Goal: Task Accomplishment & Management: Manage account settings

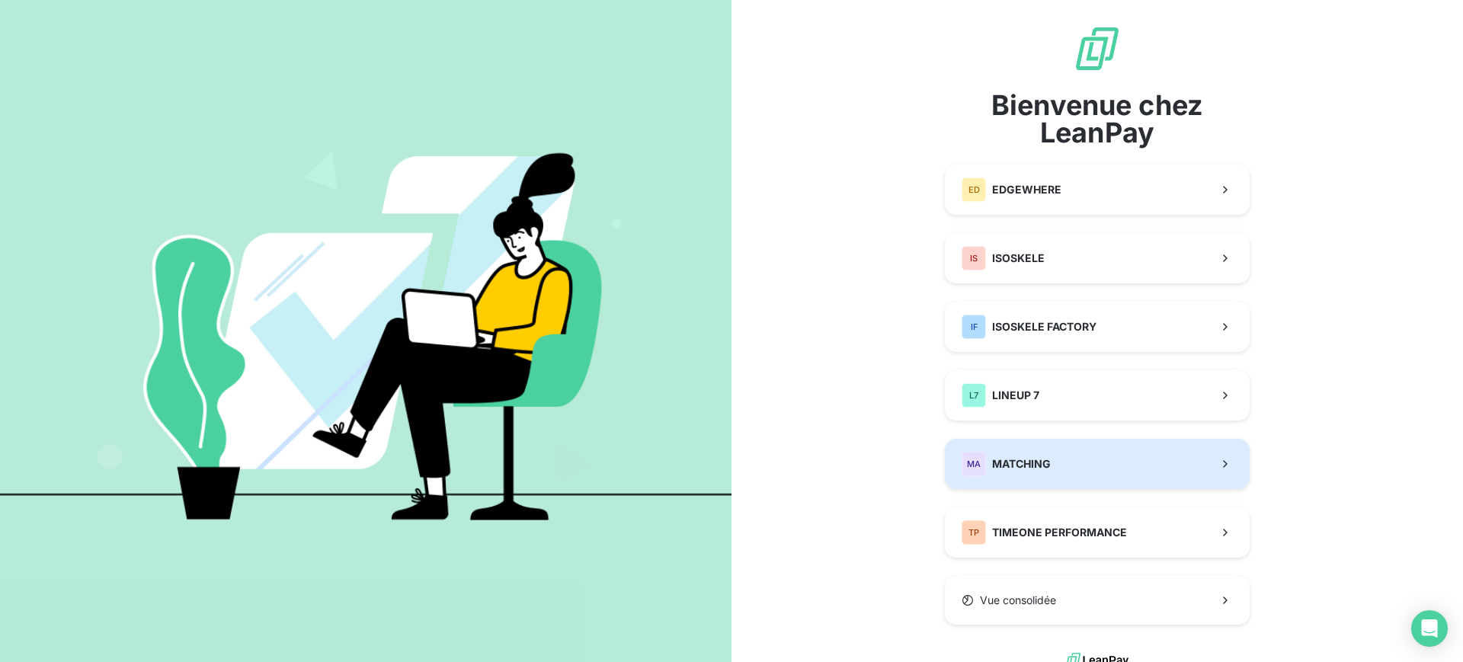
click at [1062, 459] on button "MA MATCHING" at bounding box center [1097, 464] width 305 height 50
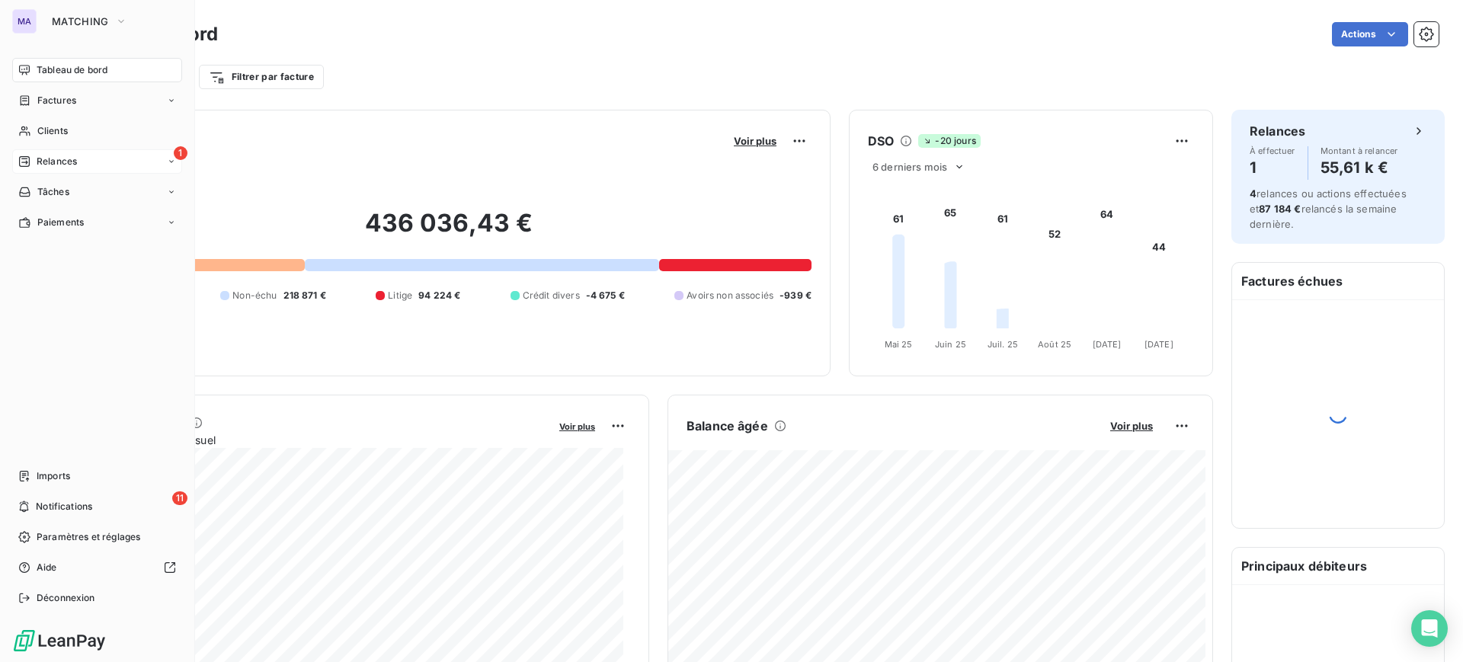
click at [19, 155] on icon at bounding box center [24, 161] width 12 height 12
click at [85, 155] on div "1 Relances" at bounding box center [97, 161] width 170 height 24
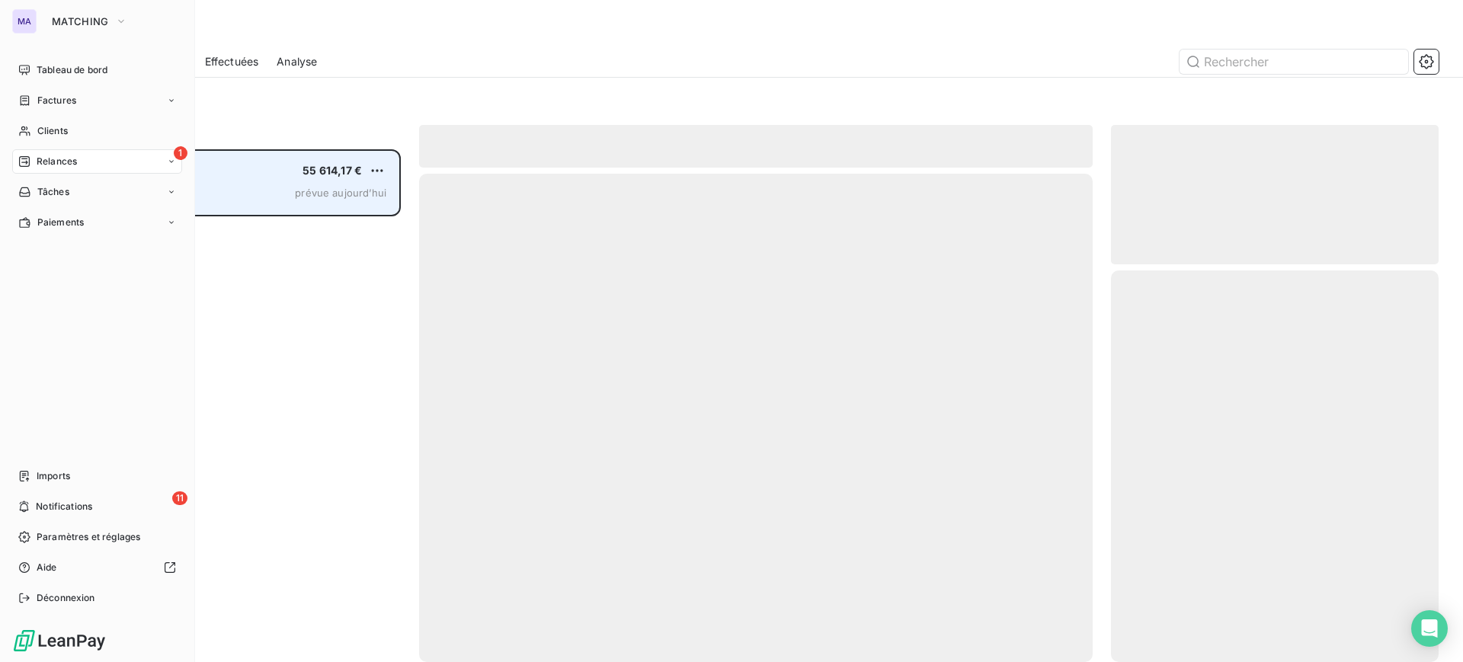
scroll to position [498, 313]
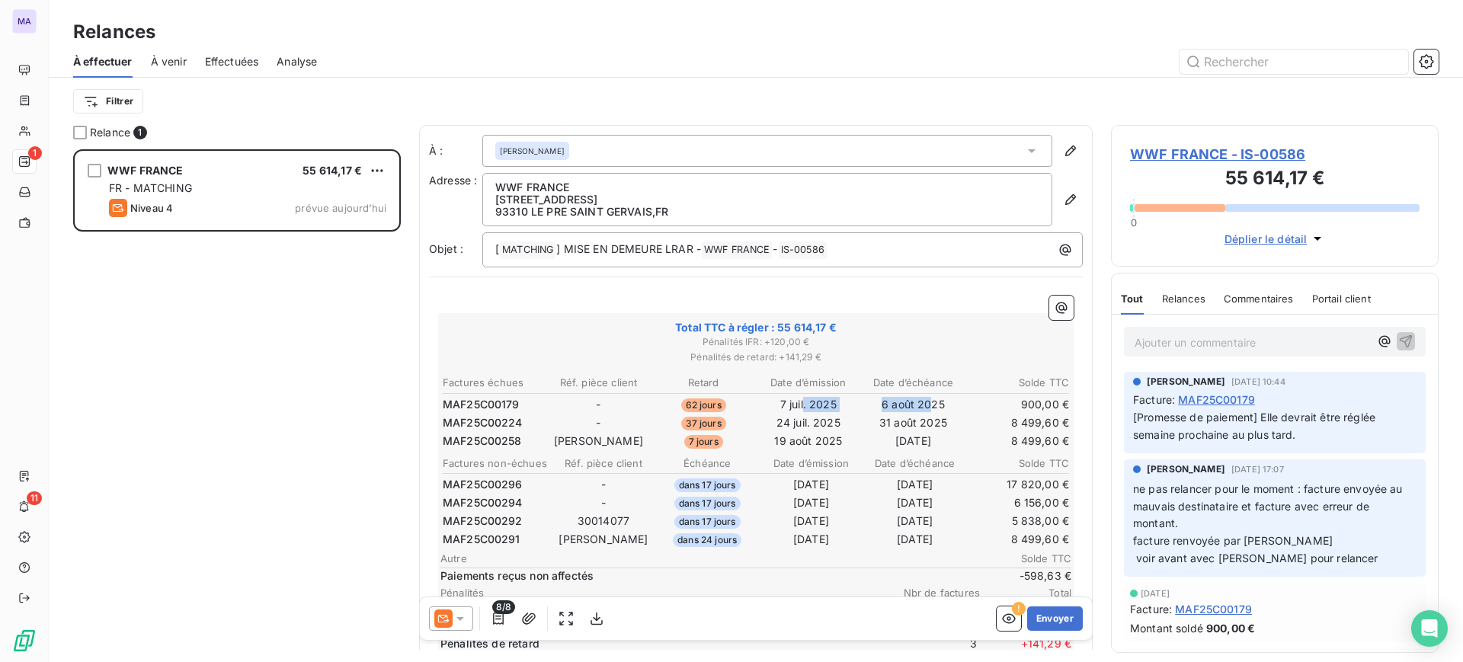
drag, startPoint x: 796, startPoint y: 399, endPoint x: 939, endPoint y: 395, distance: 142.6
click at [933, 396] on tr "MAF25C00179 - 62 jours 7 juil. 2025 6 août 2025 900,00 €" at bounding box center [756, 404] width 628 height 17
drag, startPoint x: 248, startPoint y: 117, endPoint x: 157, endPoint y: 93, distance: 94.5
click at [248, 117] on div "Filtrer" at bounding box center [756, 101] width 1366 height 47
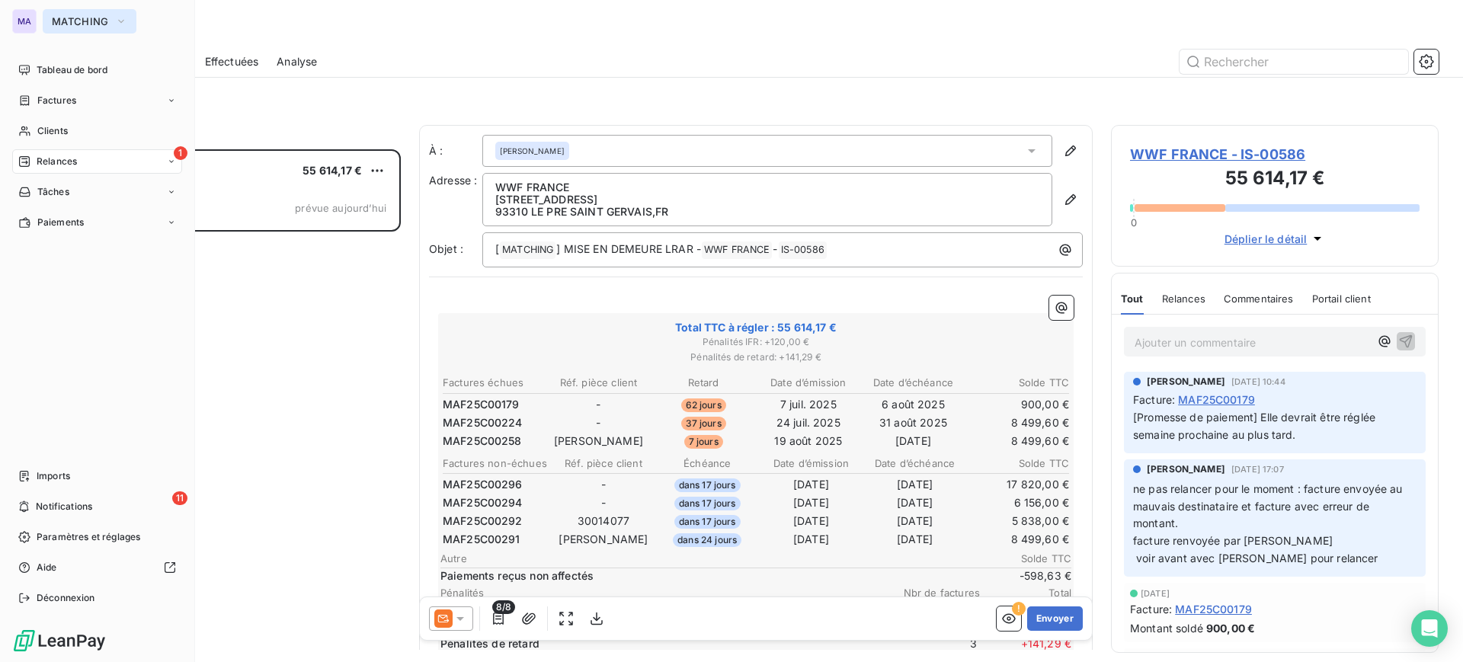
click at [50, 27] on button "MATCHING" at bounding box center [90, 21] width 94 height 24
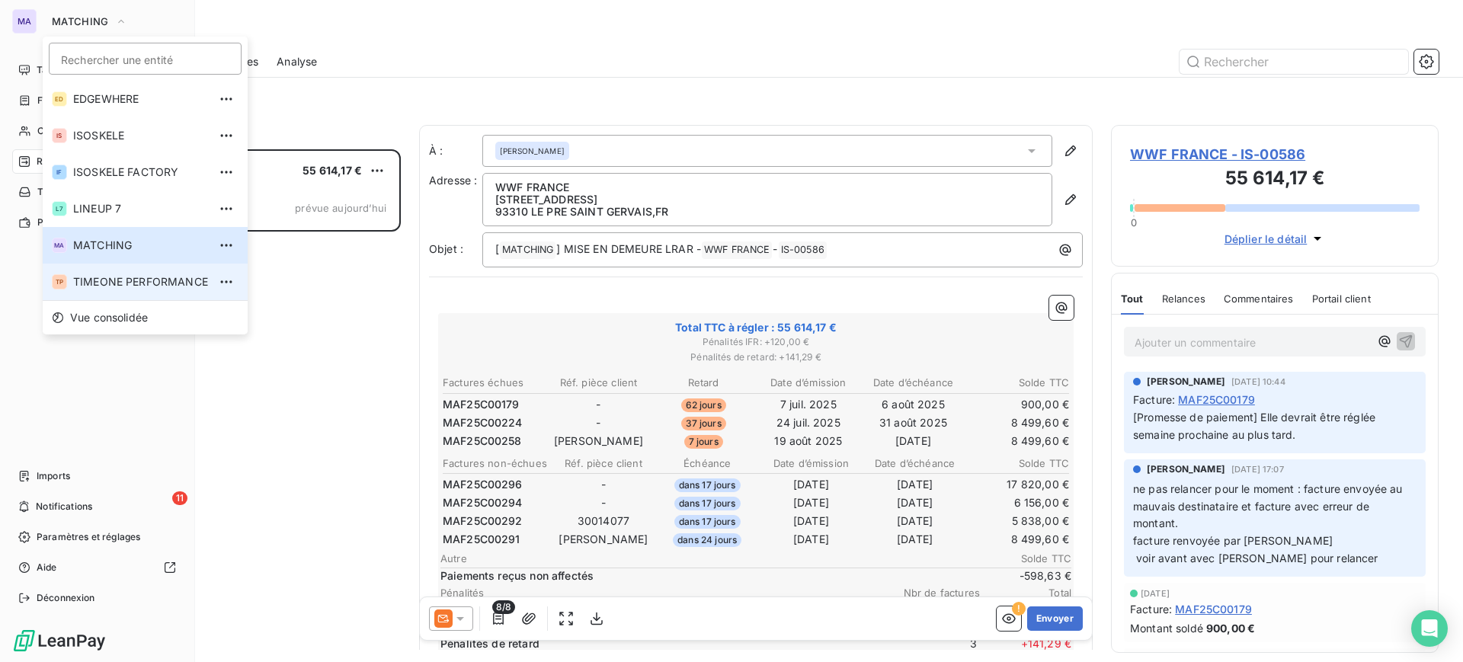
click at [141, 280] on span "TIMEONE PERFORMANCE" at bounding box center [140, 281] width 135 height 15
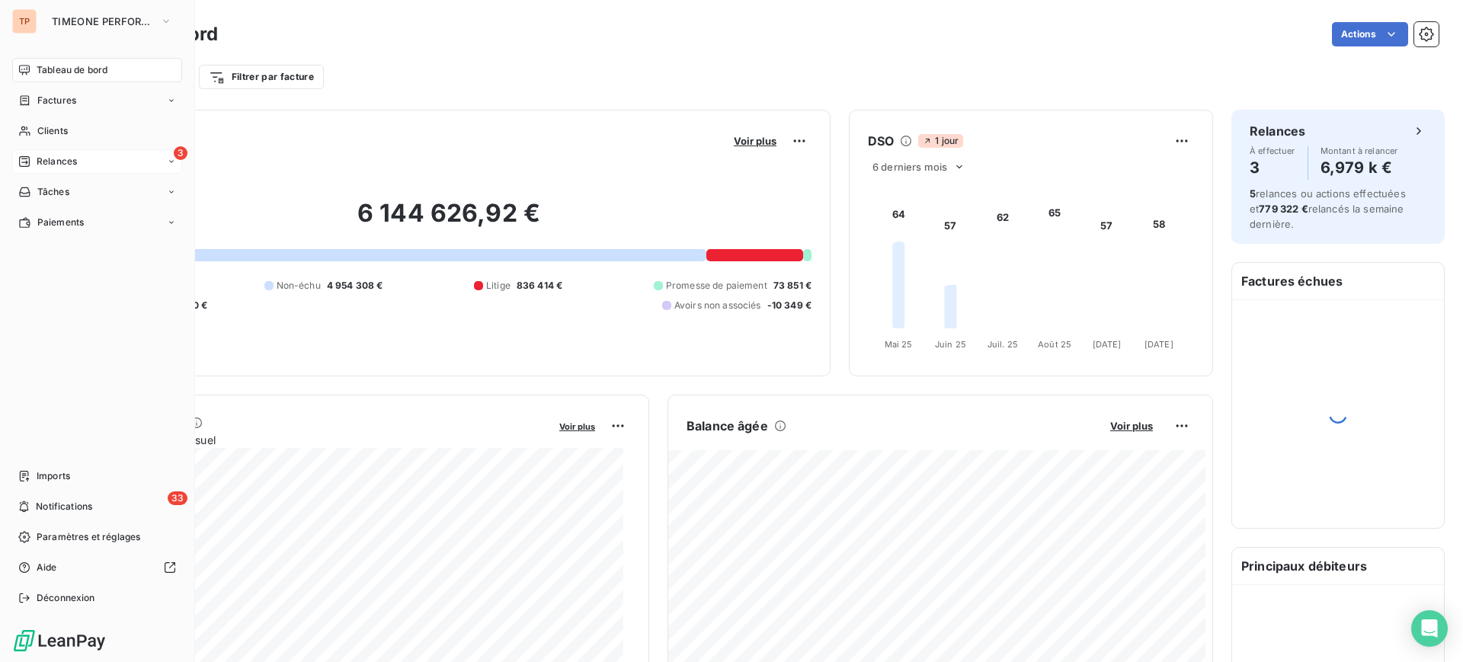
click at [91, 166] on div "3 Relances" at bounding box center [97, 161] width 170 height 24
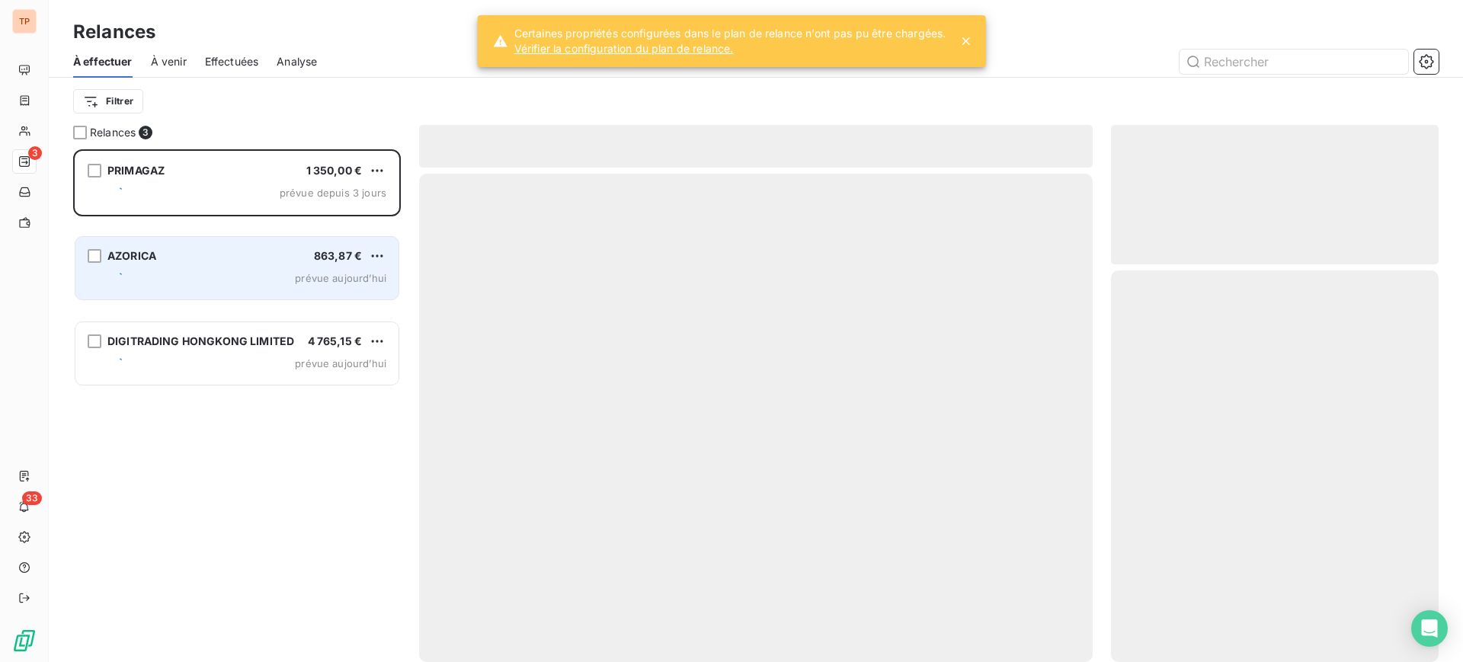
scroll to position [498, 313]
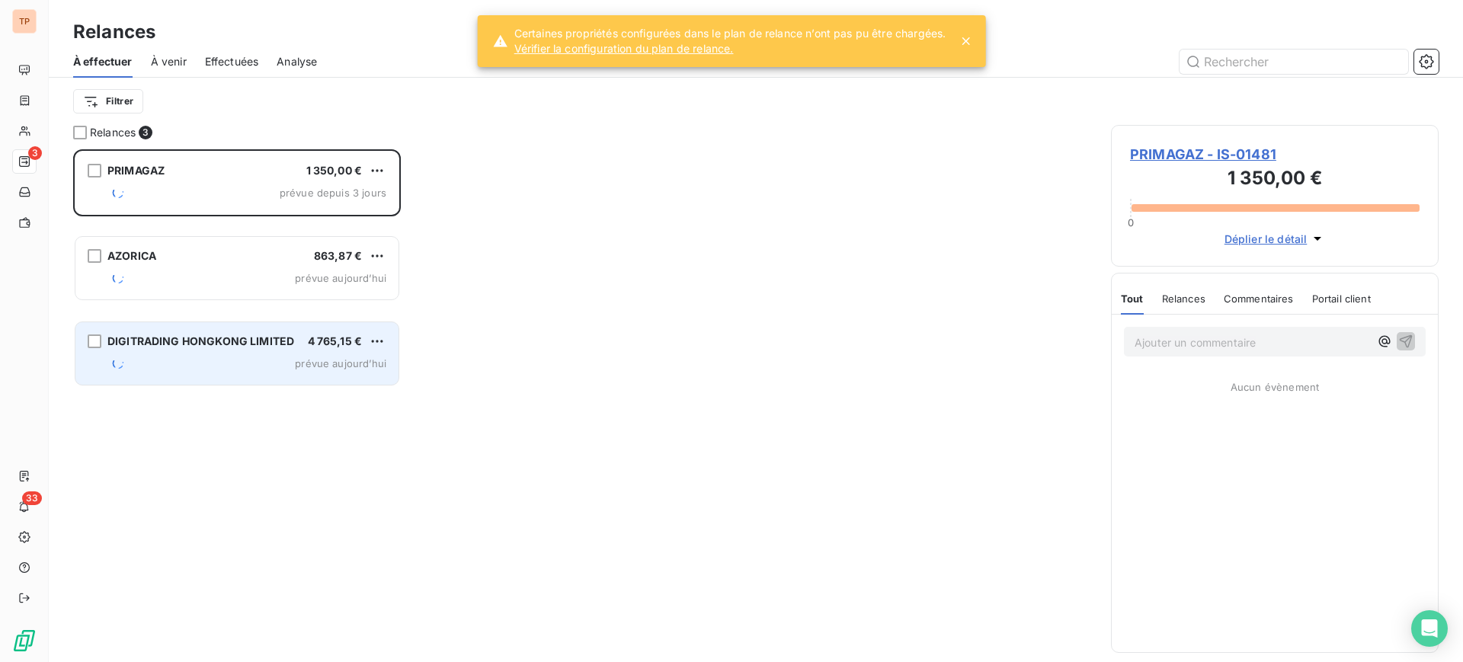
click at [300, 341] on div "DIGITRADING HONGKONG LIMITED 4 765,15 €" at bounding box center [247, 342] width 277 height 14
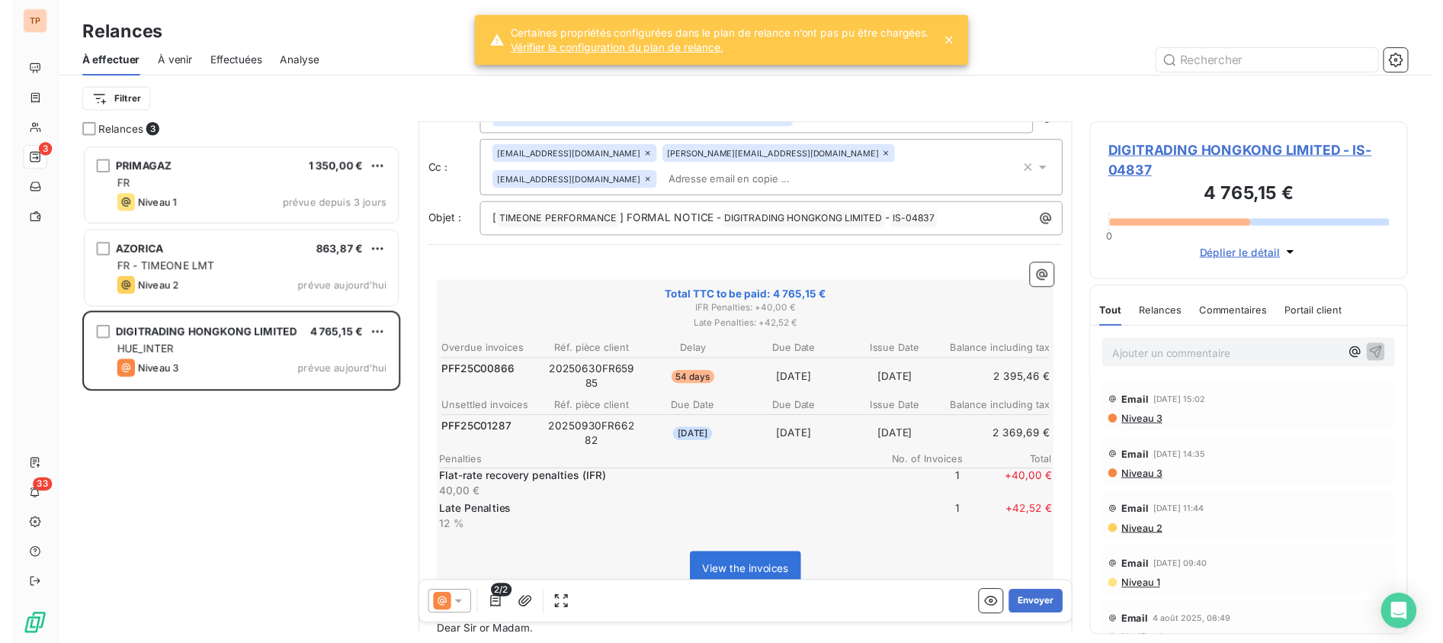
scroll to position [96, 0]
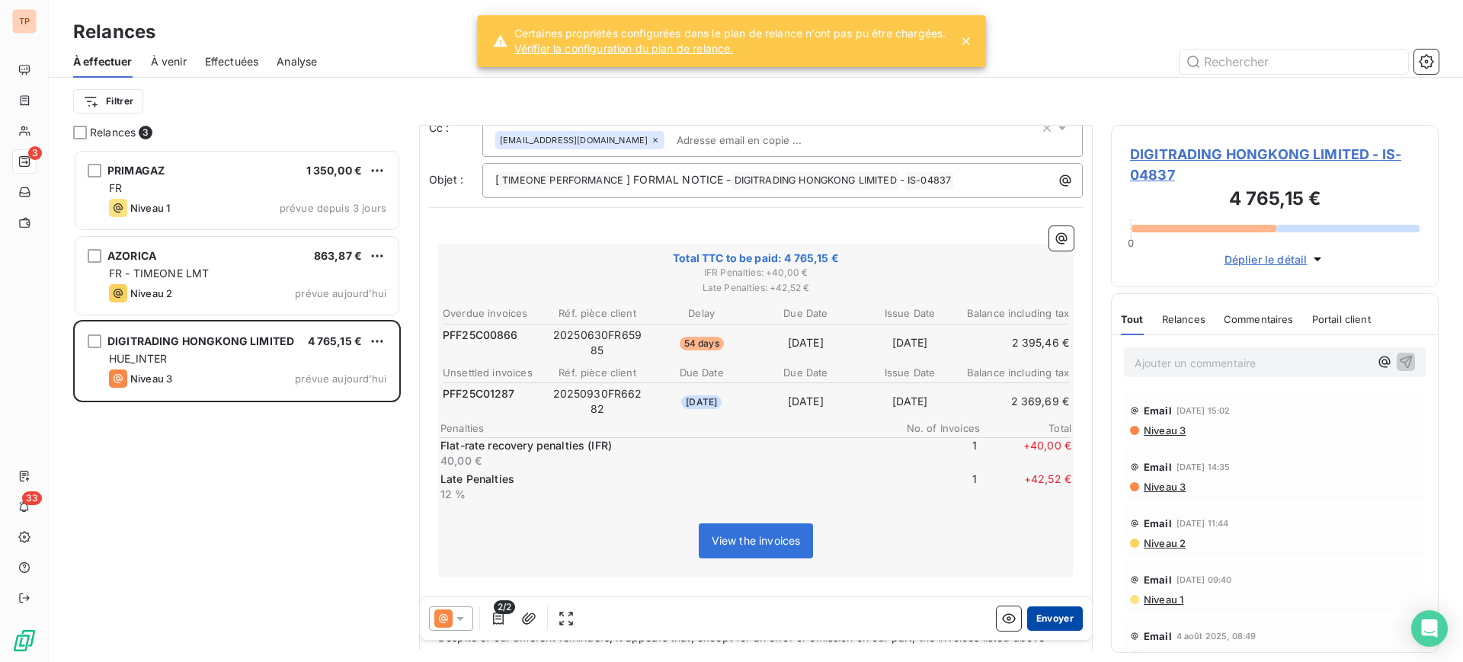
click at [1037, 617] on button "Envoyer" at bounding box center [1055, 619] width 56 height 24
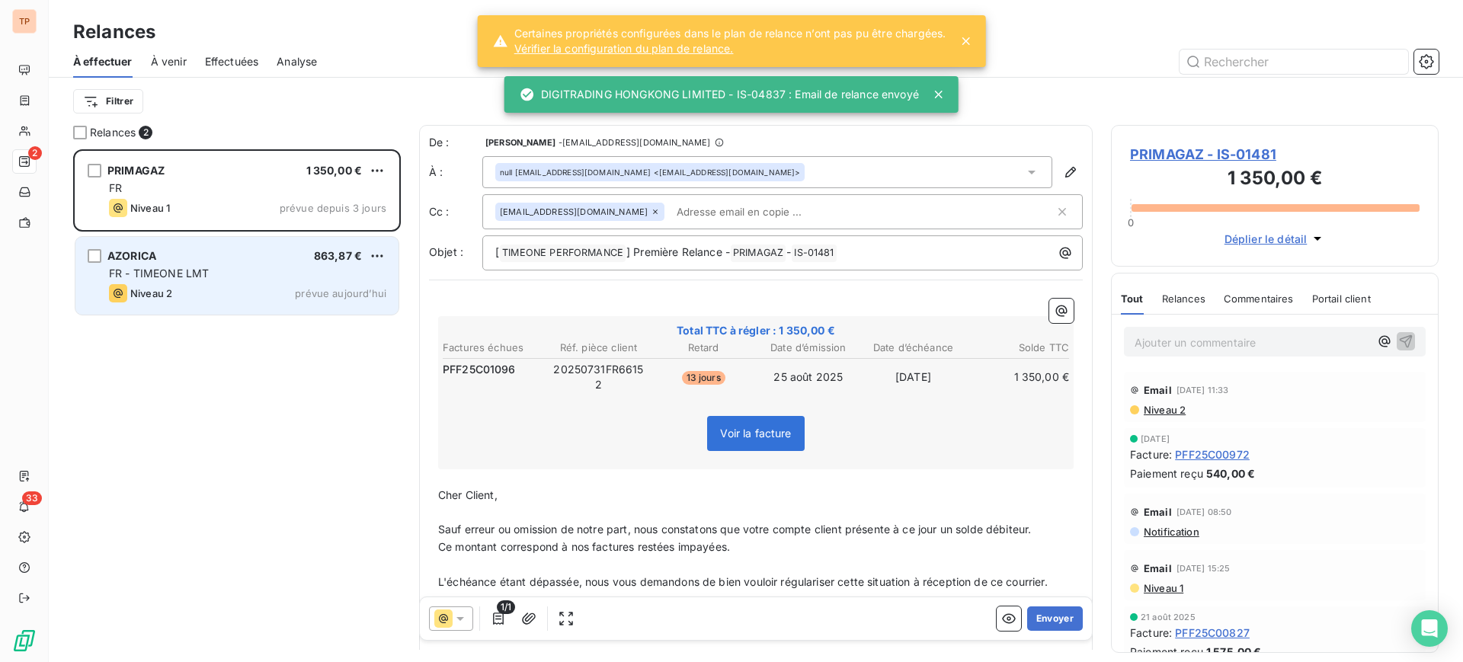
click at [300, 261] on div "AZORICA 863,87 €" at bounding box center [247, 256] width 277 height 14
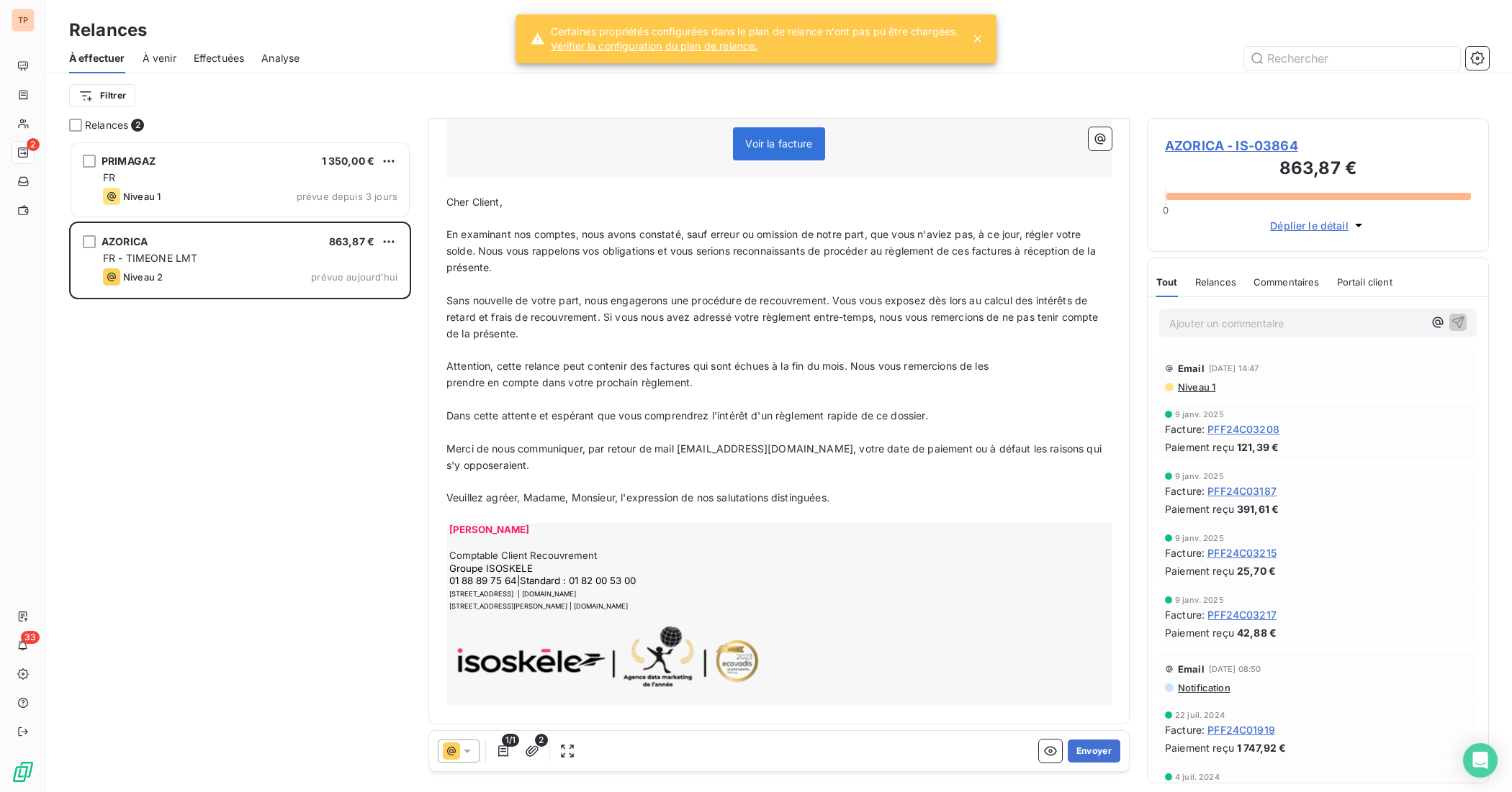
scroll to position [349, 0]
click at [1087, 625] on button "Envoyer" at bounding box center [1094, 751] width 53 height 23
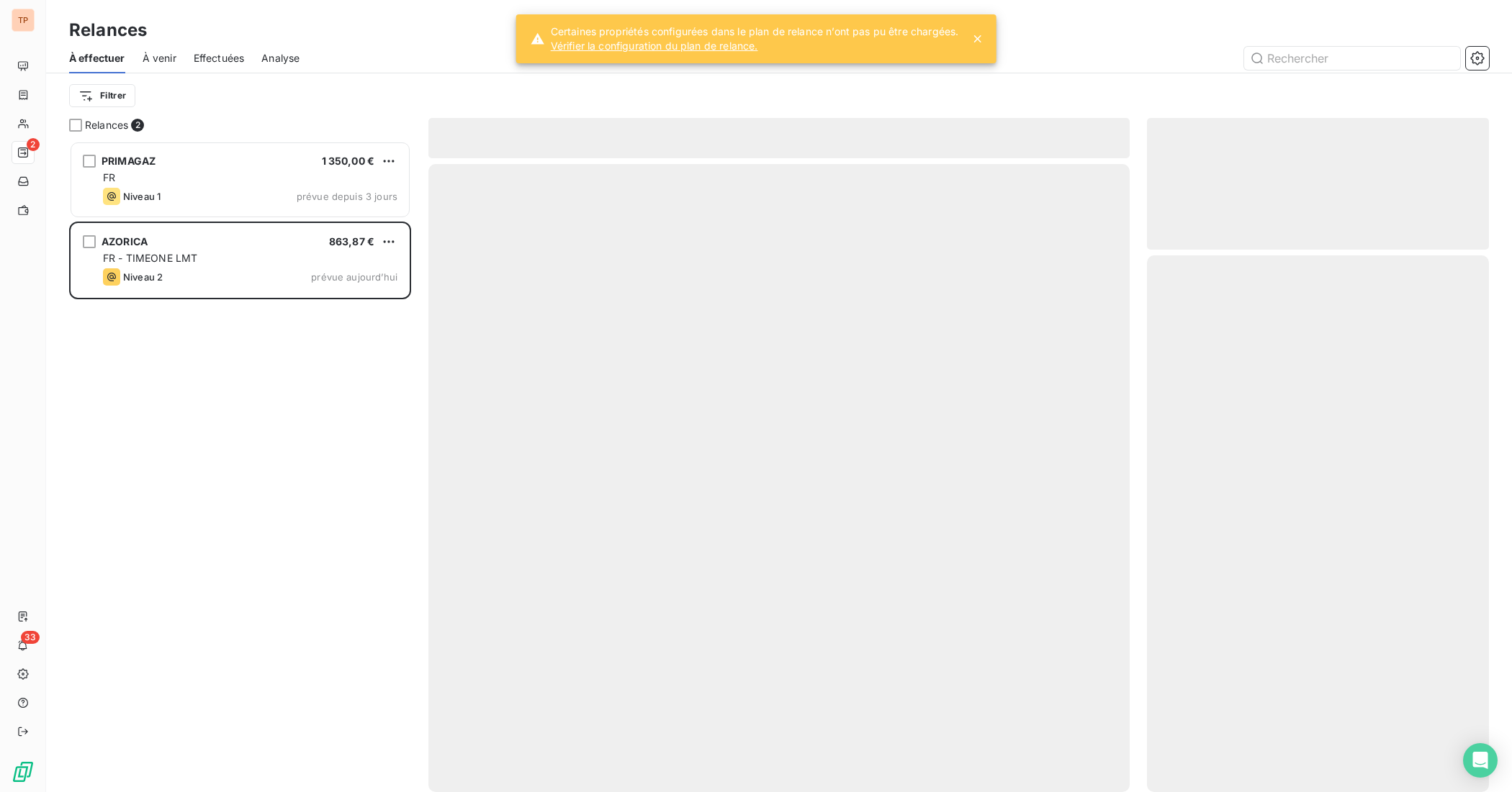
click at [983, 33] on icon at bounding box center [977, 39] width 14 height 14
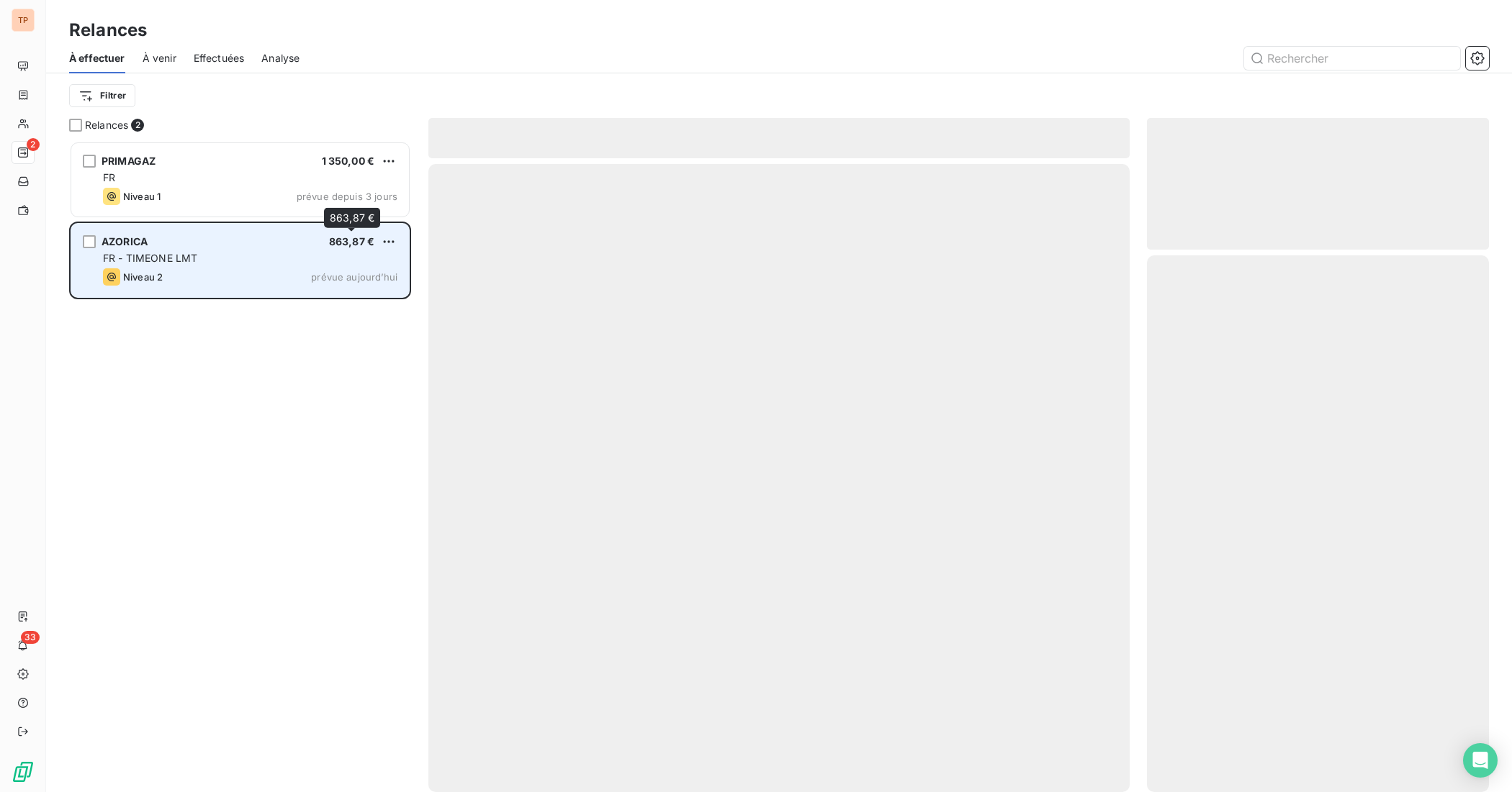
click at [329, 247] on span "863,87 €" at bounding box center [351, 241] width 45 height 12
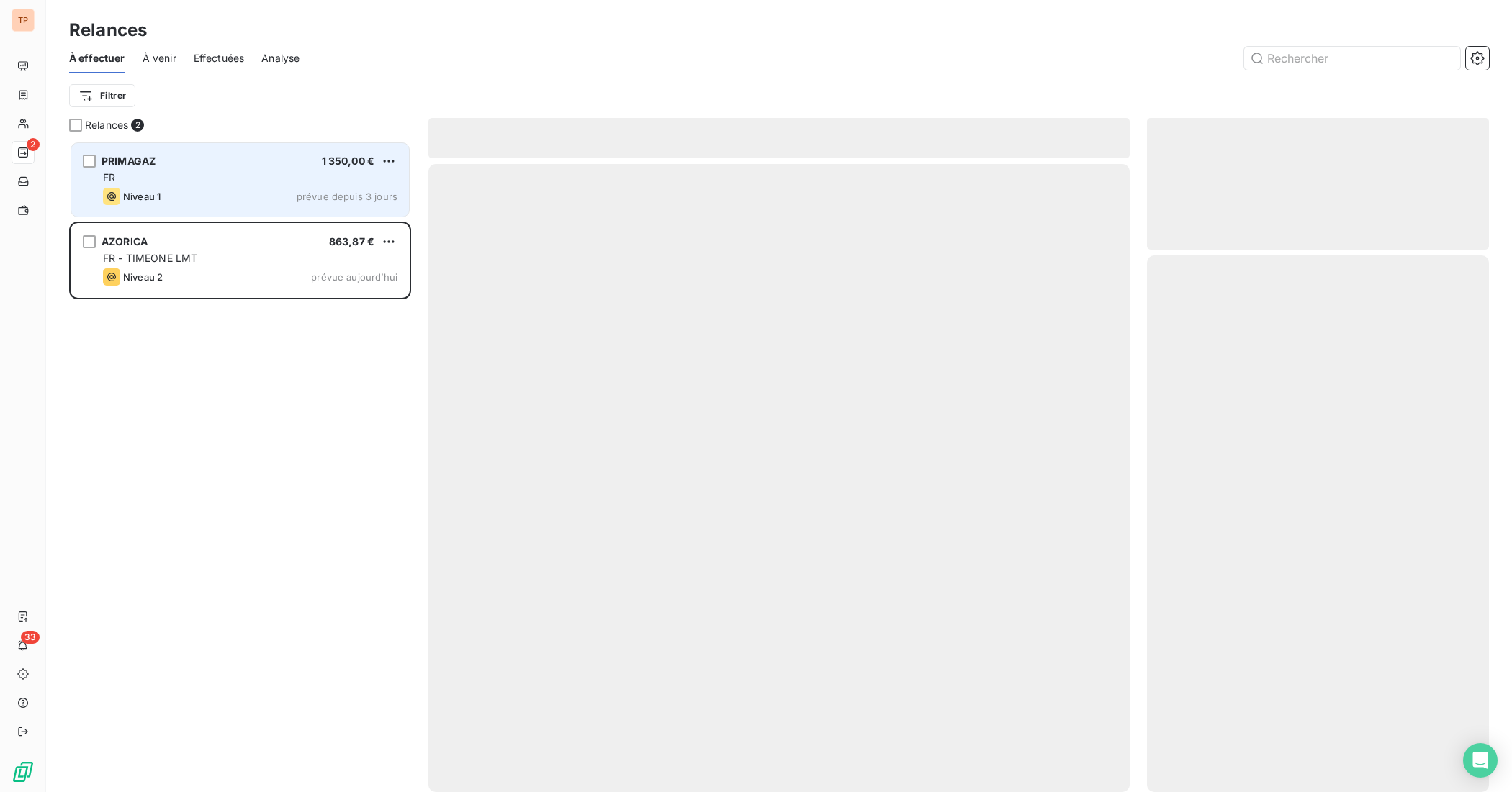
click at [294, 208] on div "PRIMAGAZ 1 350,00 € FR Niveau 1 prévue depuis 3 jours" at bounding box center [239, 180] width 337 height 74
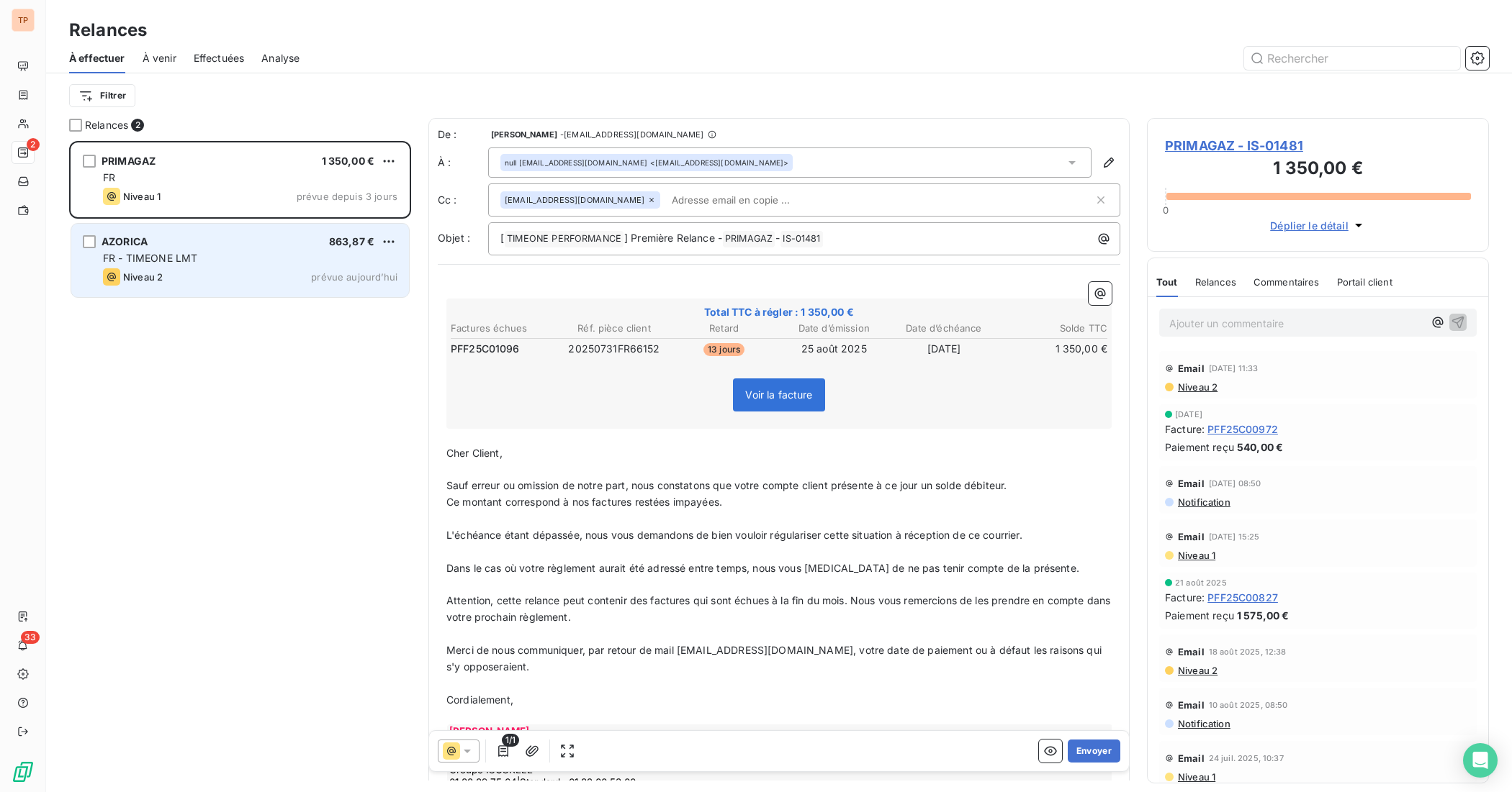
click at [286, 239] on div "AZORICA 863,87 €" at bounding box center [250, 242] width 295 height 13
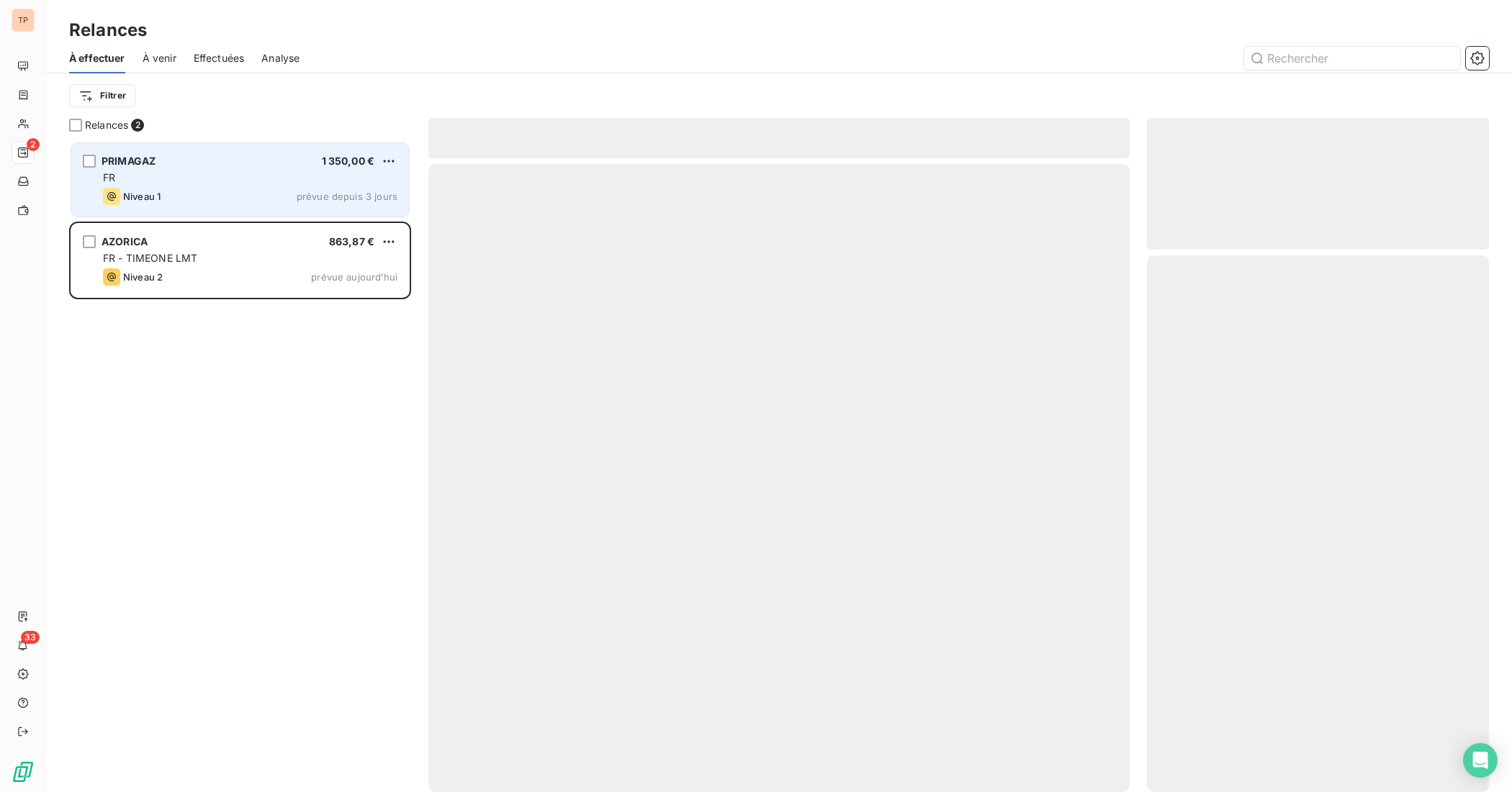
click at [242, 166] on div "PRIMAGAZ 1 350,00 €" at bounding box center [250, 161] width 295 height 13
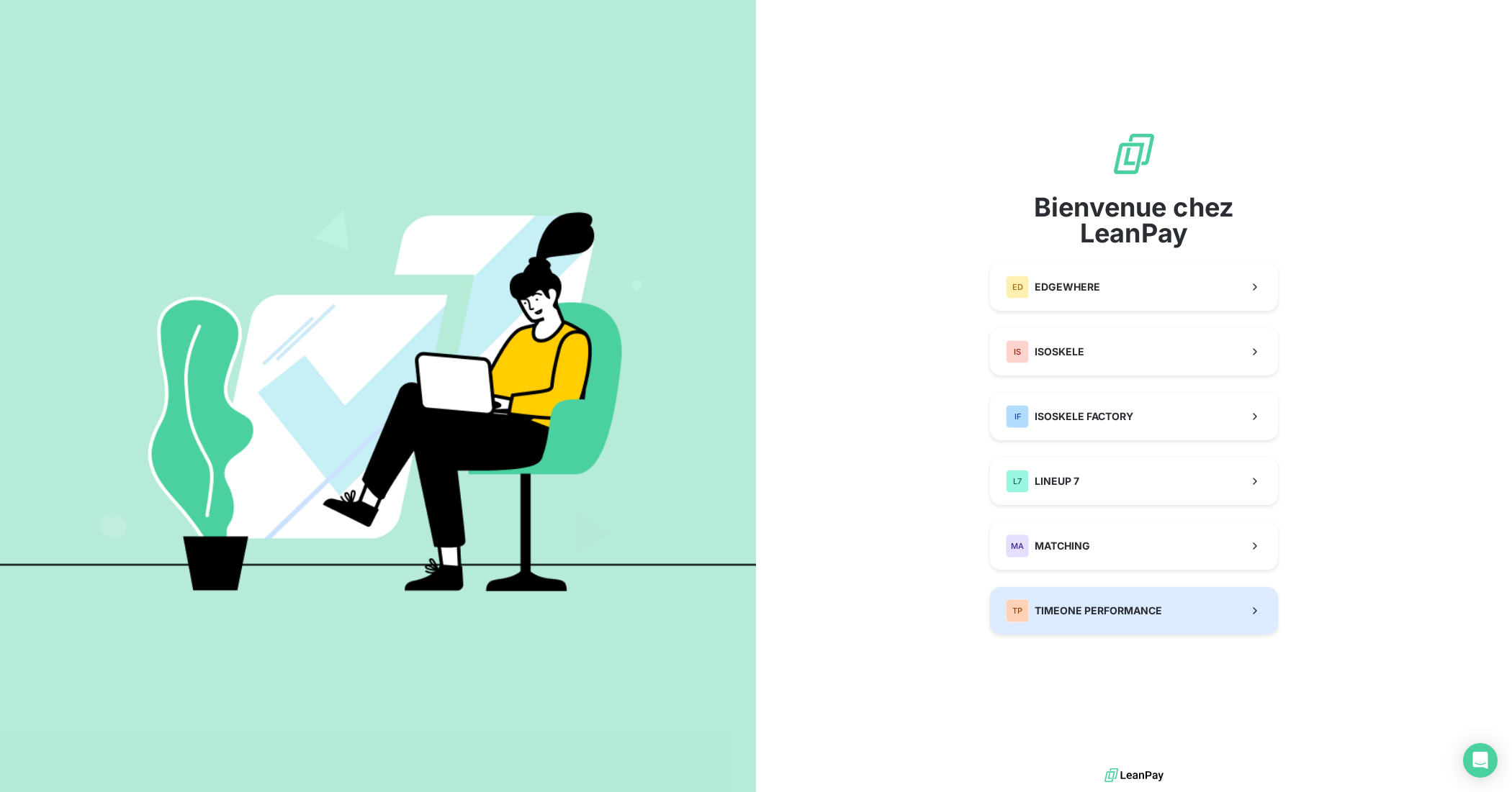
click at [1172, 595] on button "TP TIMEONE PERFORMANCE" at bounding box center [1133, 611] width 288 height 47
click at [1085, 599] on div "TP TIMEONE PERFORMANCE" at bounding box center [1083, 611] width 156 height 23
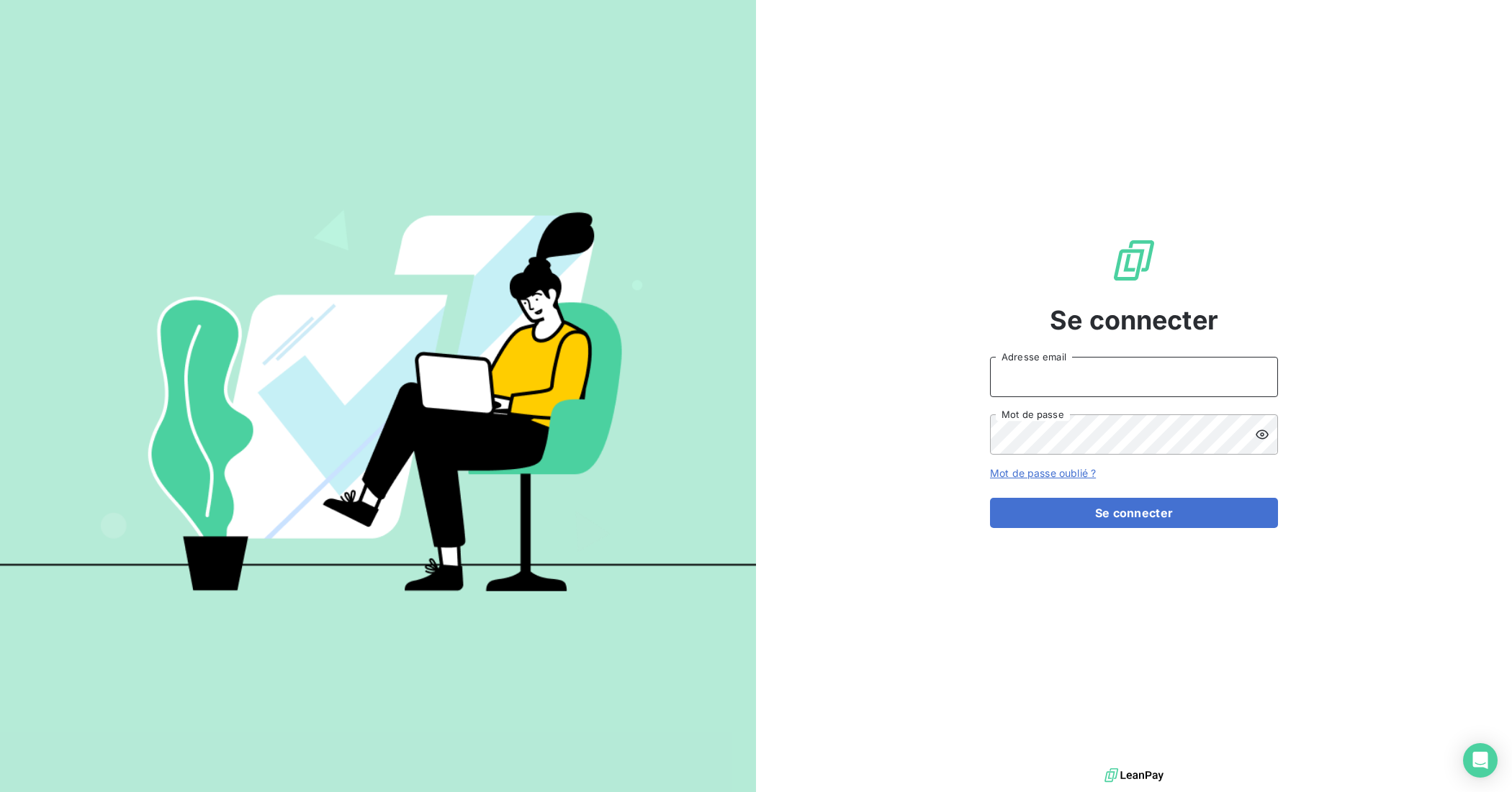
type input "[EMAIL_ADDRESS][DOMAIN_NAME]"
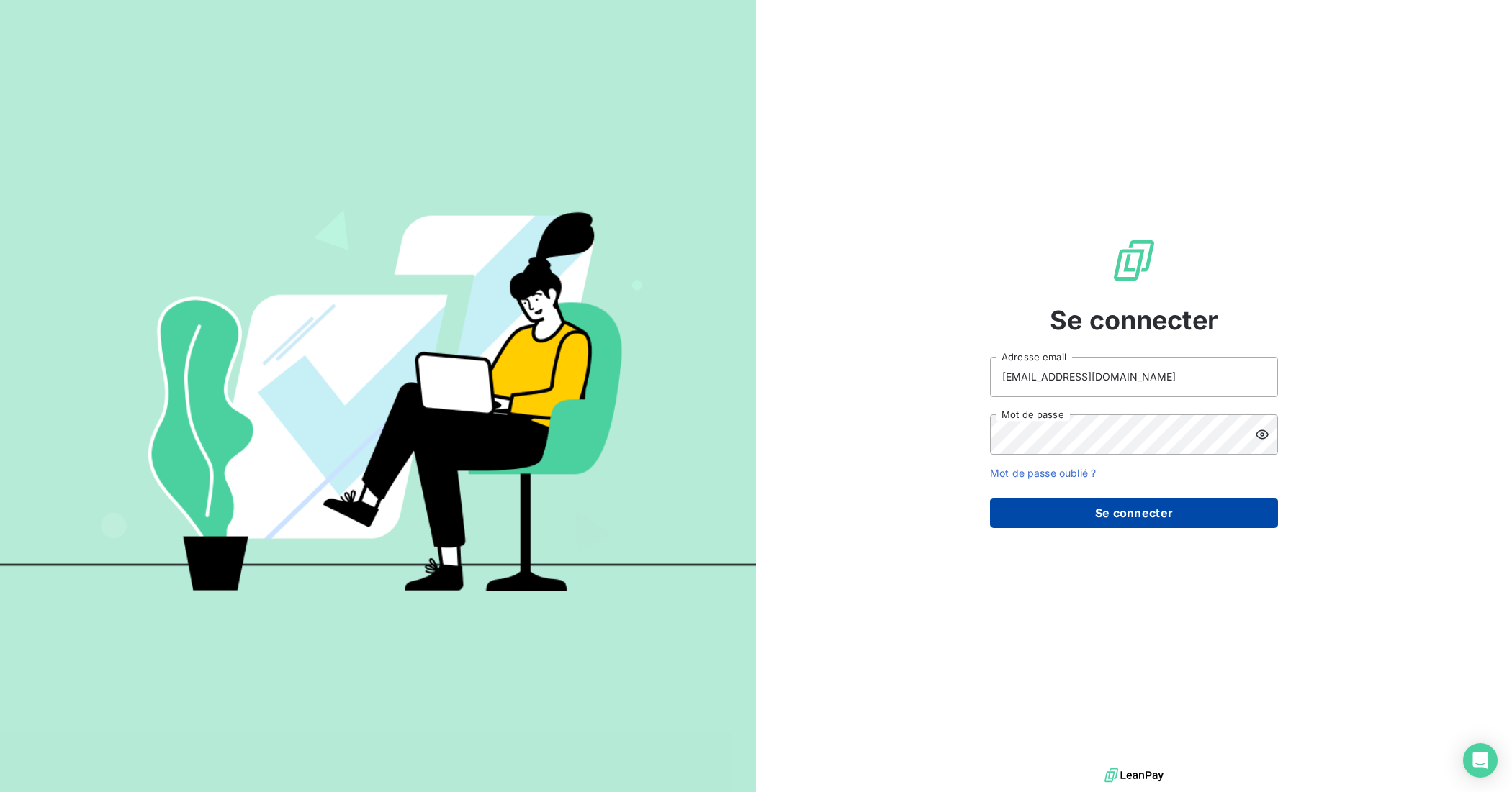
click at [1084, 504] on button "Se connecter" at bounding box center [1133, 513] width 288 height 30
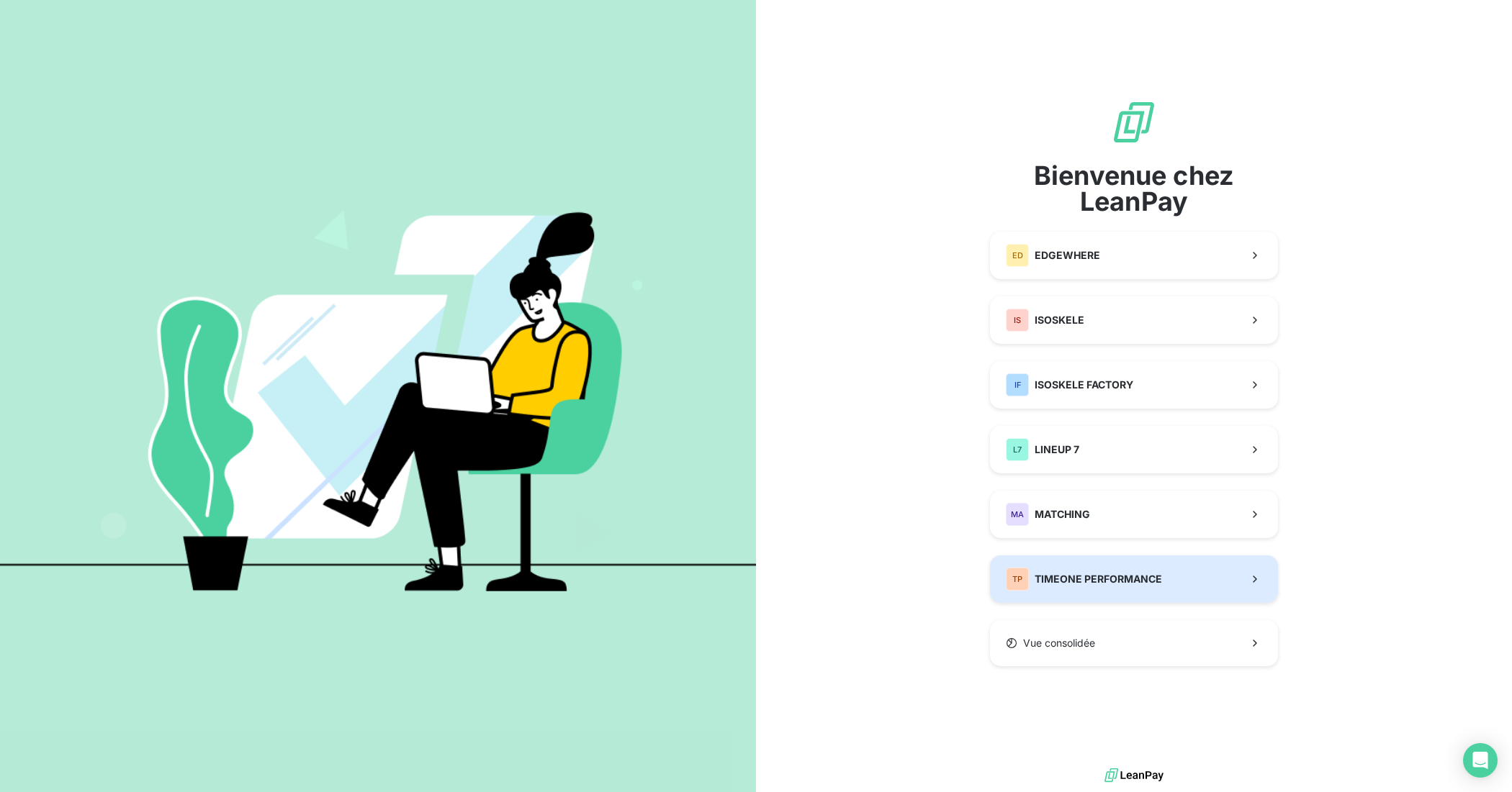
click at [1085, 558] on button "TP TIMEONE PERFORMANCE" at bounding box center [1133, 579] width 288 height 47
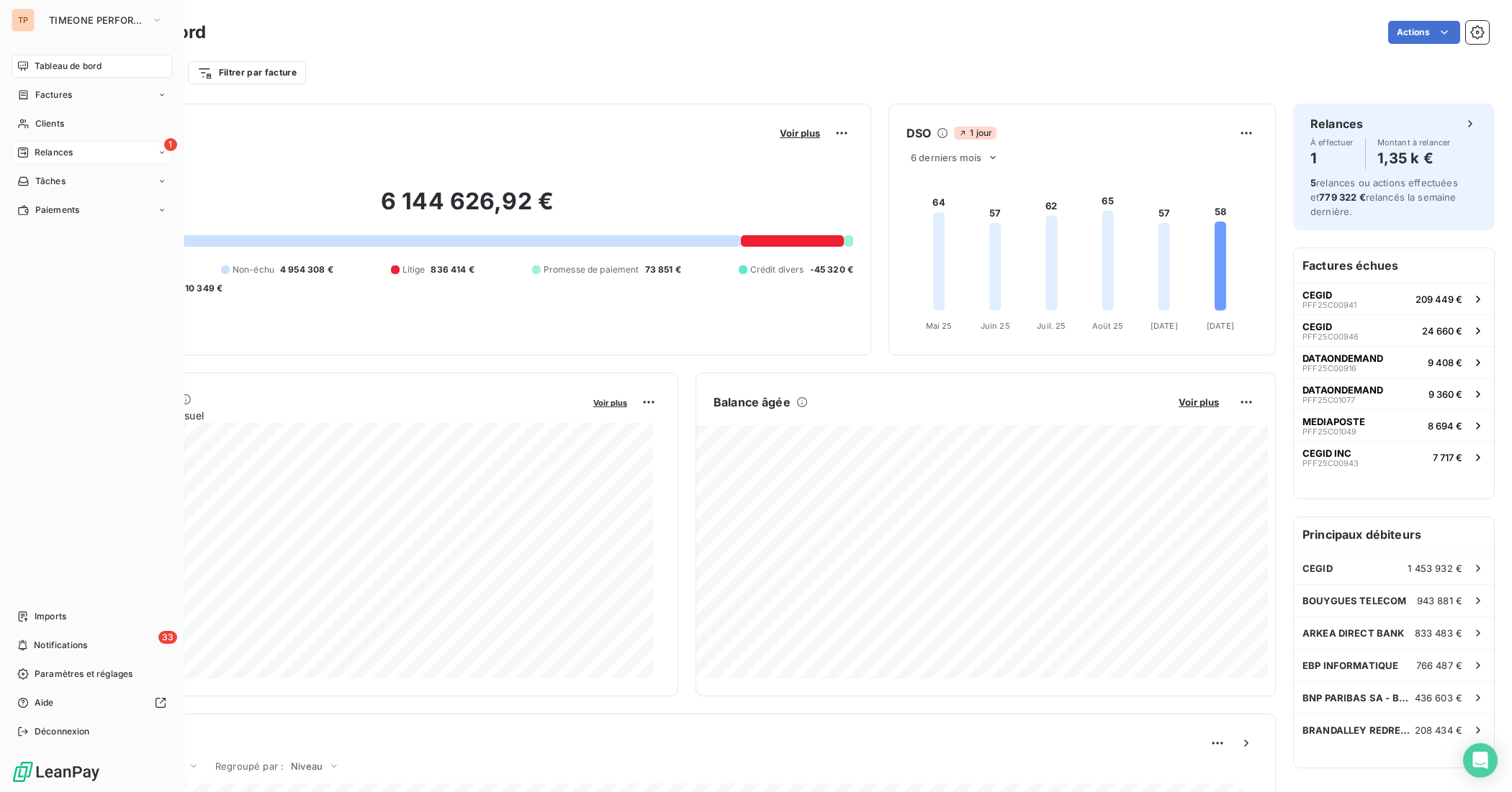
click at [68, 151] on span "Relances" at bounding box center [54, 153] width 38 height 13
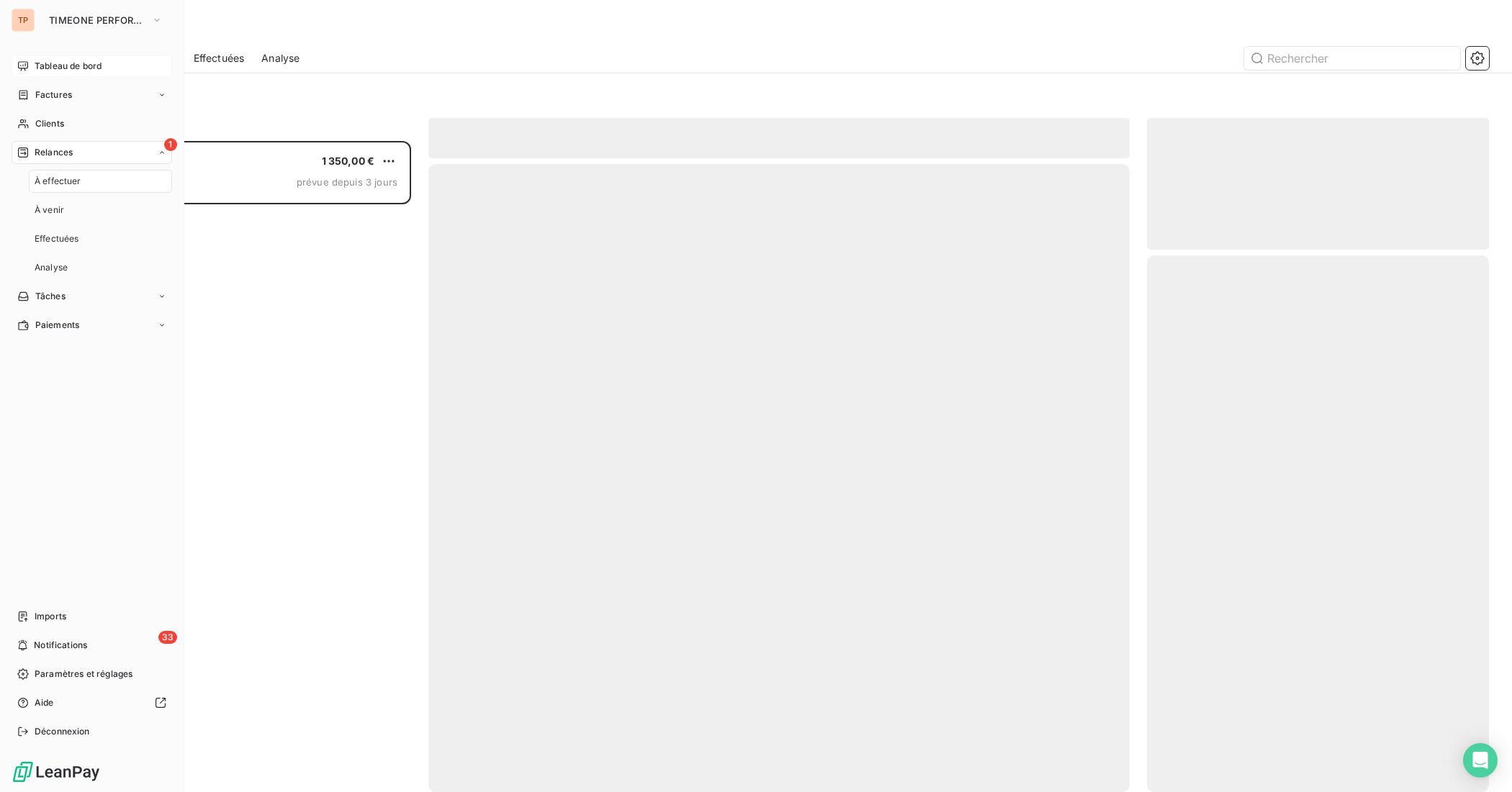
scroll to position [638, 329]
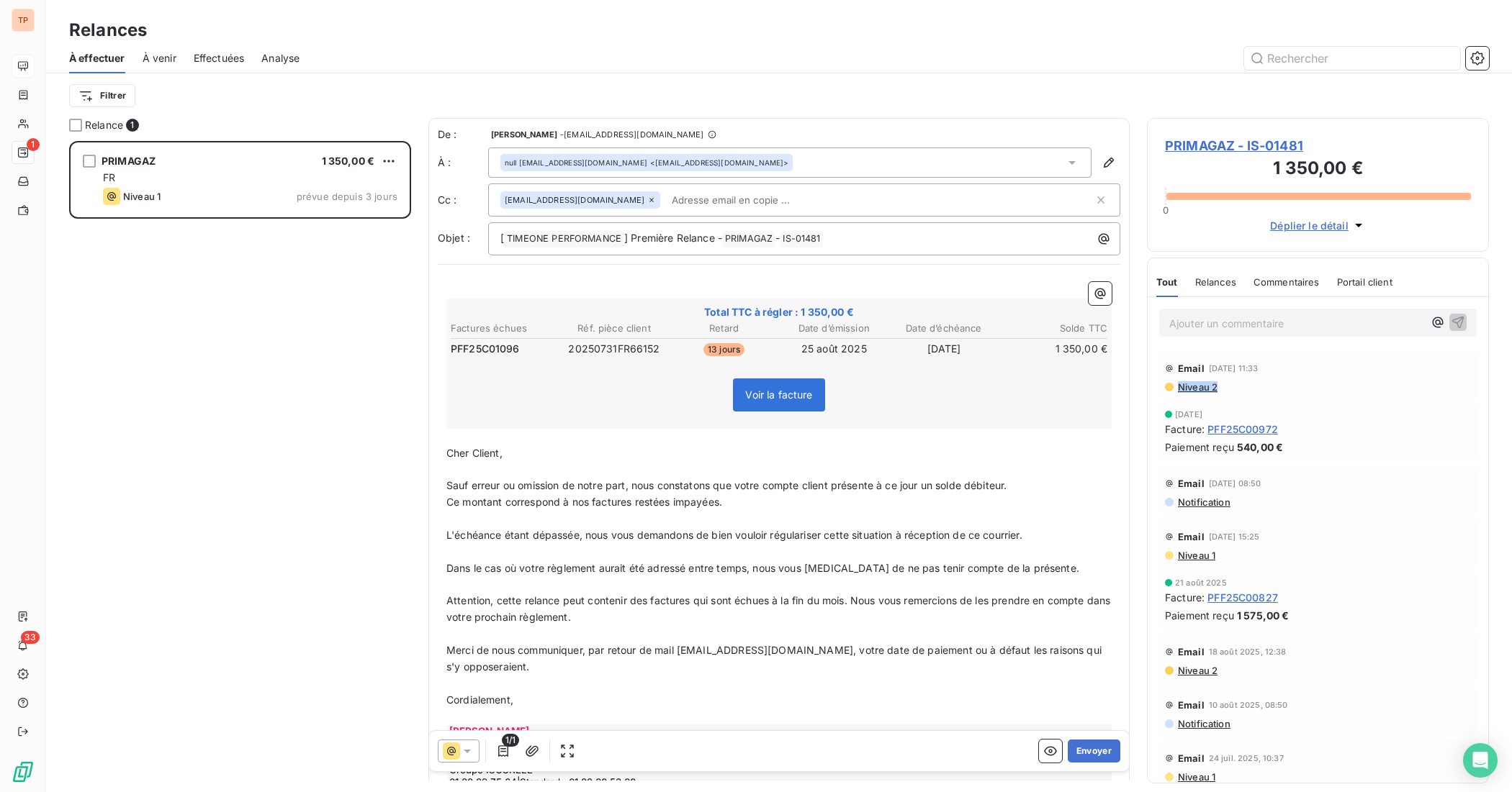
drag, startPoint x: 1296, startPoint y: 382, endPoint x: 1170, endPoint y: 382, distance: 126.0
click at [1170, 382] on div "Niveau 2" at bounding box center [1317, 387] width 306 height 11
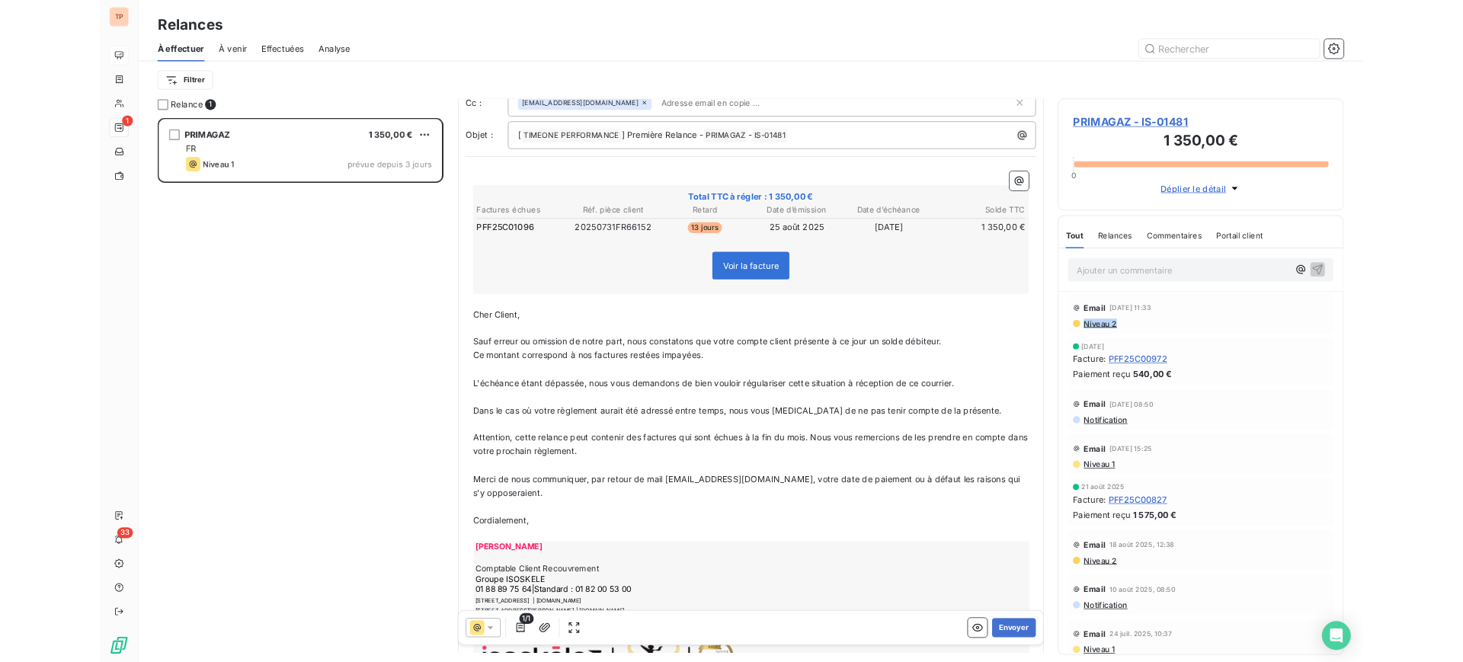
scroll to position [96, 0]
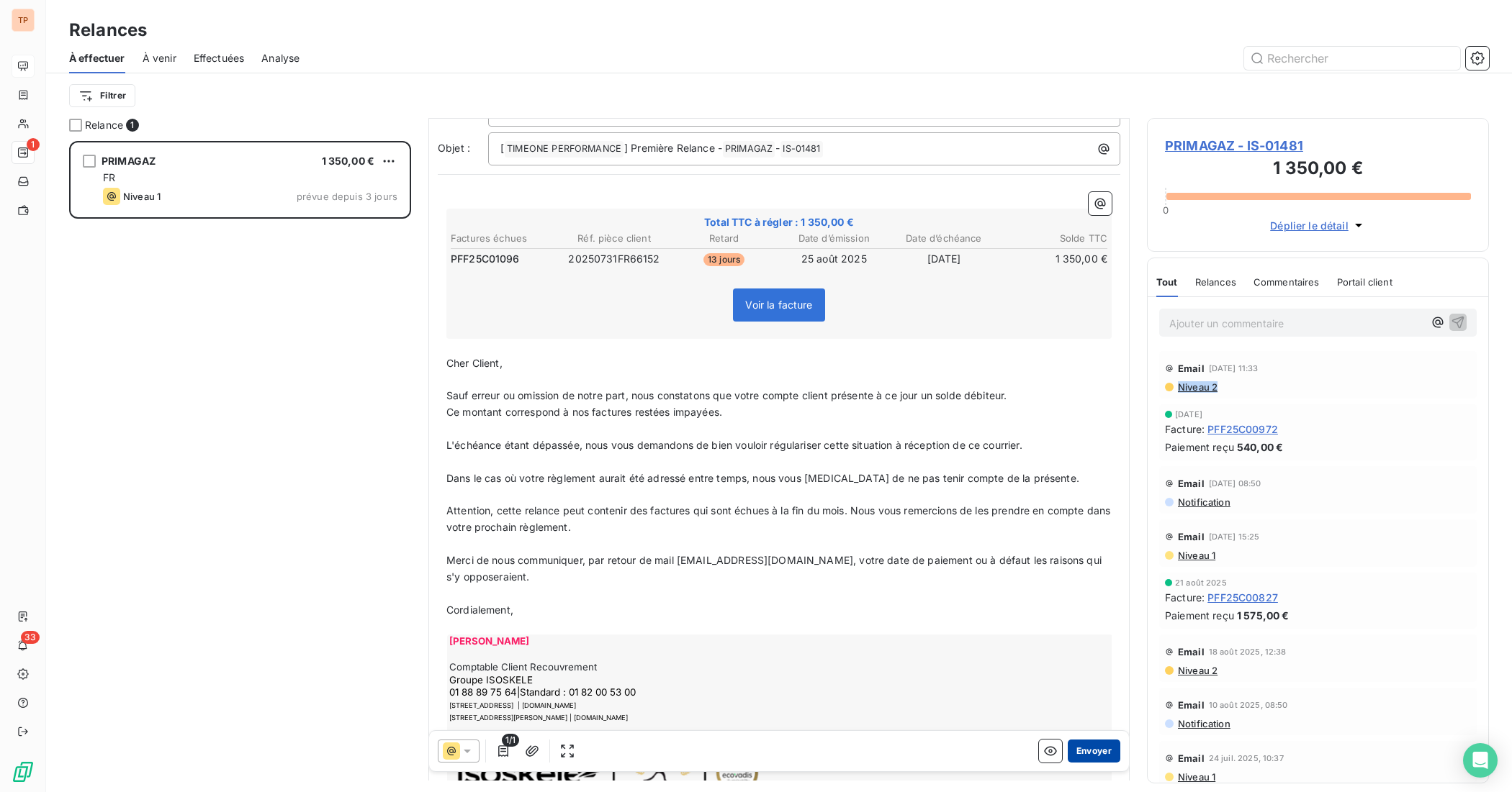
click at [1073, 750] on button "Envoyer" at bounding box center [1094, 751] width 53 height 23
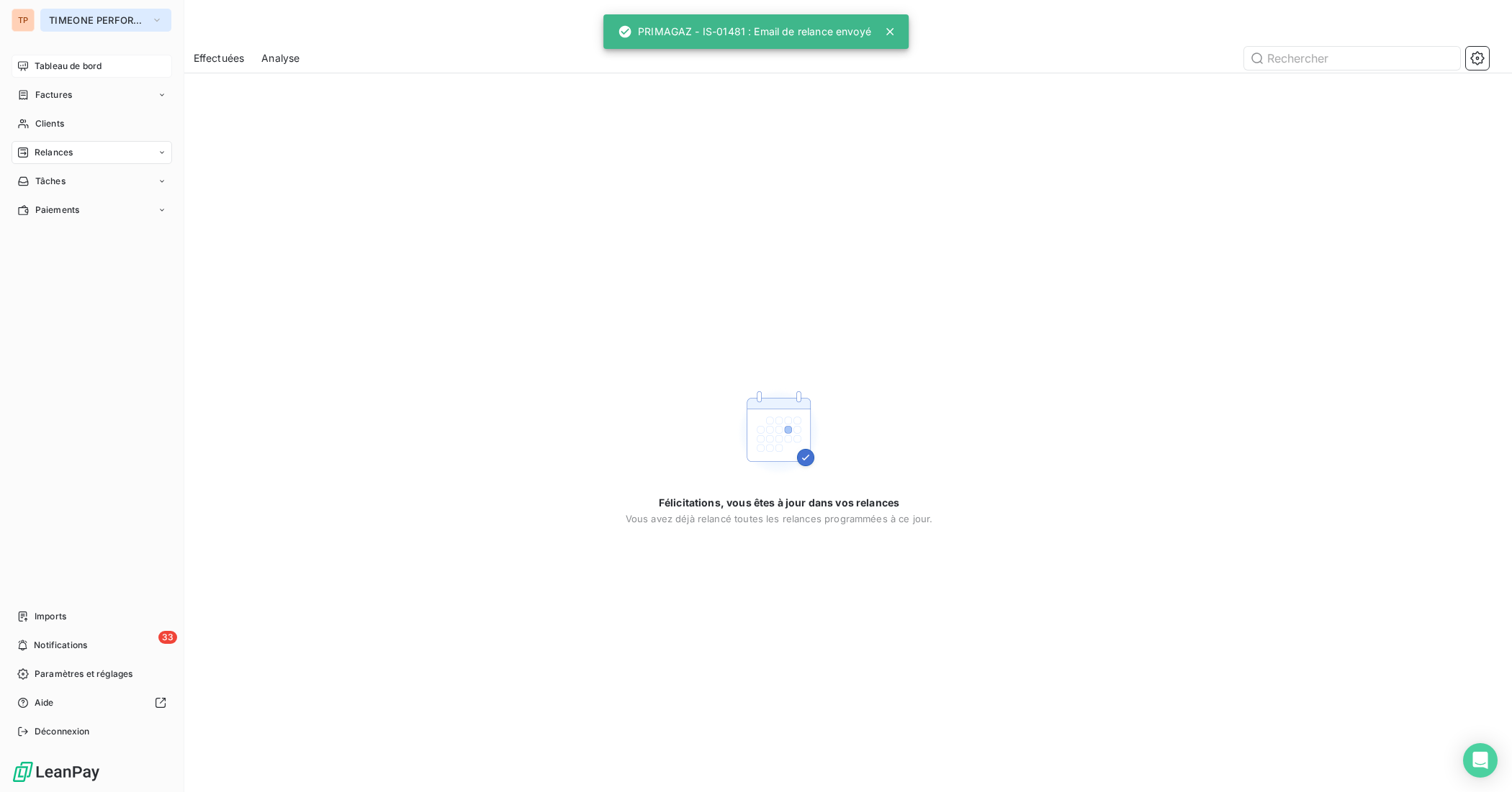
click at [76, 19] on span "TIMEONE PERFORMANCE" at bounding box center [97, 20] width 96 height 11
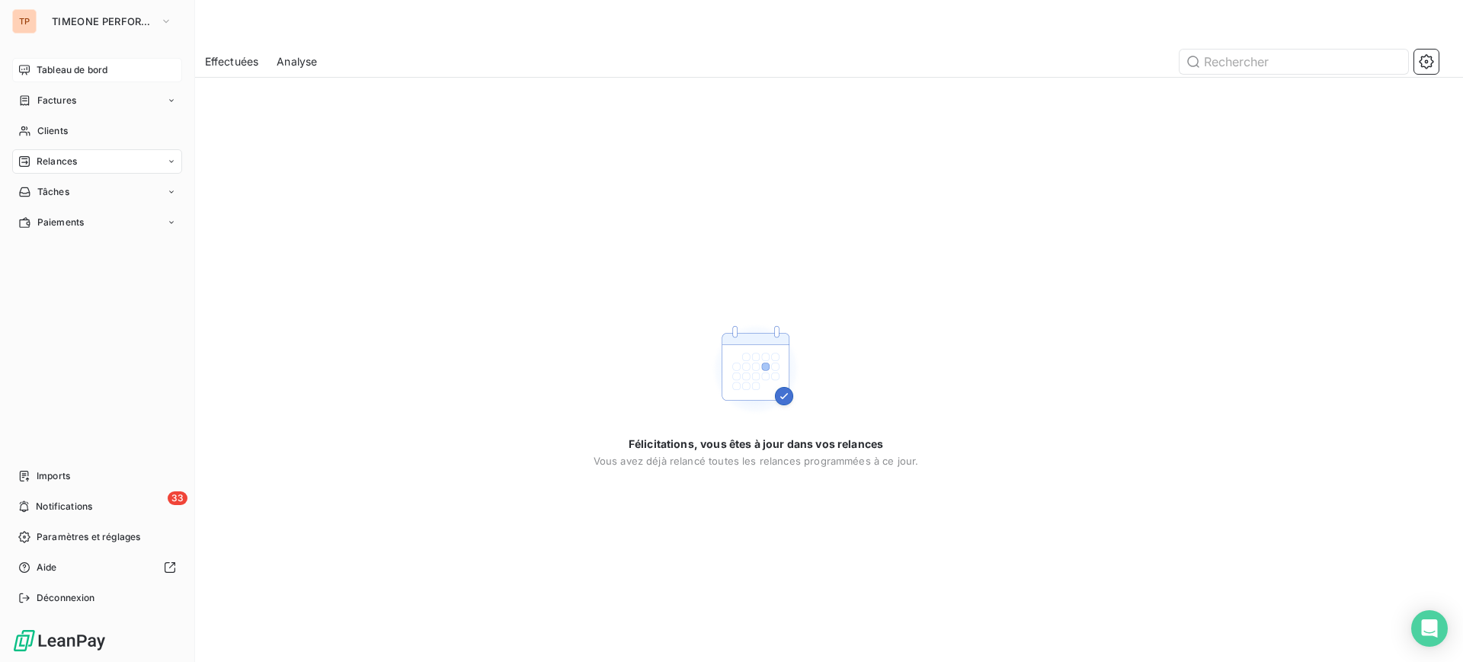
click at [82, 161] on div "Relances" at bounding box center [97, 161] width 170 height 24
click at [98, 136] on div "Clients" at bounding box center [97, 131] width 170 height 24
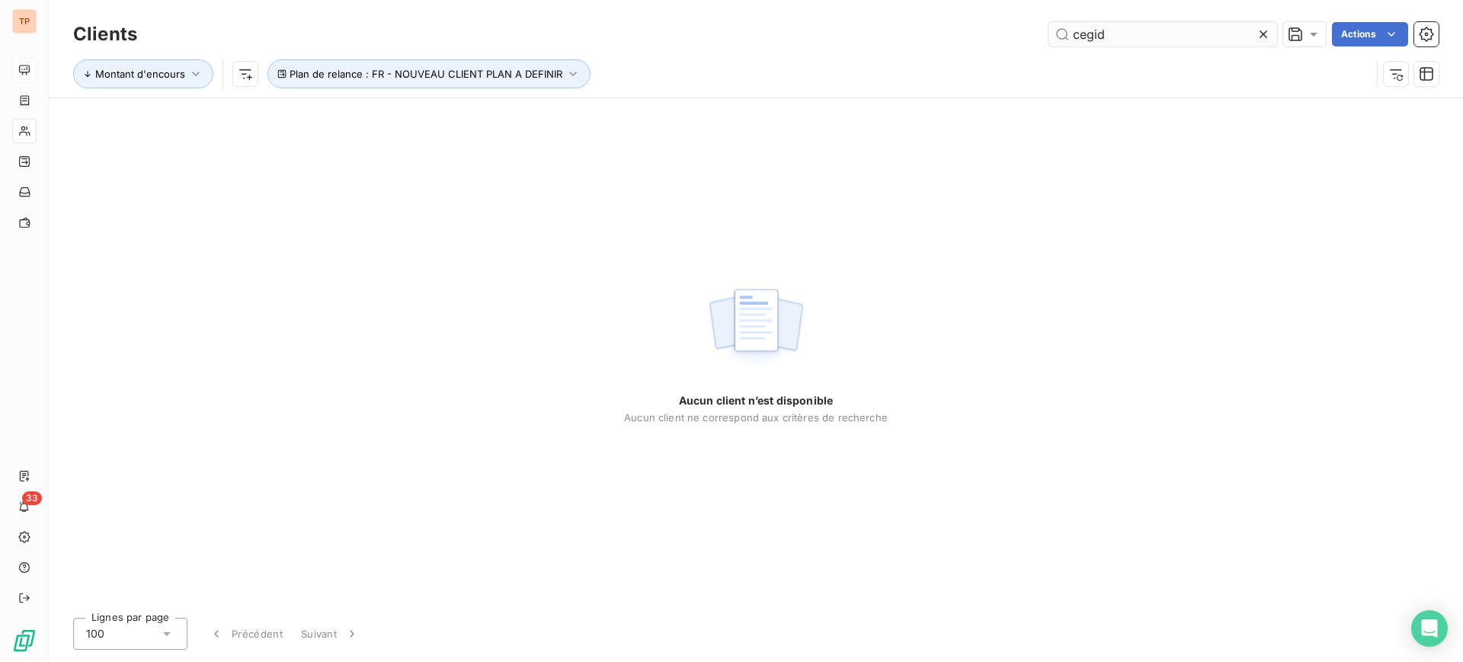
type input "cegid"
click at [567, 72] on icon "button" at bounding box center [573, 73] width 15 height 15
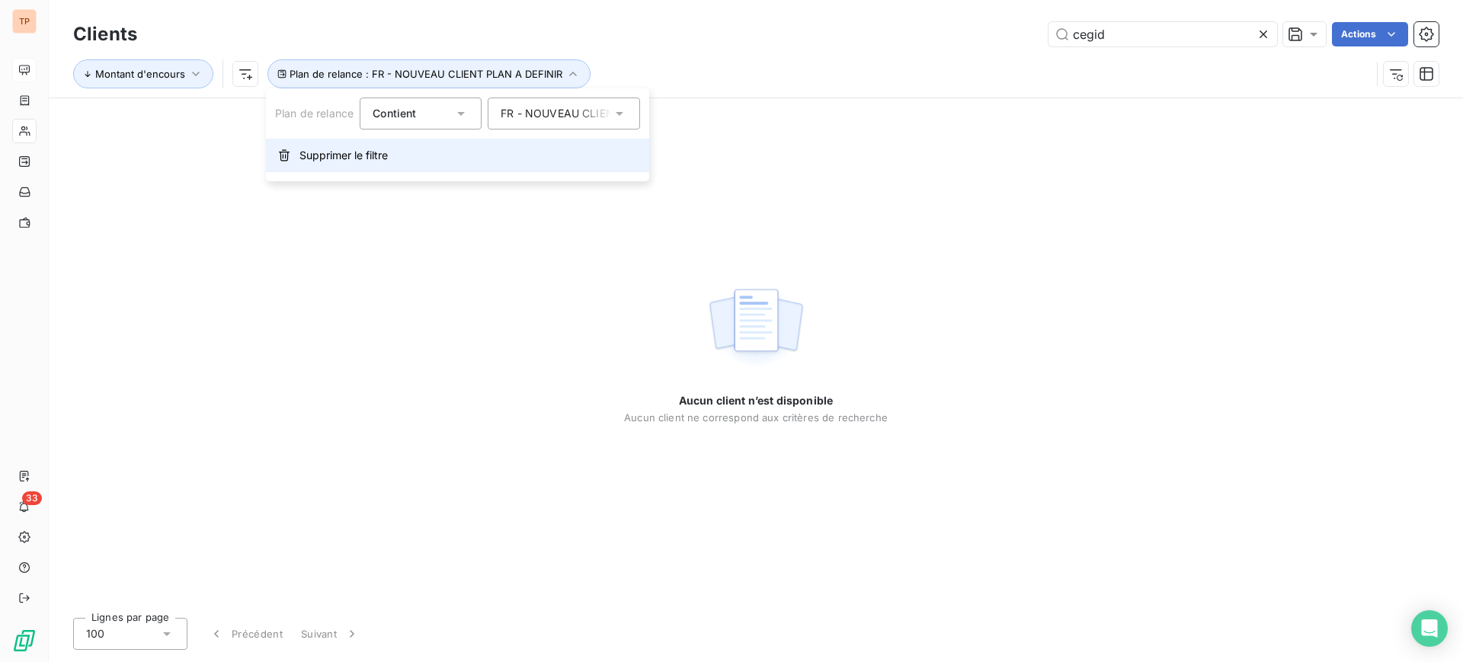
click at [505, 159] on button "Supprimer le filtre" at bounding box center [457, 156] width 383 height 34
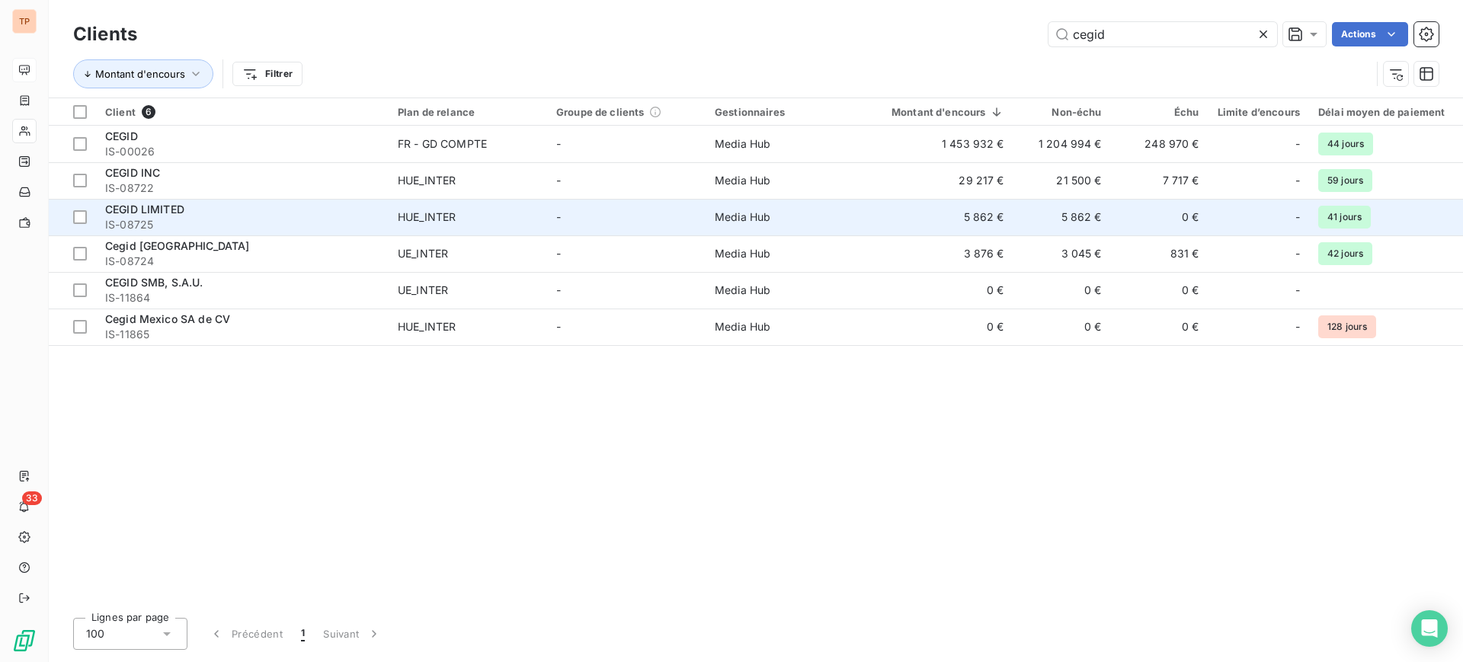
click at [773, 206] on td "Media Hub" at bounding box center [785, 217] width 159 height 37
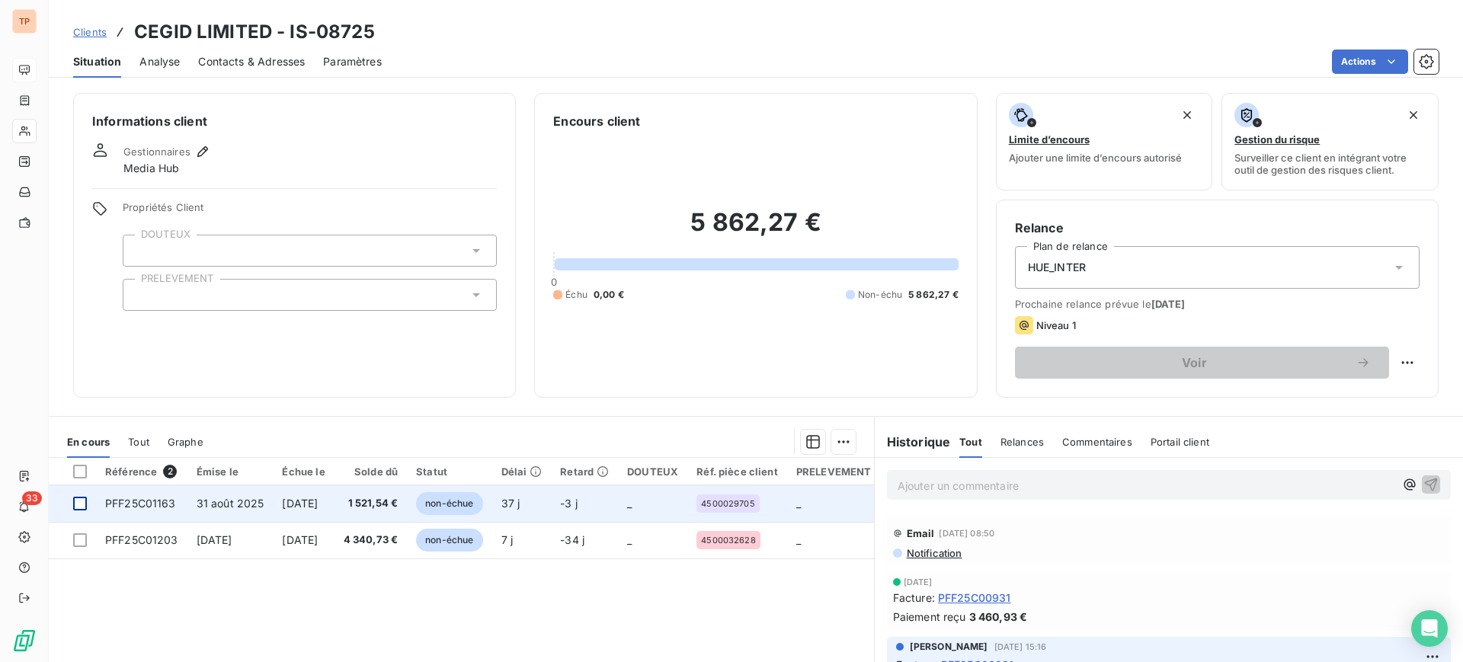
click at [76, 501] on div at bounding box center [80, 504] width 14 height 14
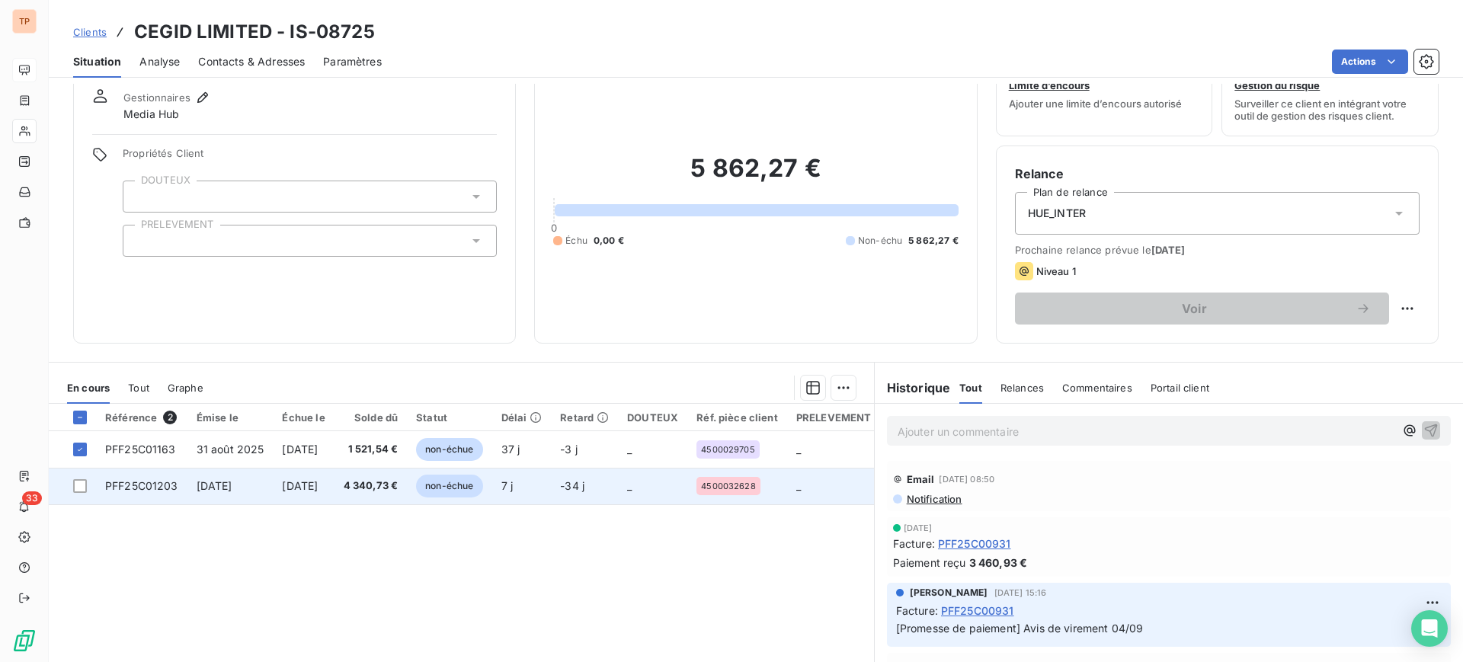
scroll to position [95, 0]
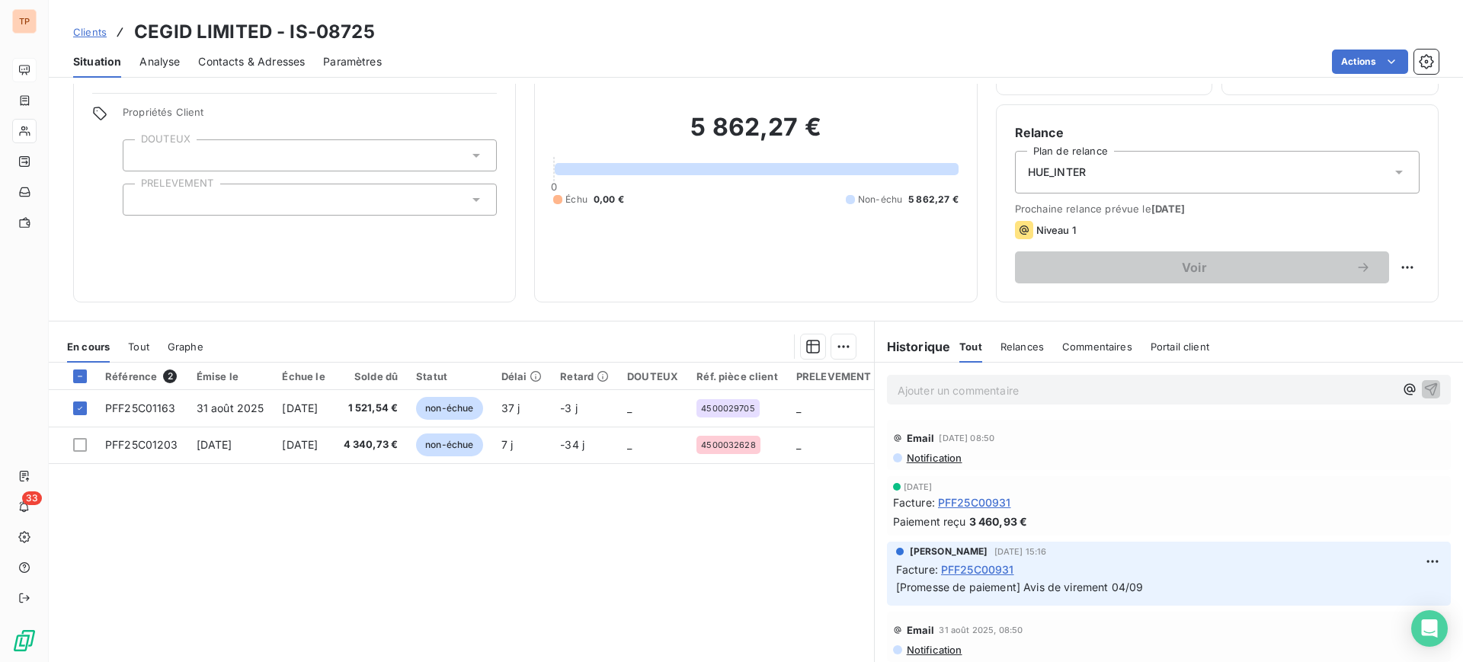
click at [848, 357] on div "En cours Tout Graphe" at bounding box center [461, 347] width 825 height 32
click at [842, 353] on html "TP 33 Clients CEGID LIMITED - IS-08725 Situation Analyse Contacts & Adresses Pa…" at bounding box center [731, 331] width 1463 height 662
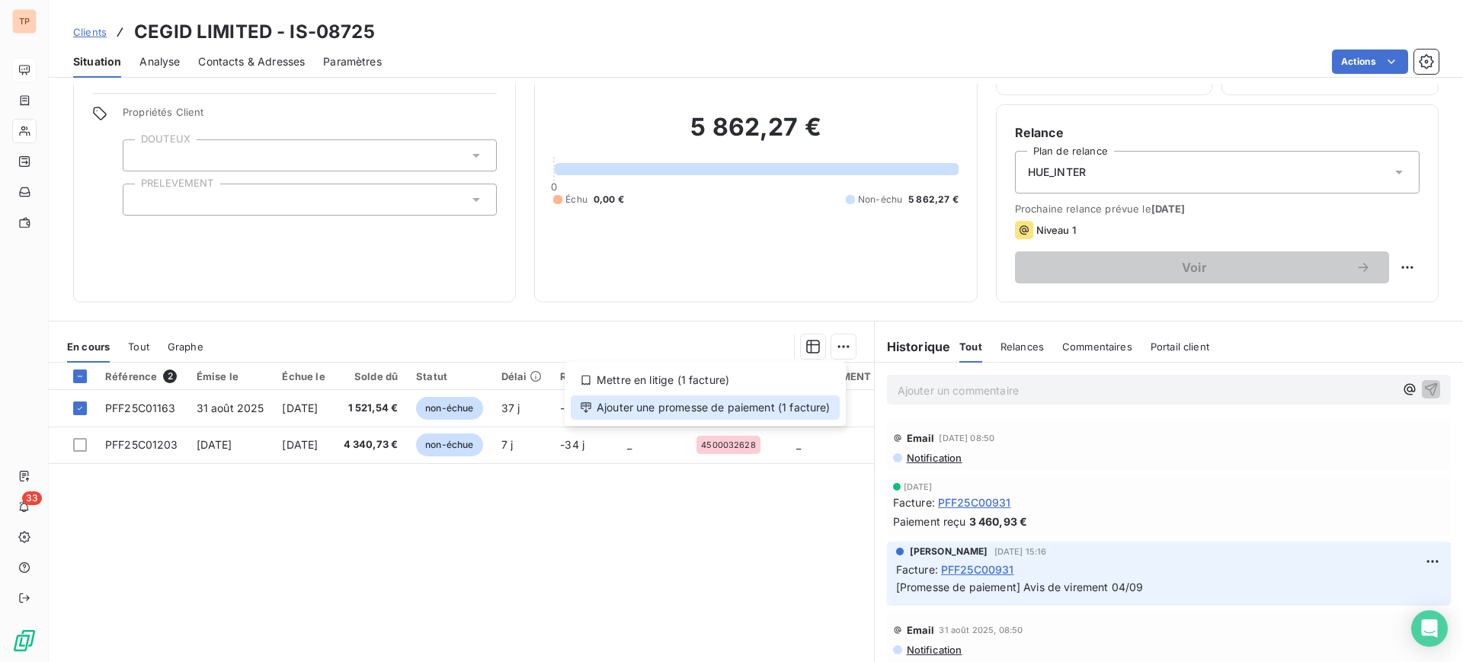
click at [787, 412] on div "Ajouter une promesse de paiement (1 facture)" at bounding box center [705, 408] width 269 height 24
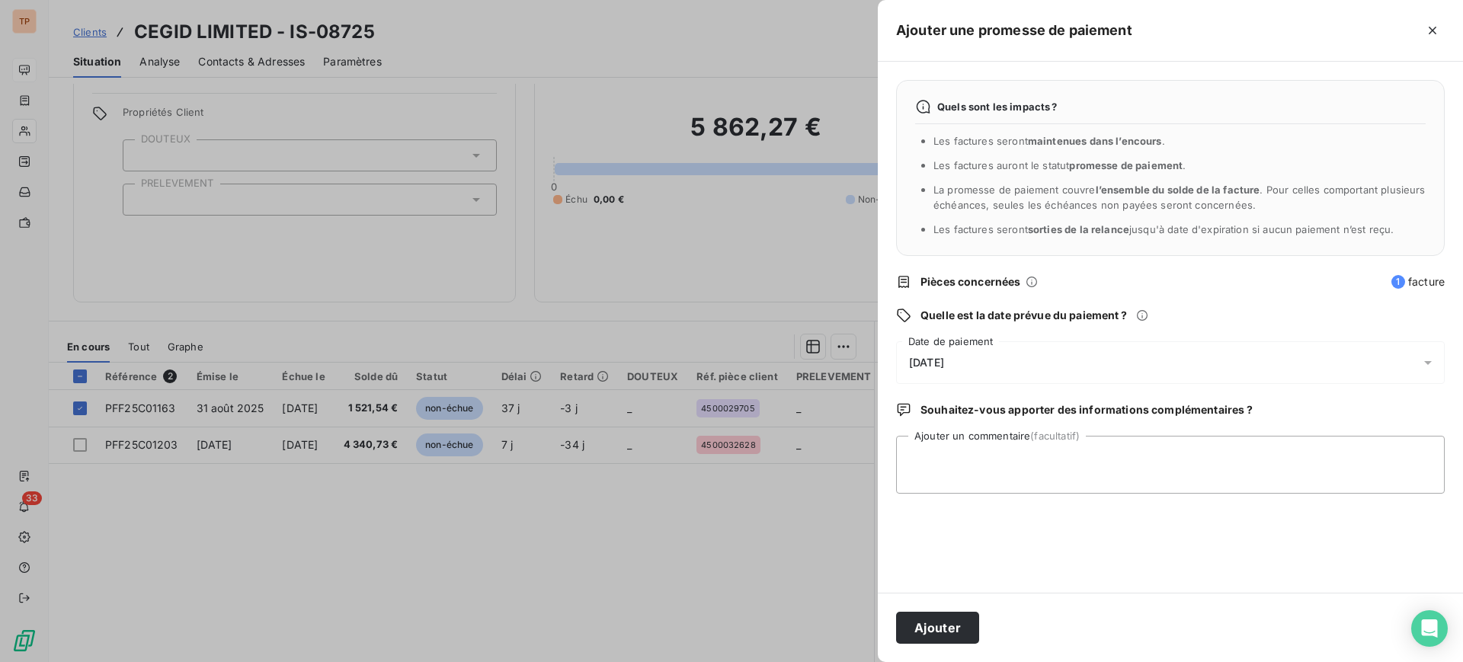
click at [1019, 370] on div "[DATE]" at bounding box center [1170, 362] width 549 height 43
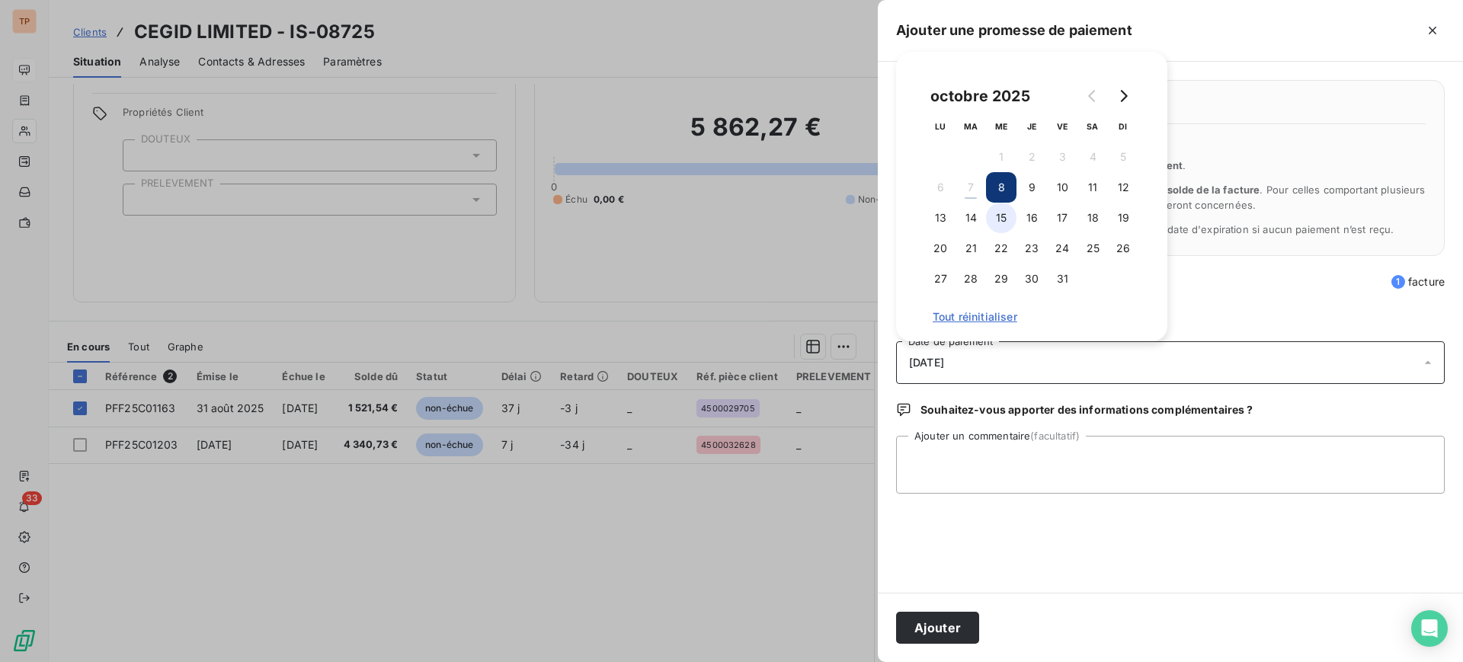
click at [1002, 219] on button "15" at bounding box center [1001, 218] width 30 height 30
click at [1009, 447] on textarea "Ajouter un commentaire (facultatif)" at bounding box center [1170, 465] width 549 height 58
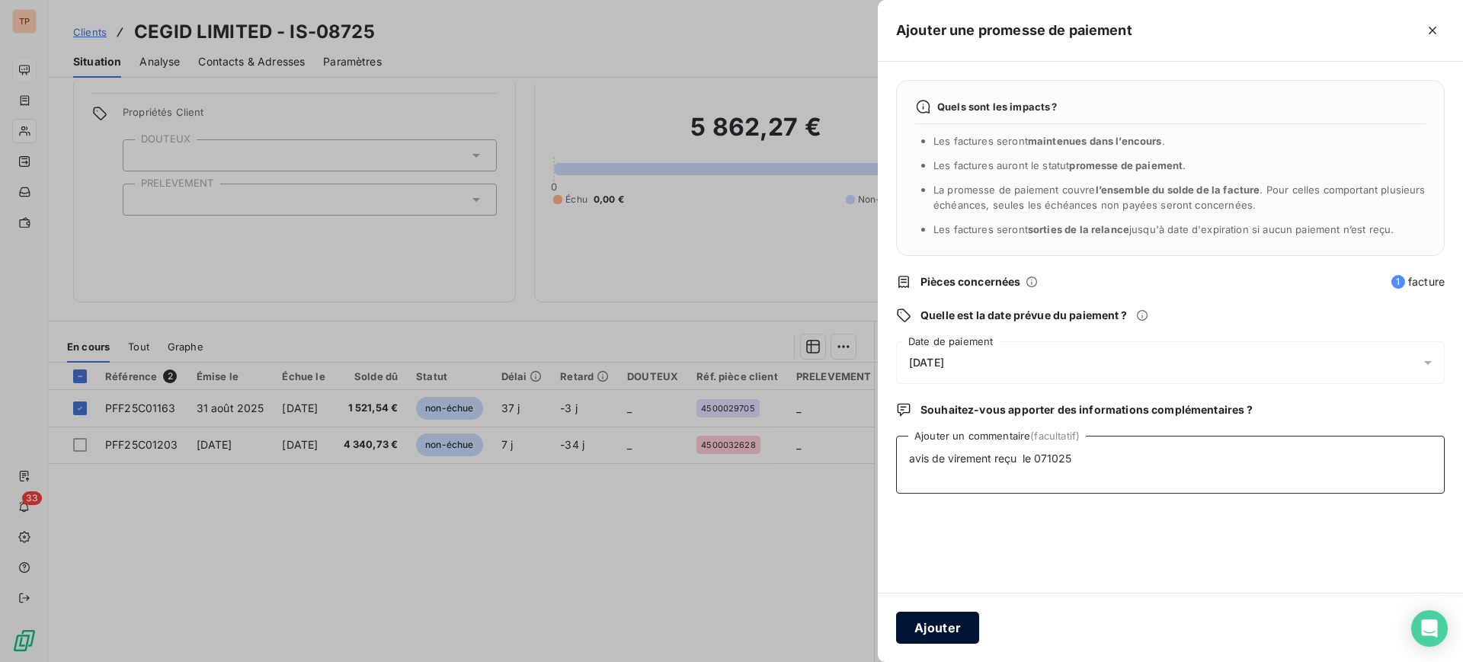
type textarea "avis de virement reçu le 071025"
click at [916, 616] on button "Ajouter" at bounding box center [937, 628] width 83 height 32
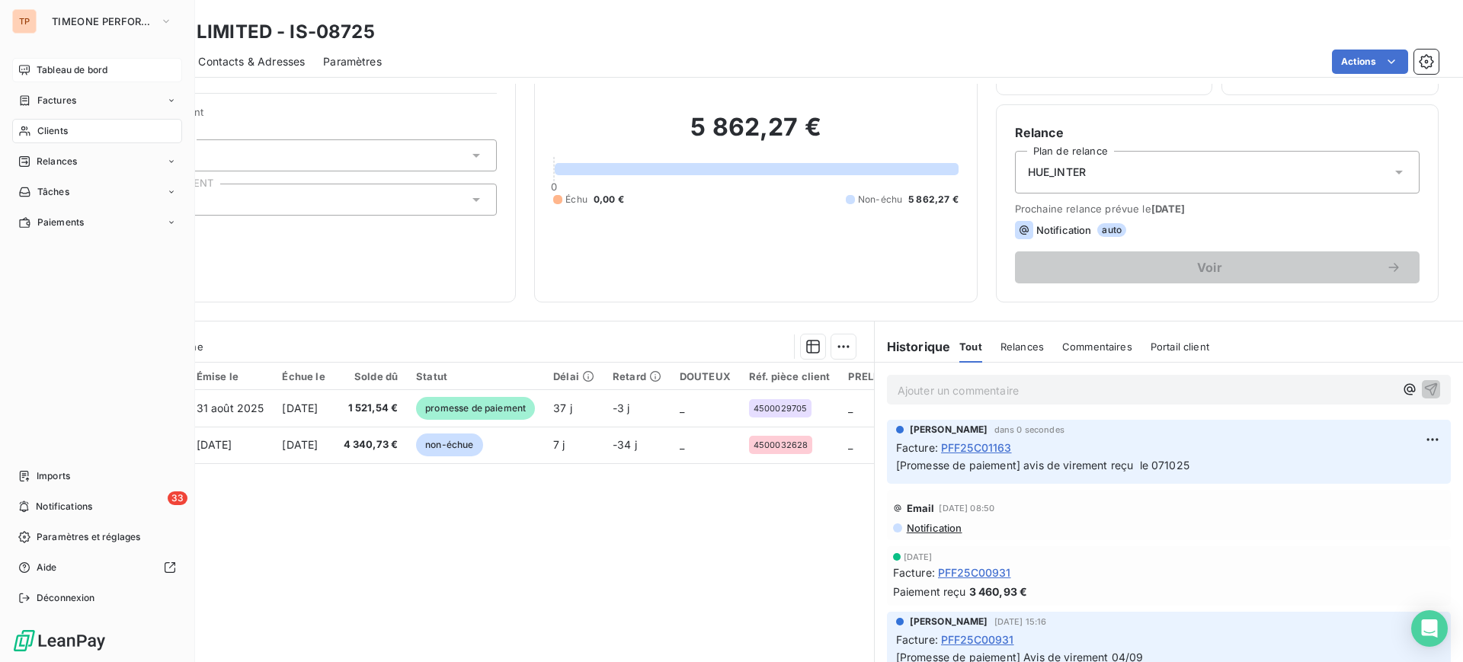
click at [38, 24] on div "TP TIMEONE PERFORMANCE" at bounding box center [97, 21] width 170 height 24
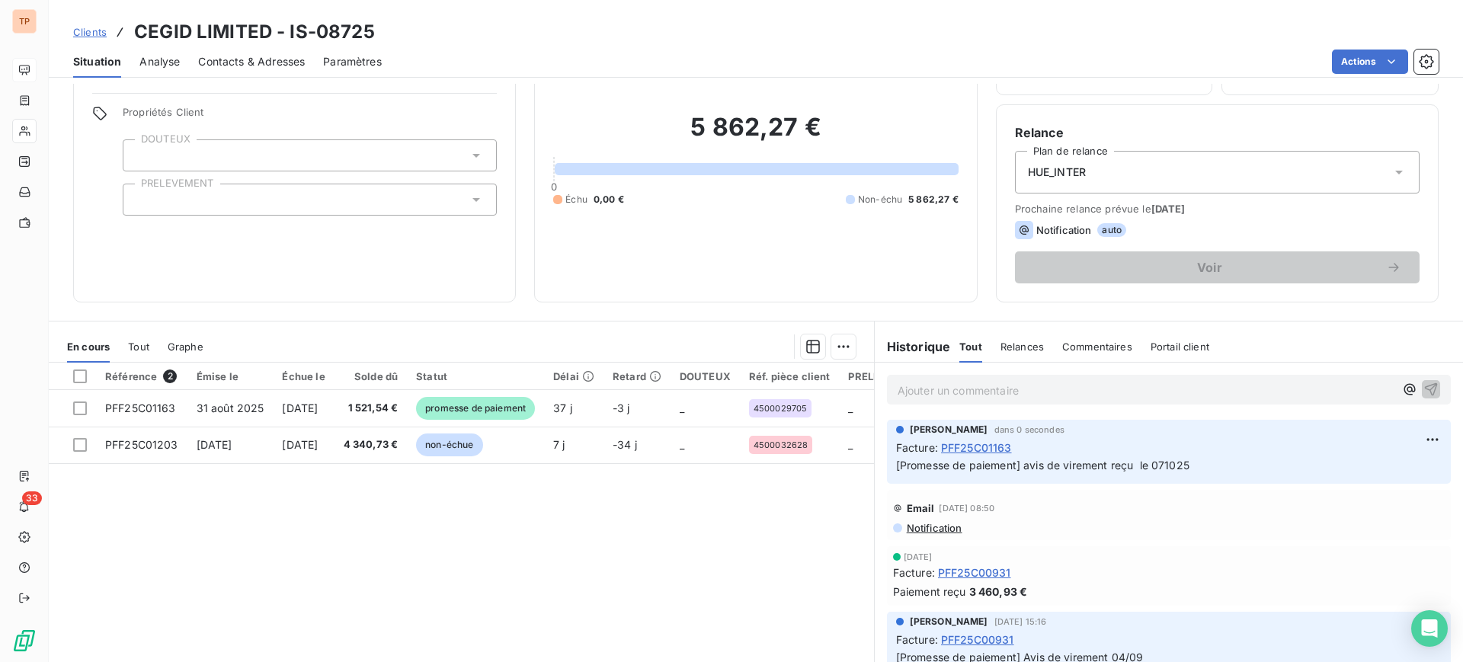
drag, startPoint x: 742, startPoint y: 621, endPoint x: 773, endPoint y: 665, distance: 54.1
click at [773, 662] on html "TP 33 Clients CEGID LIMITED - IS-08725 Situation Analyse Contacts & Adresses Pa…" at bounding box center [731, 331] width 1463 height 662
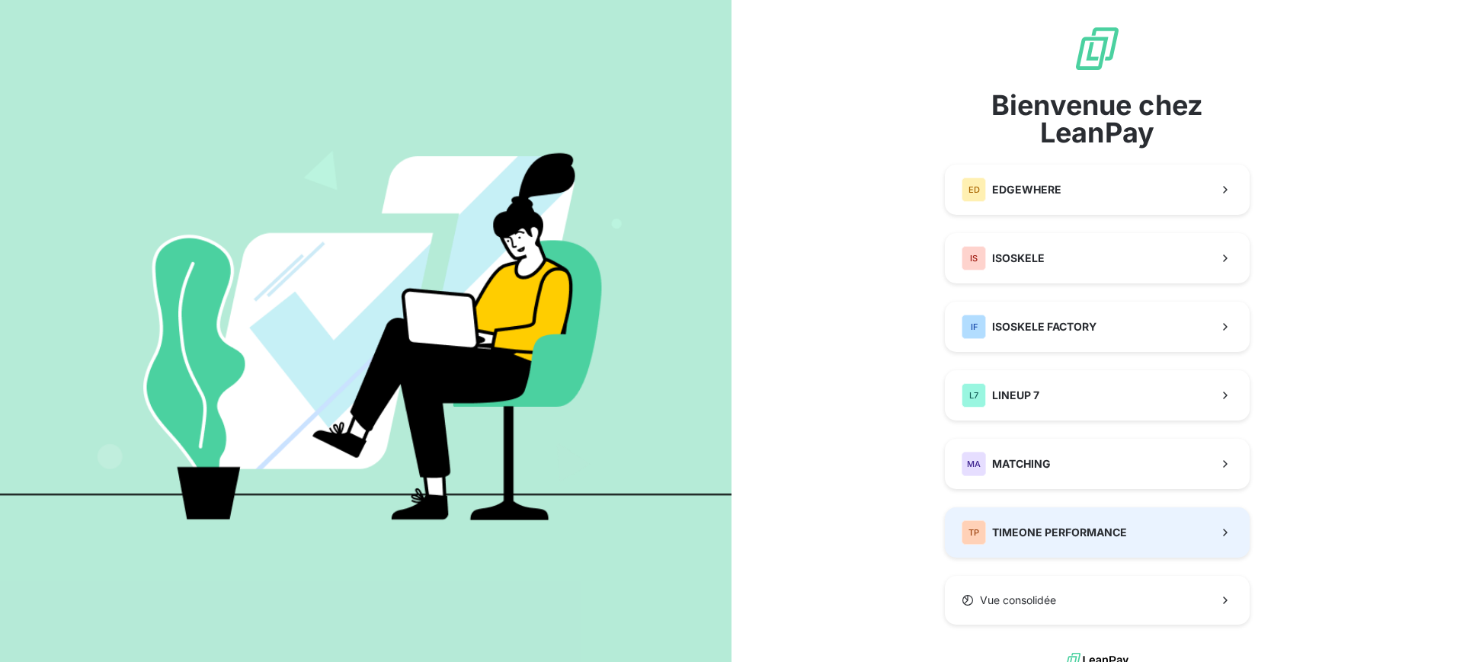
scroll to position [16, 0]
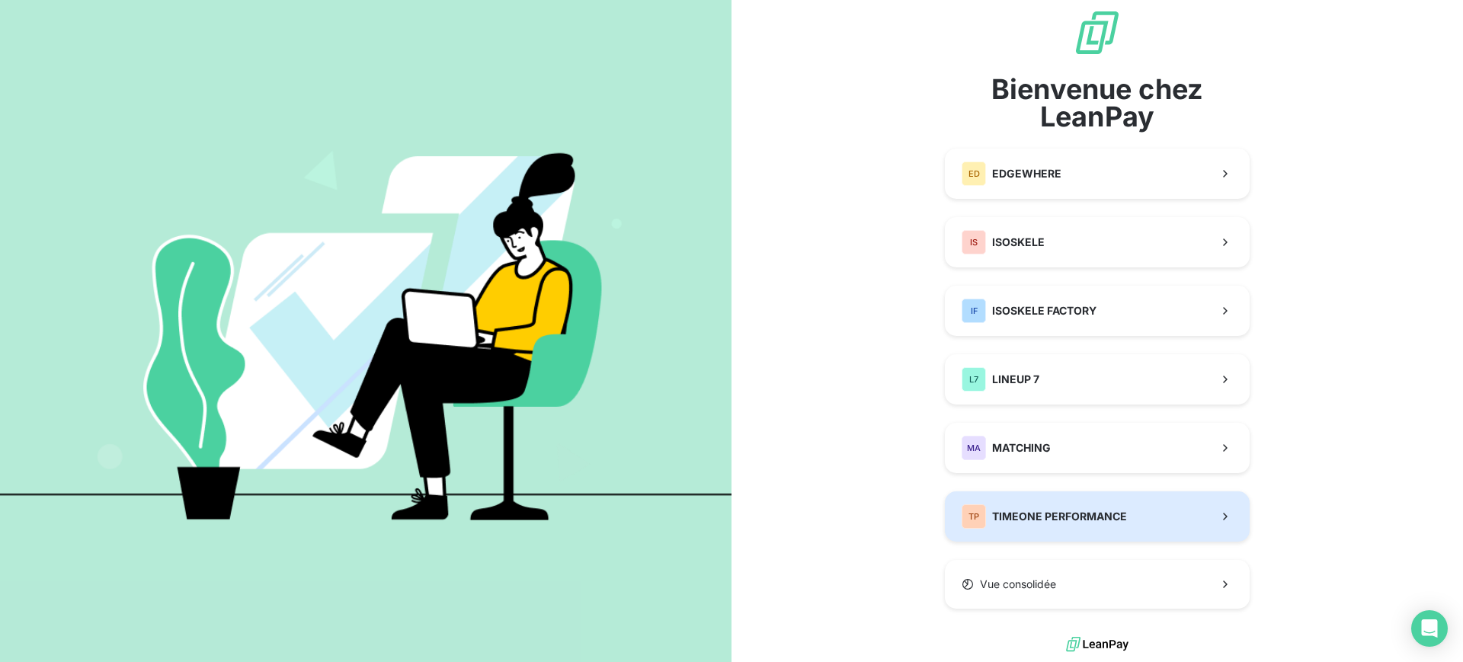
click at [1053, 508] on div "TP TIMEONE PERFORMANCE" at bounding box center [1044, 517] width 165 height 24
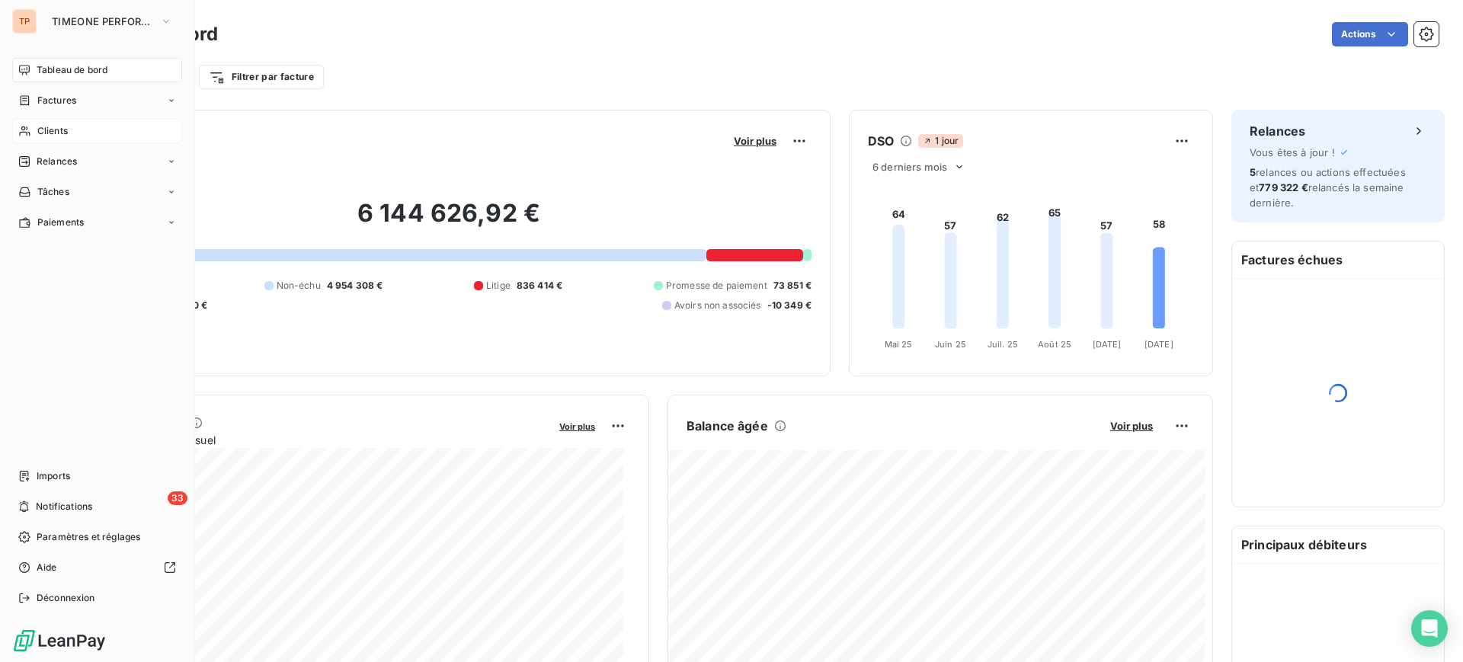
click at [67, 127] on span "Clients" at bounding box center [52, 131] width 30 height 14
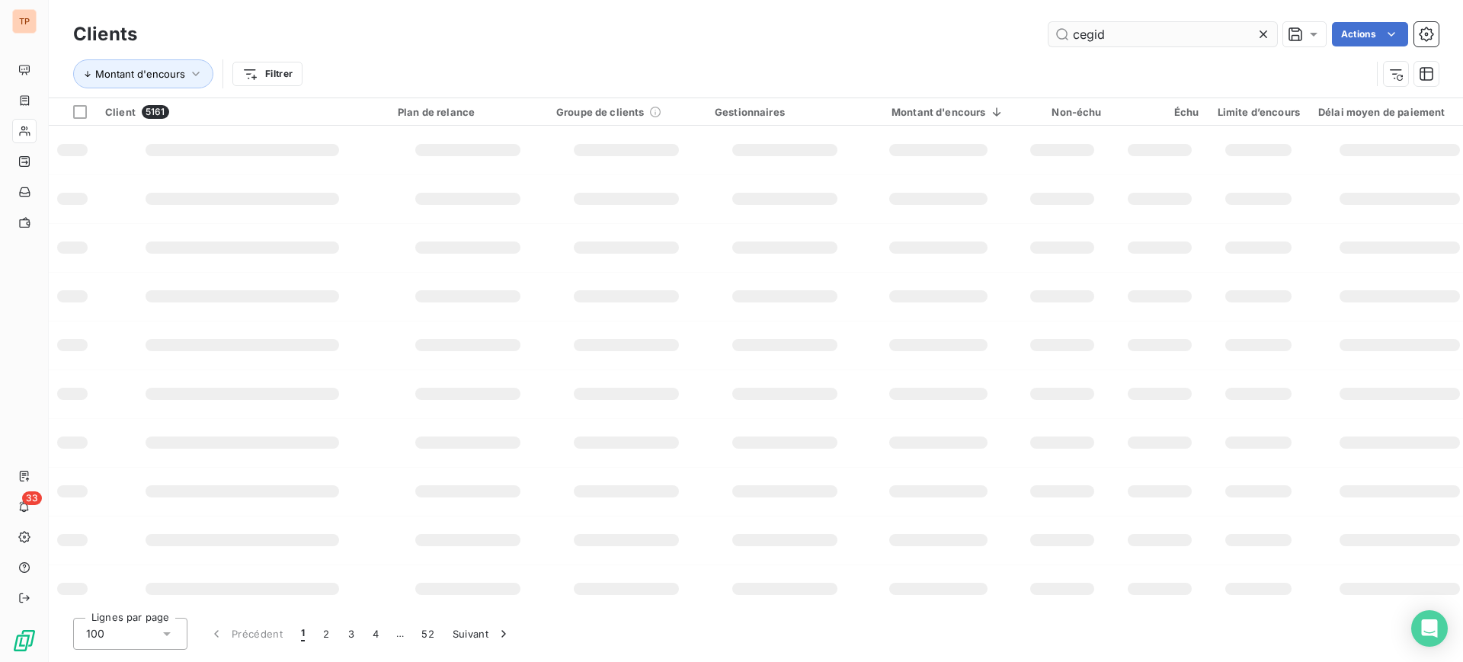
type input "cegid"
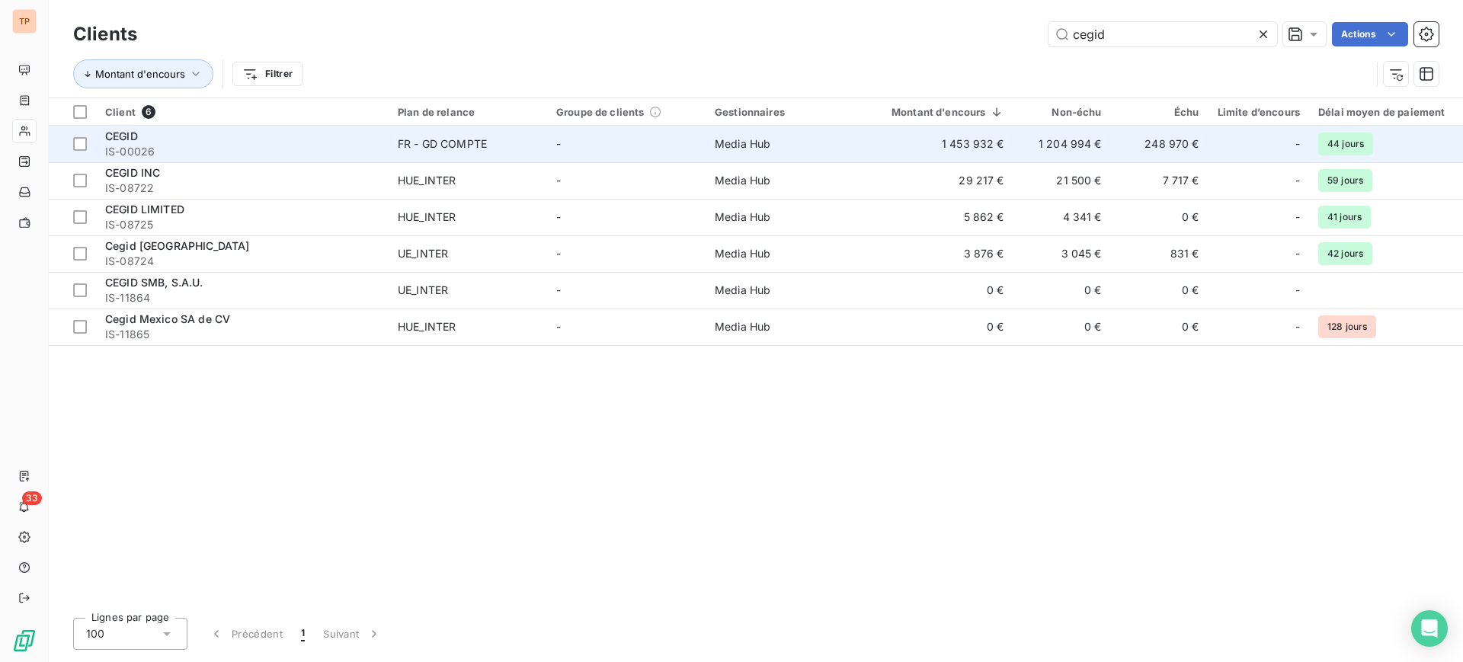
click at [1034, 145] on td "1 204 994 €" at bounding box center [1063, 144] width 98 height 37
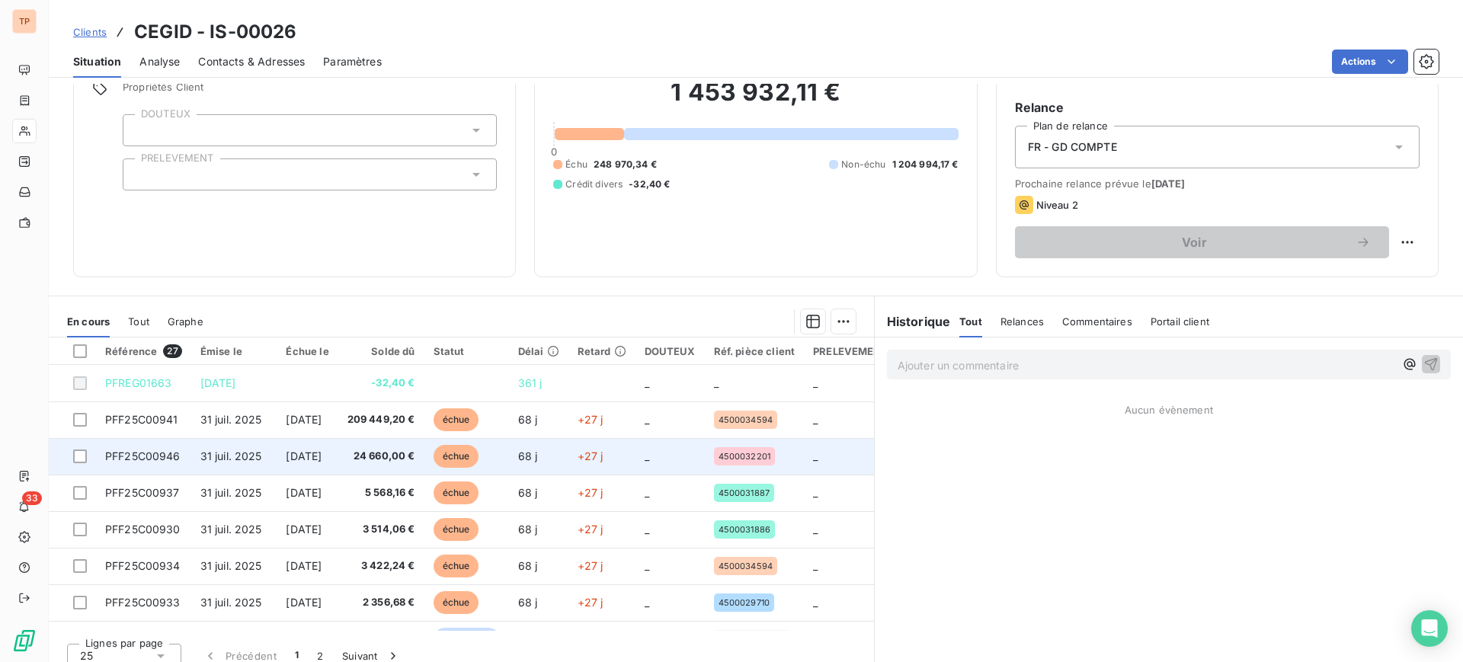
scroll to position [135, 0]
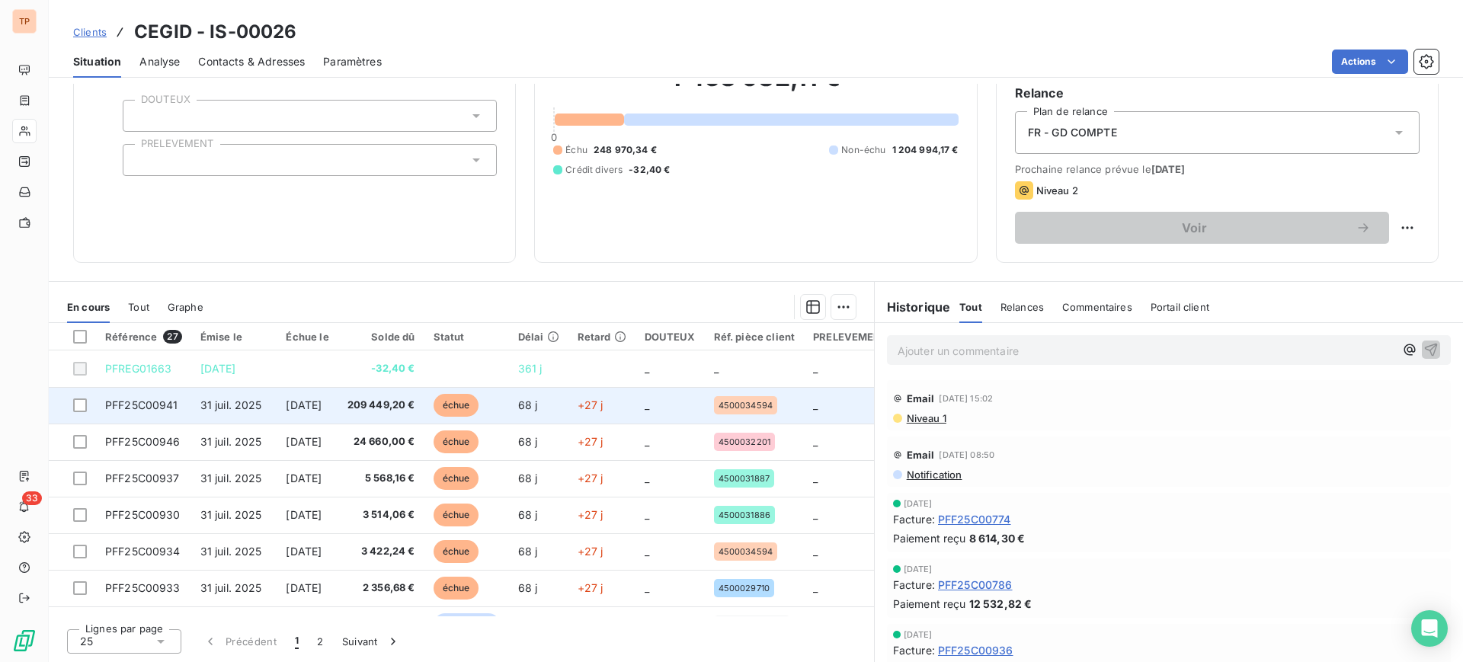
click at [73, 394] on td at bounding box center [72, 405] width 47 height 37
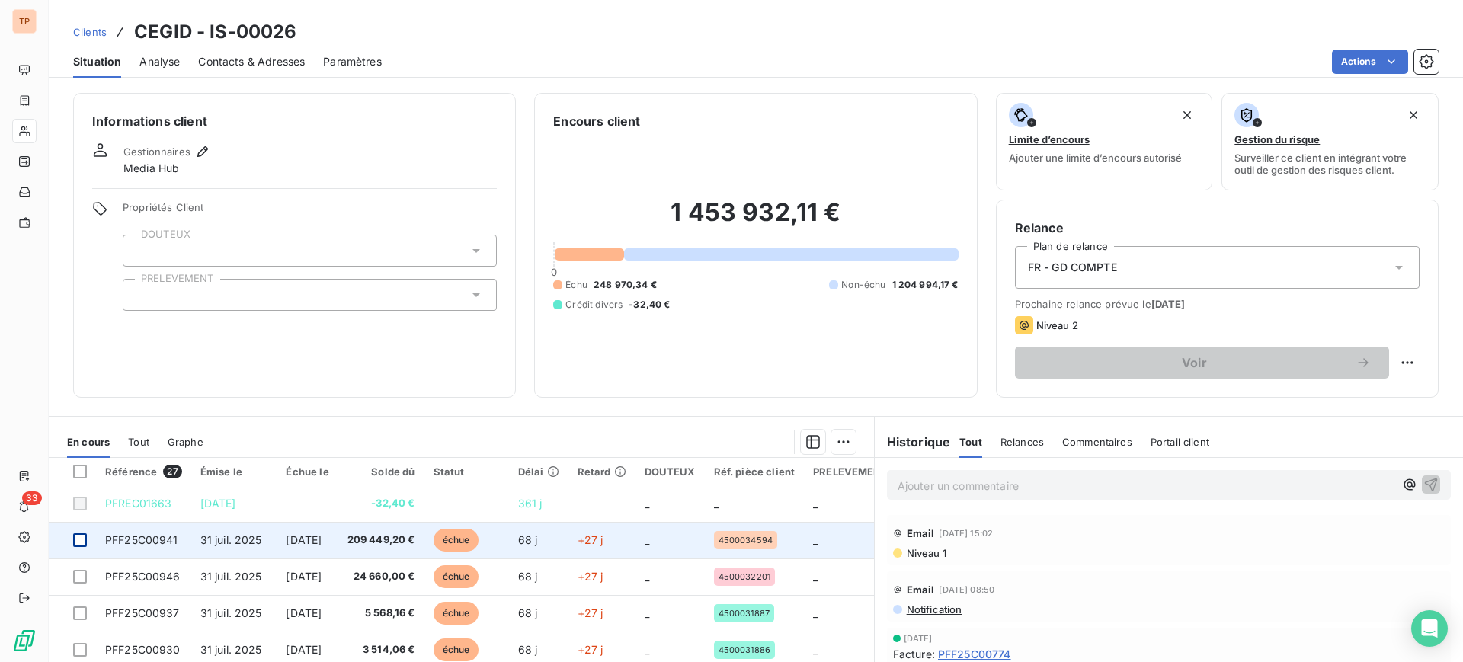
click at [80, 540] on div at bounding box center [80, 541] width 14 height 14
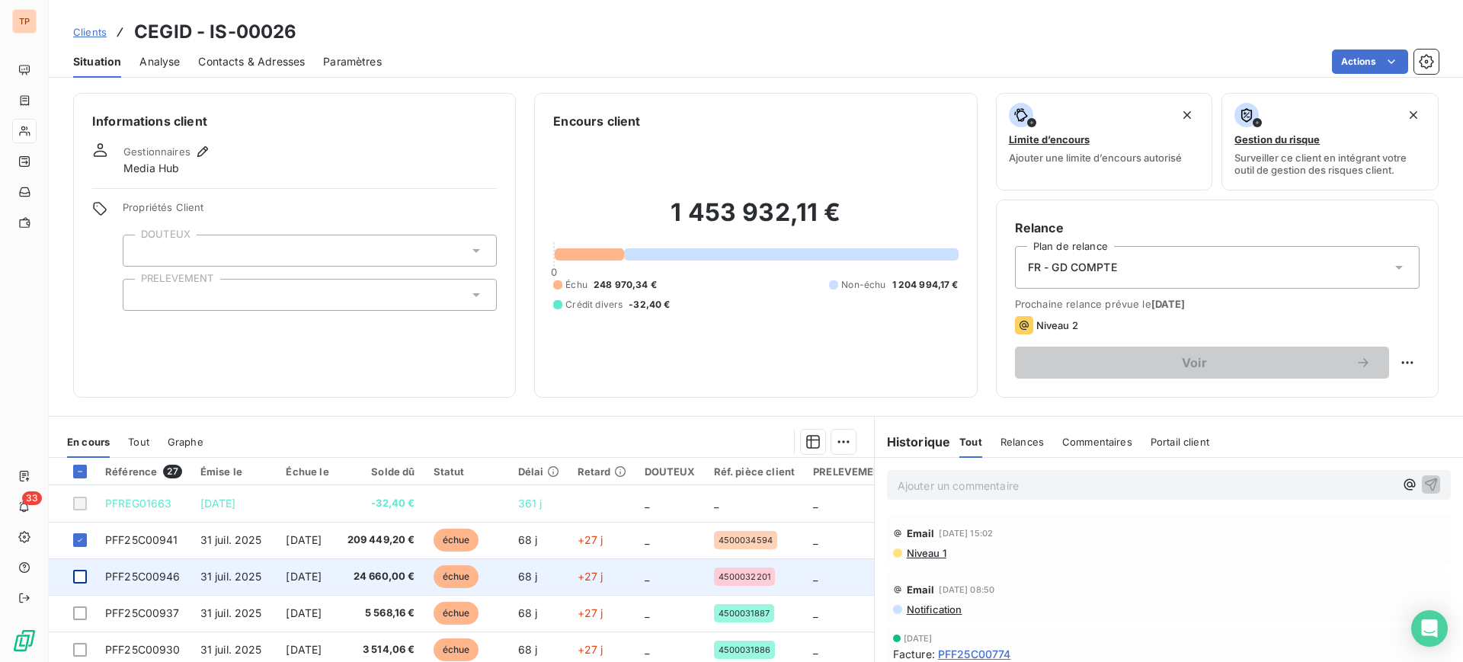
click at [75, 582] on div at bounding box center [80, 577] width 14 height 14
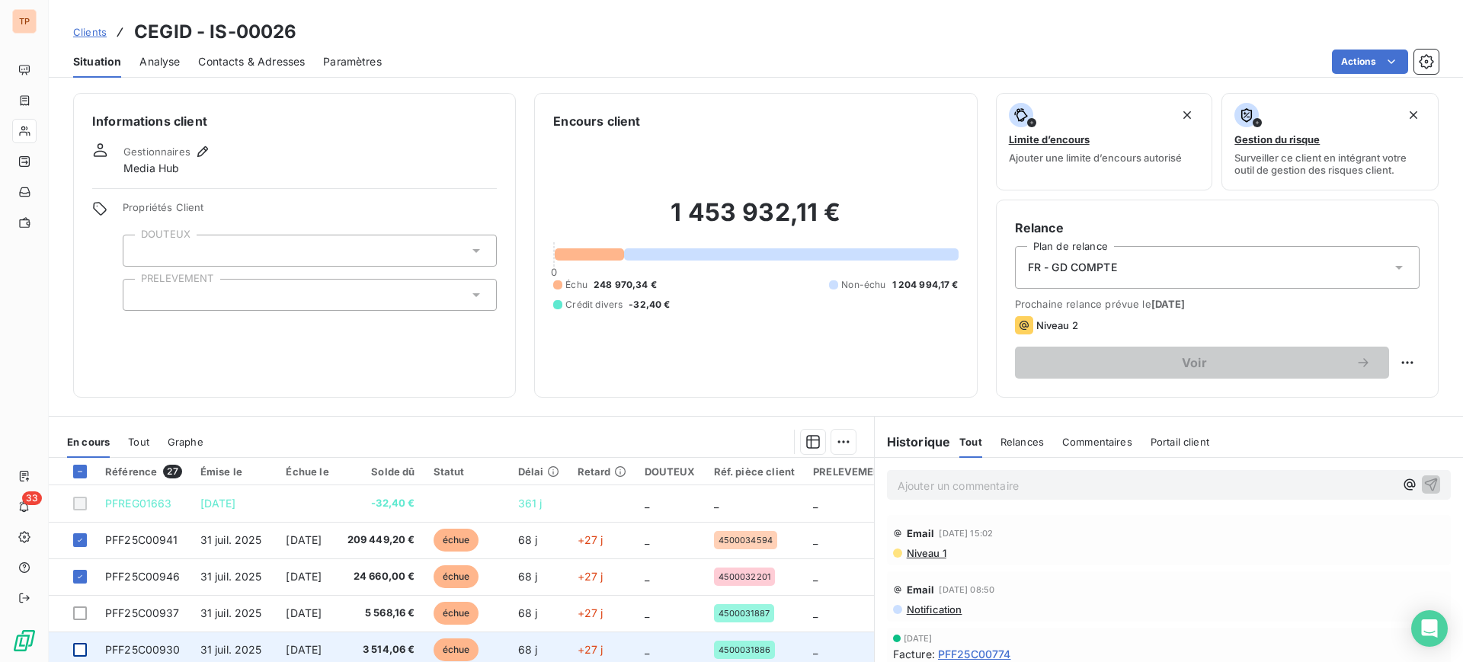
click at [75, 655] on div at bounding box center [80, 650] width 14 height 14
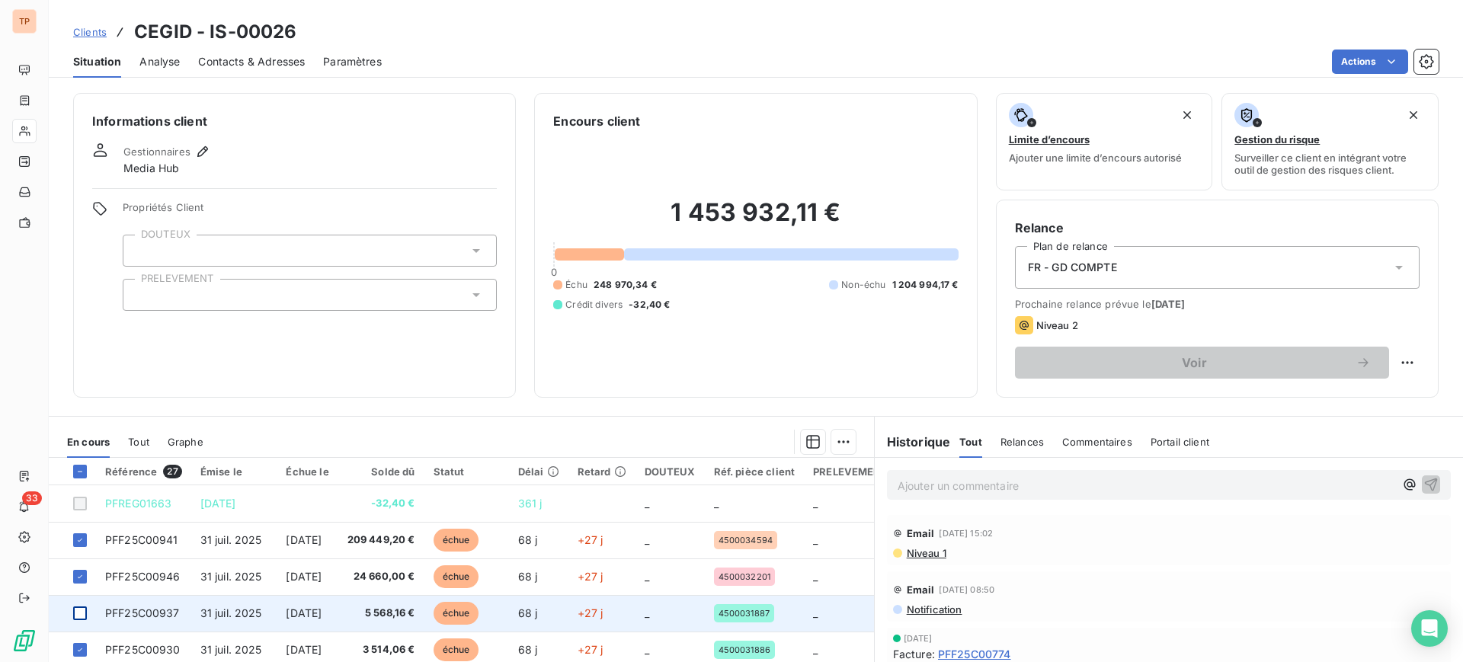
click at [82, 611] on div at bounding box center [80, 614] width 14 height 14
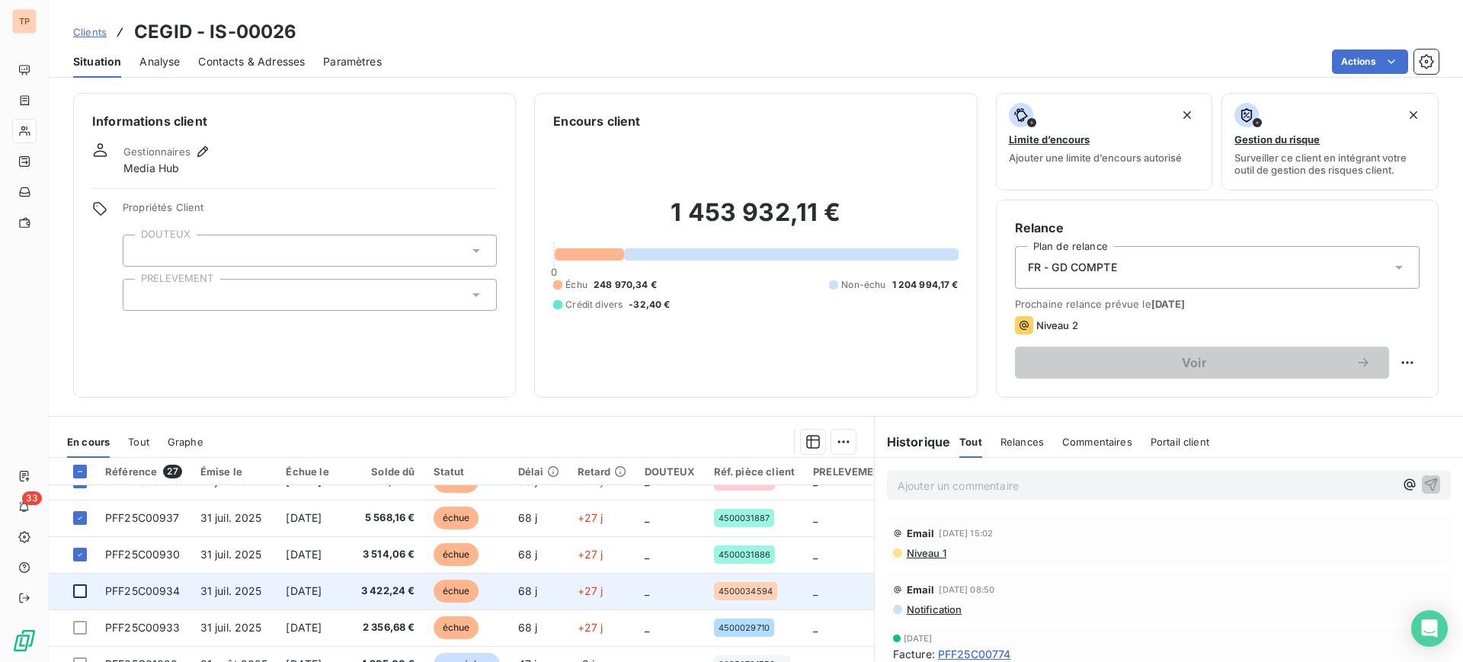
click at [78, 588] on div at bounding box center [80, 592] width 14 height 14
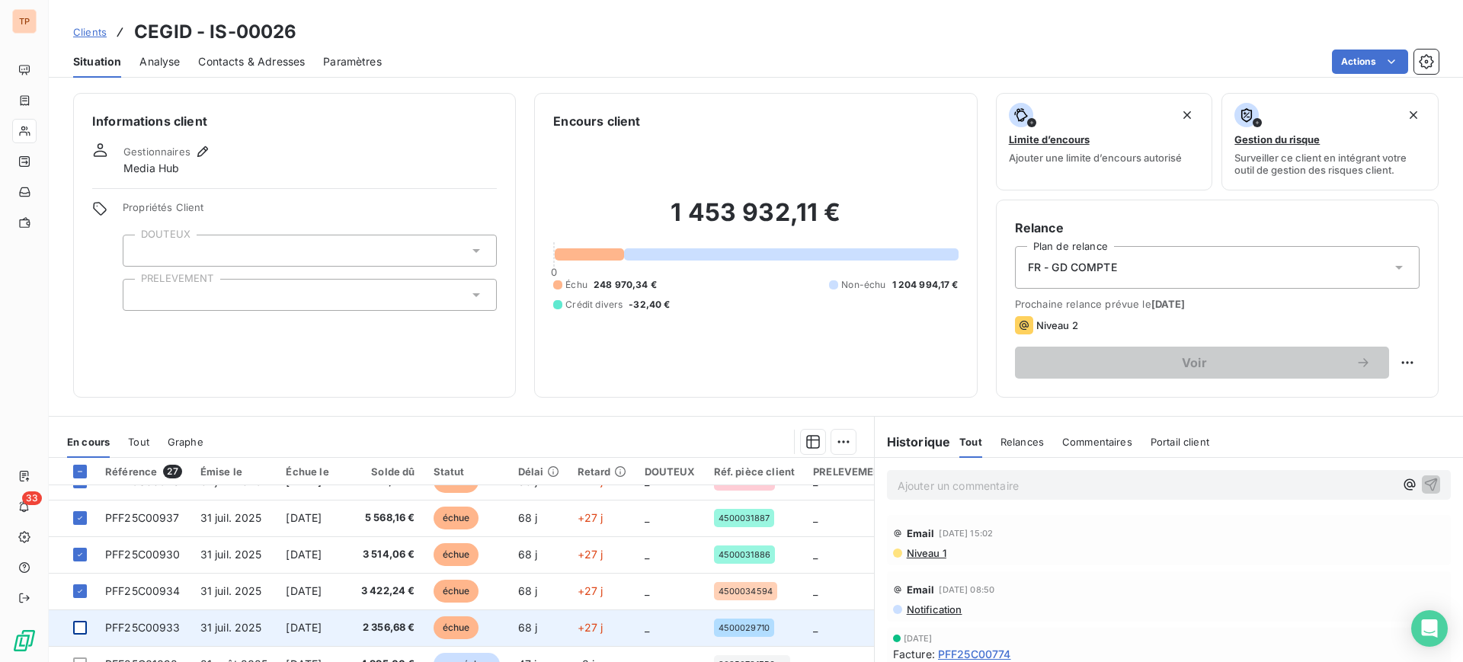
click at [78, 627] on div at bounding box center [80, 628] width 14 height 14
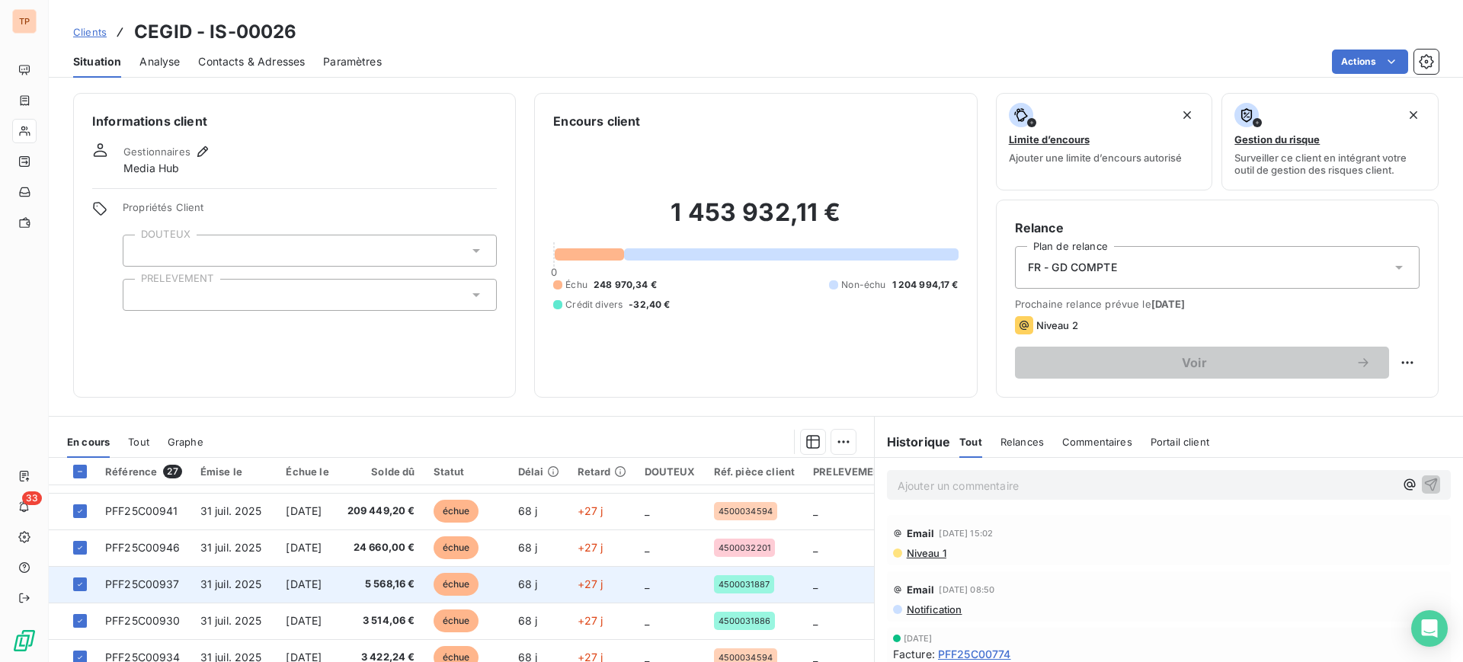
scroll to position [0, 0]
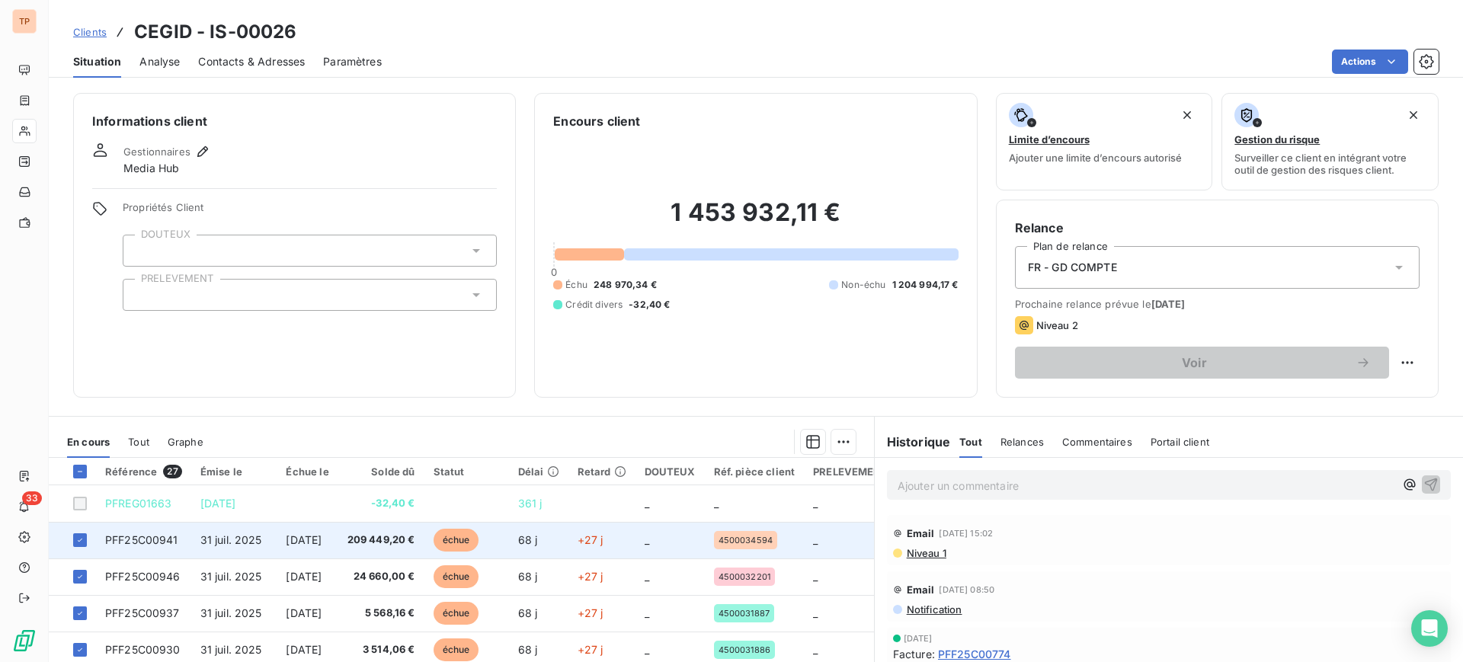
click at [67, 540] on td at bounding box center [72, 540] width 47 height 37
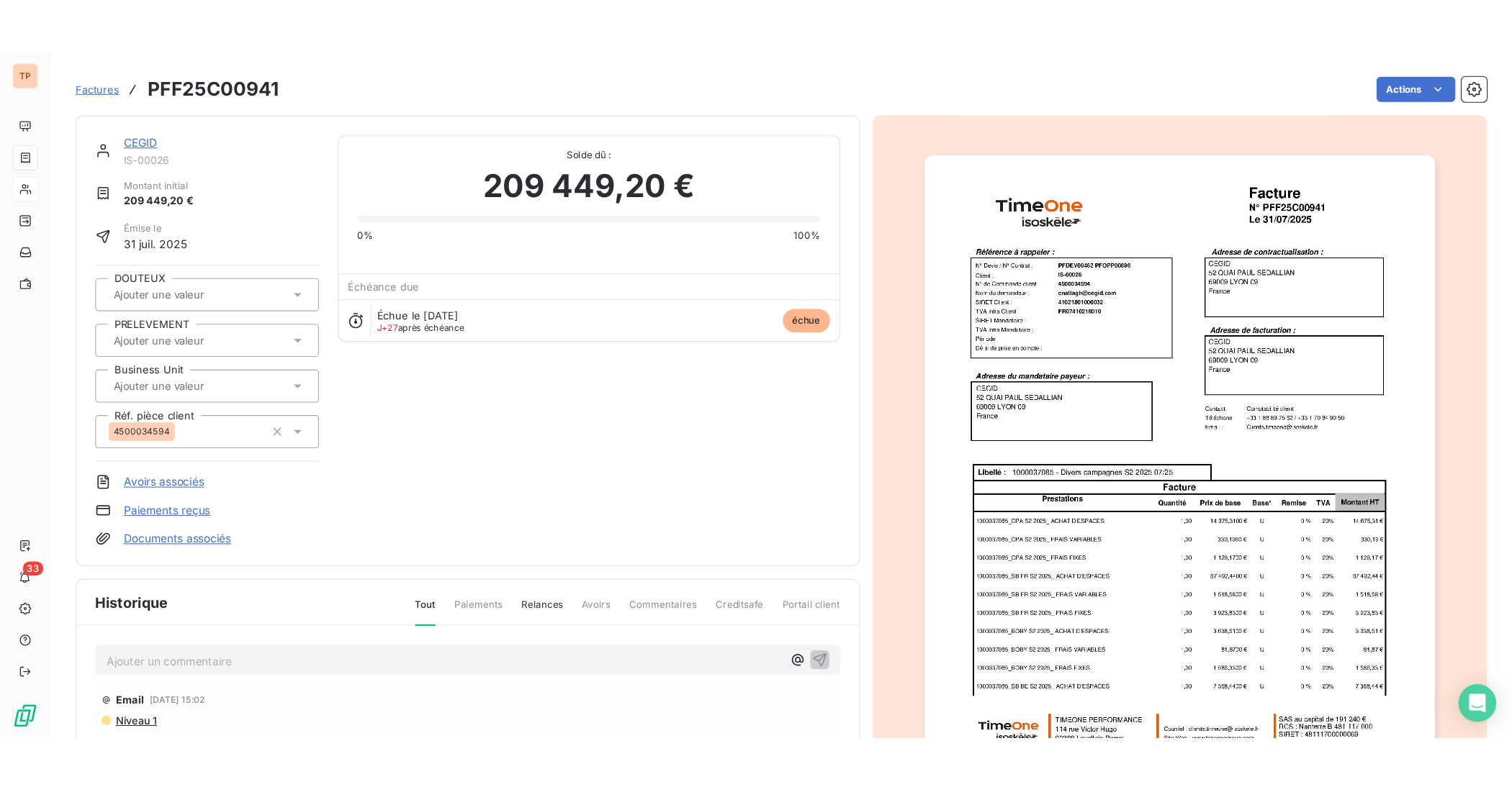
scroll to position [2, 0]
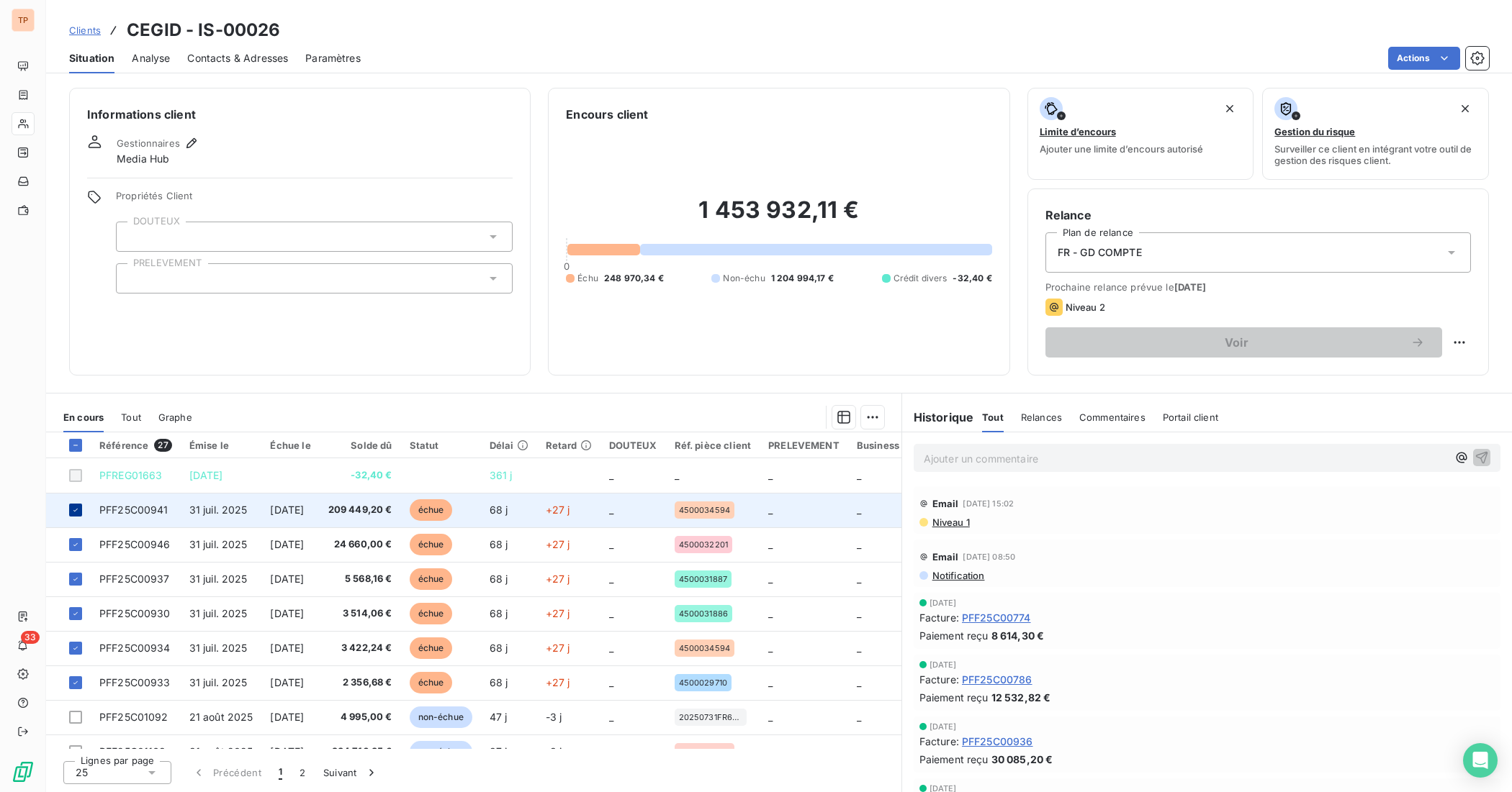
click at [74, 513] on icon at bounding box center [75, 510] width 8 height 8
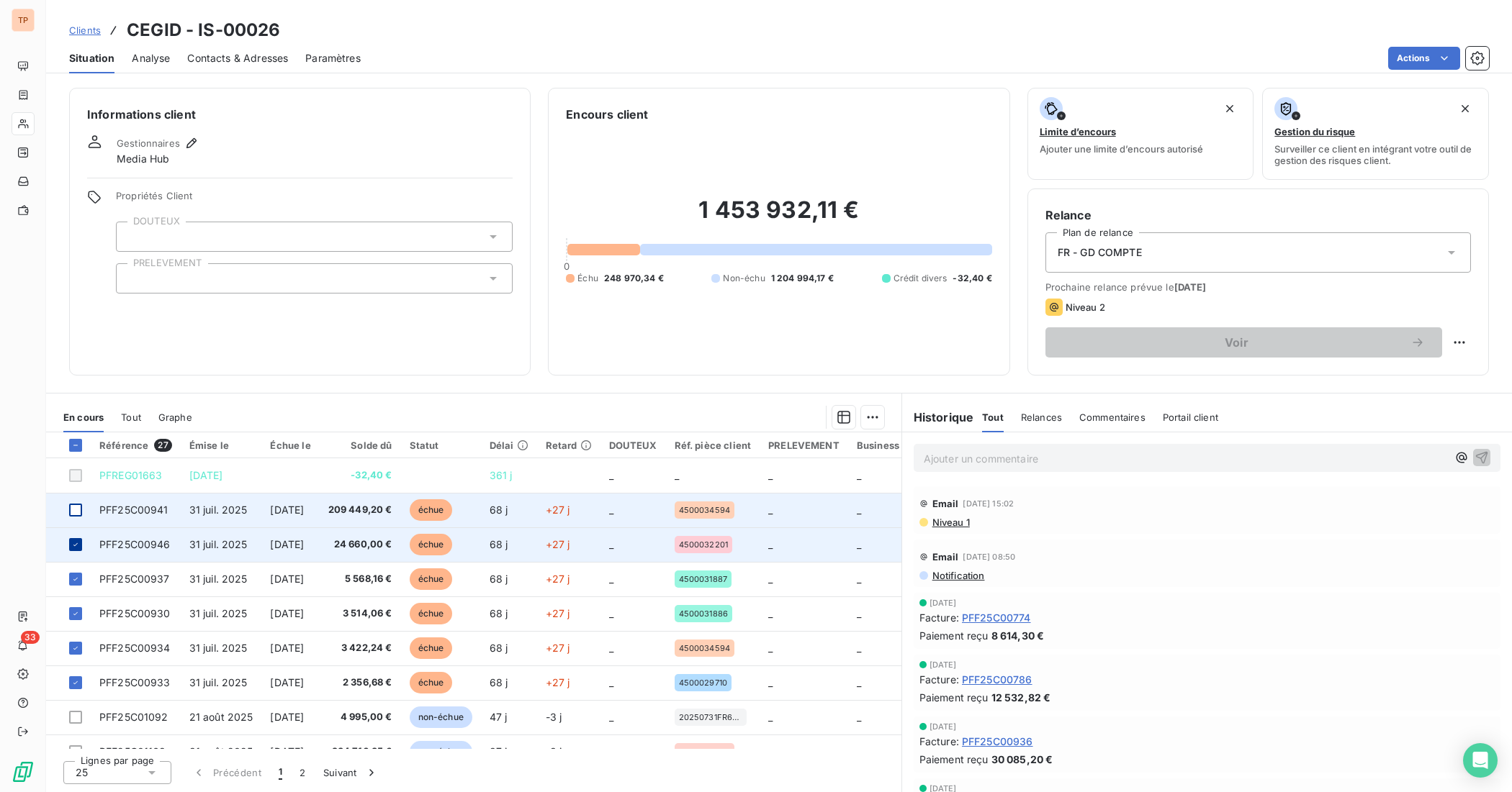
click at [77, 538] on div at bounding box center [76, 545] width 13 height 13
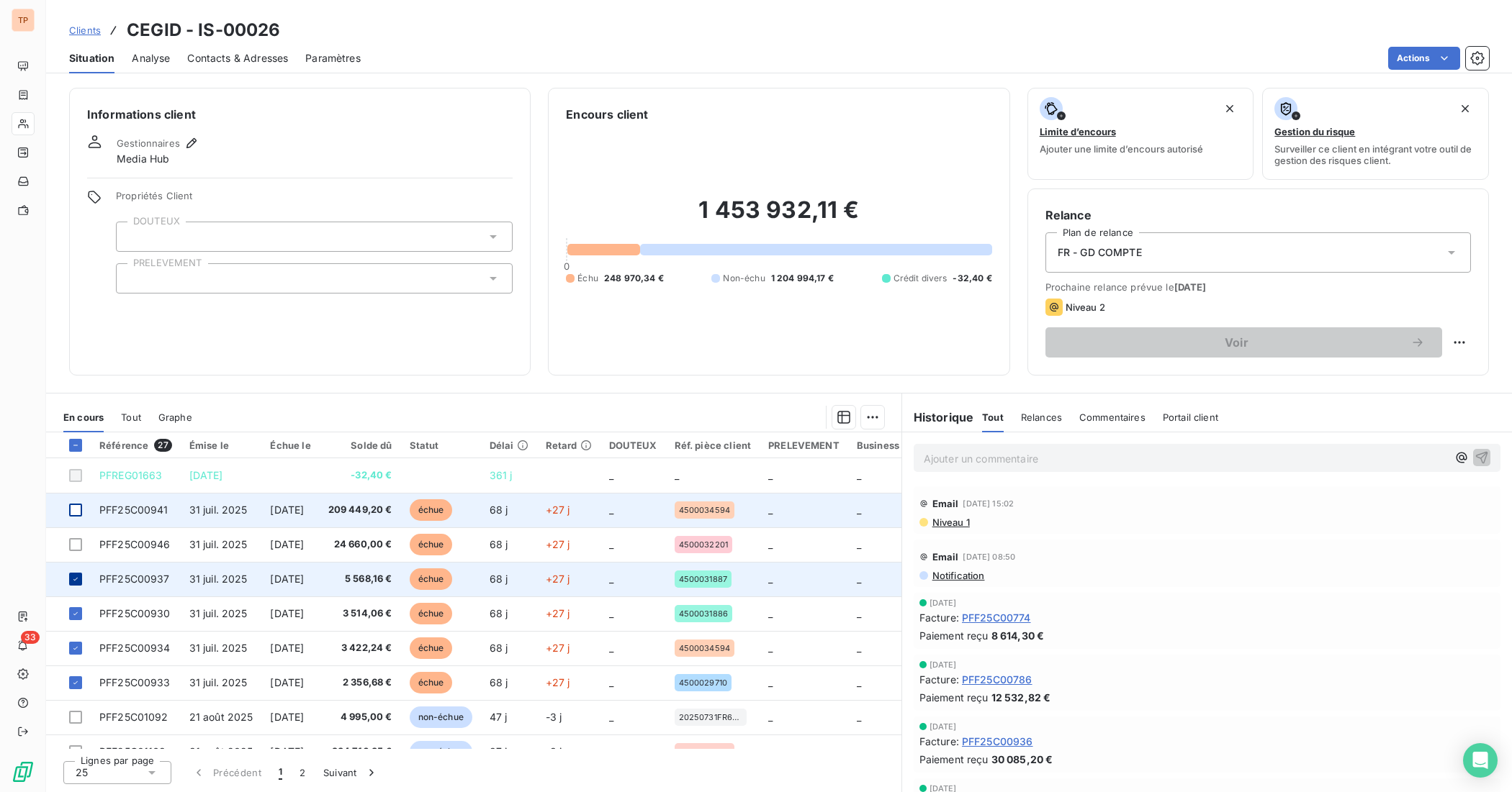
click at [71, 577] on icon at bounding box center [75, 579] width 8 height 8
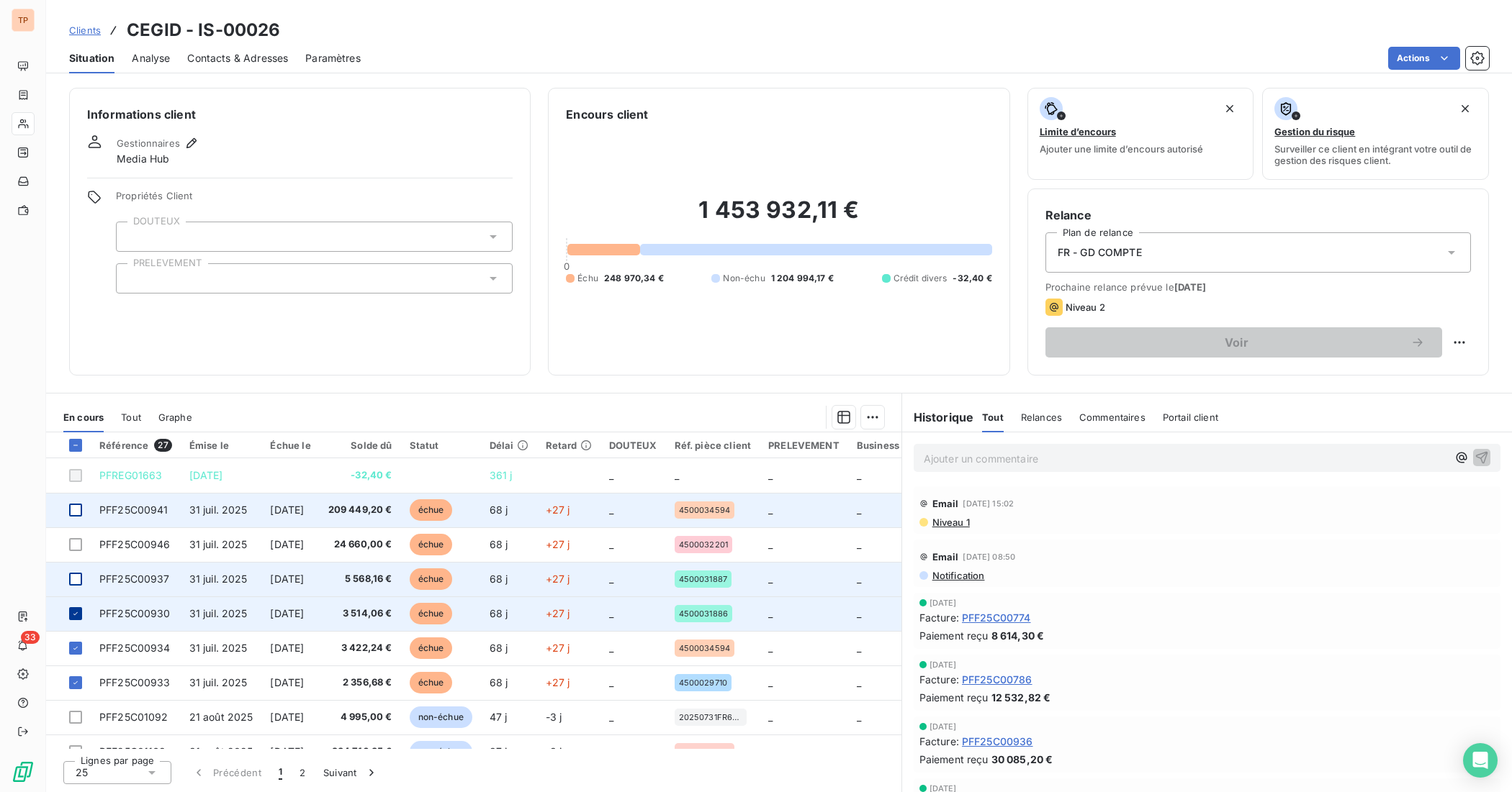
click at [75, 608] on div at bounding box center [76, 614] width 13 height 13
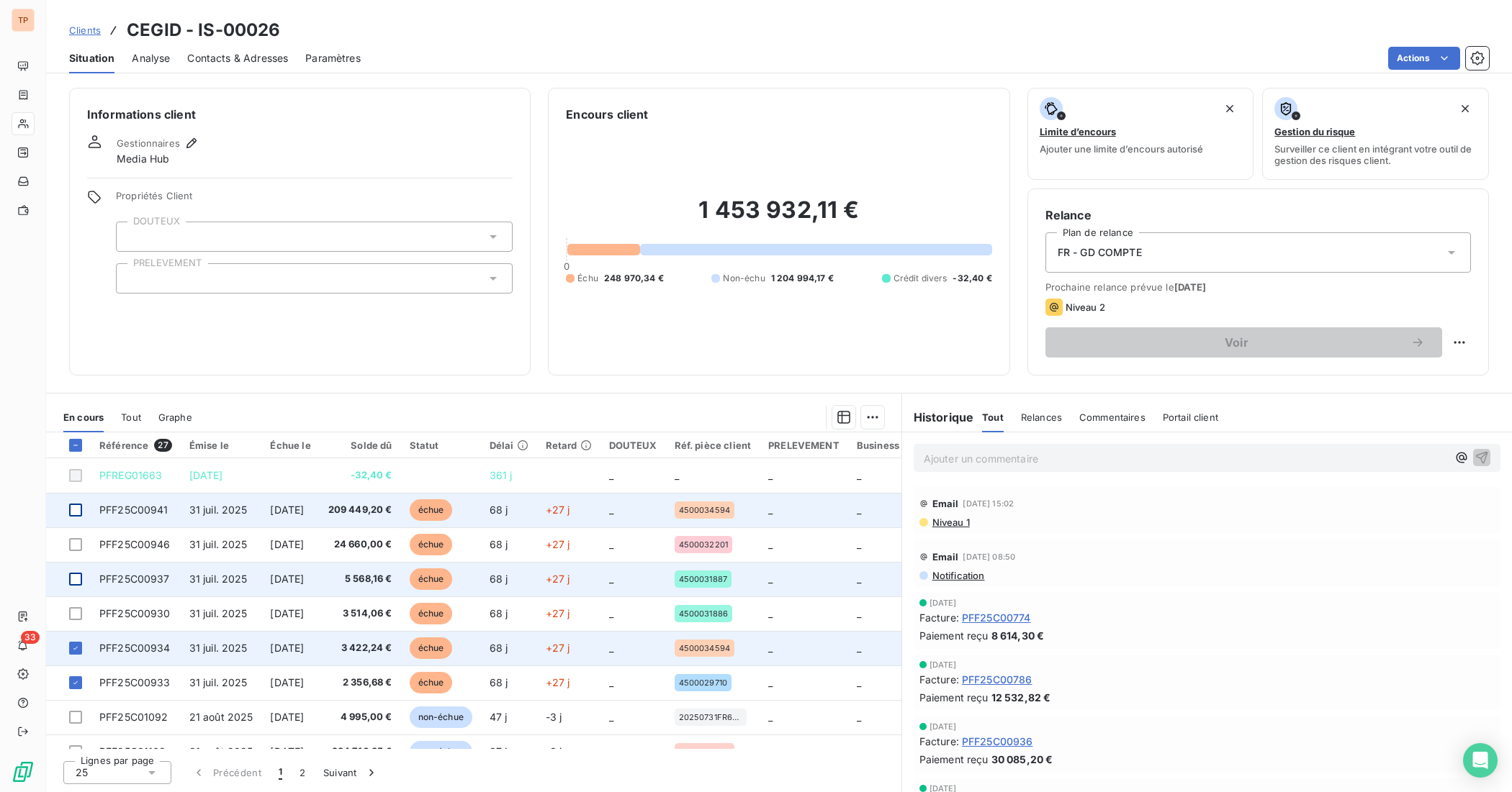
click at [73, 625] on td at bounding box center [68, 648] width 44 height 35
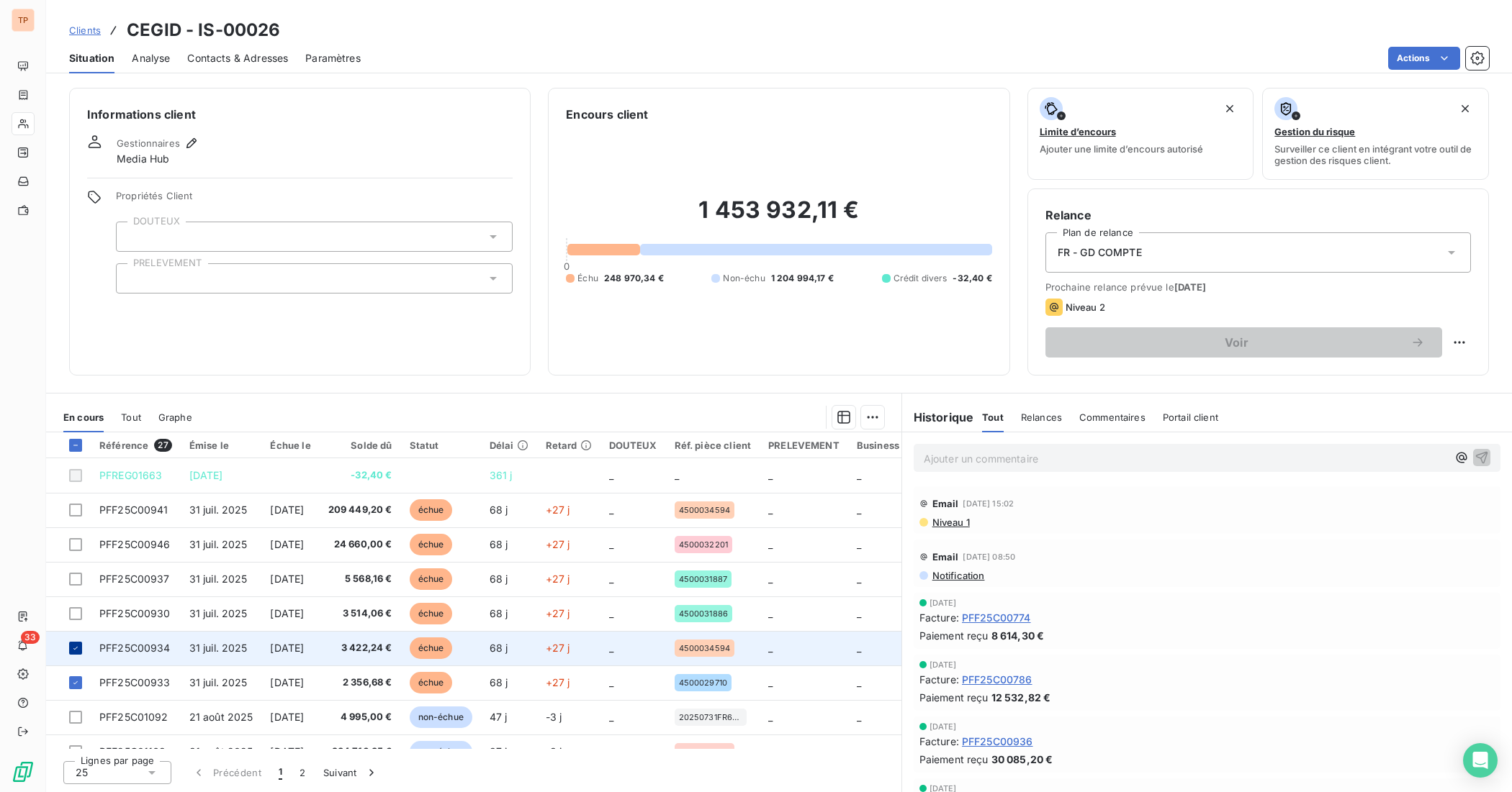
click at [73, 625] on icon at bounding box center [75, 648] width 8 height 8
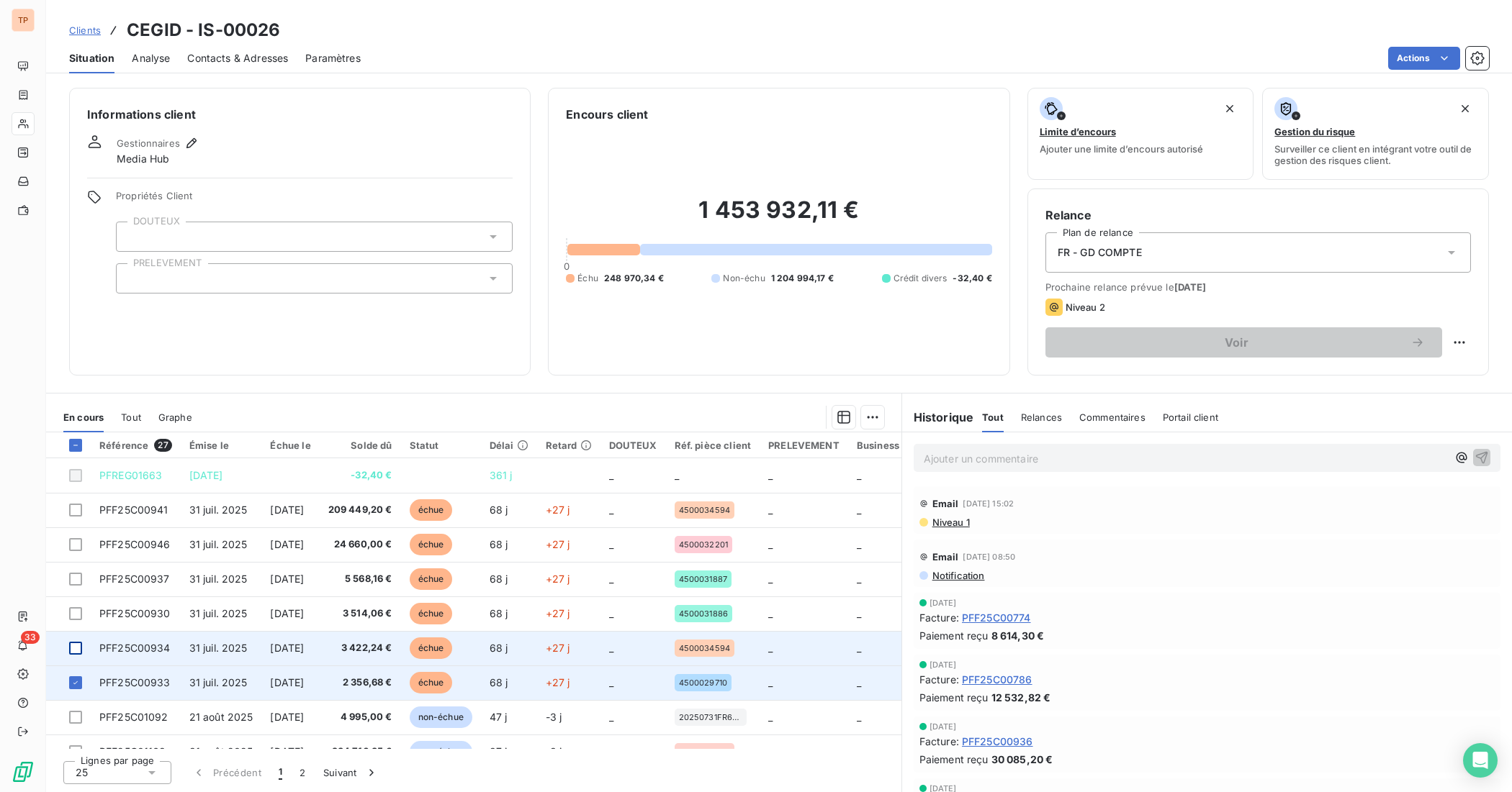
click at [73, 625] on td at bounding box center [68, 682] width 44 height 35
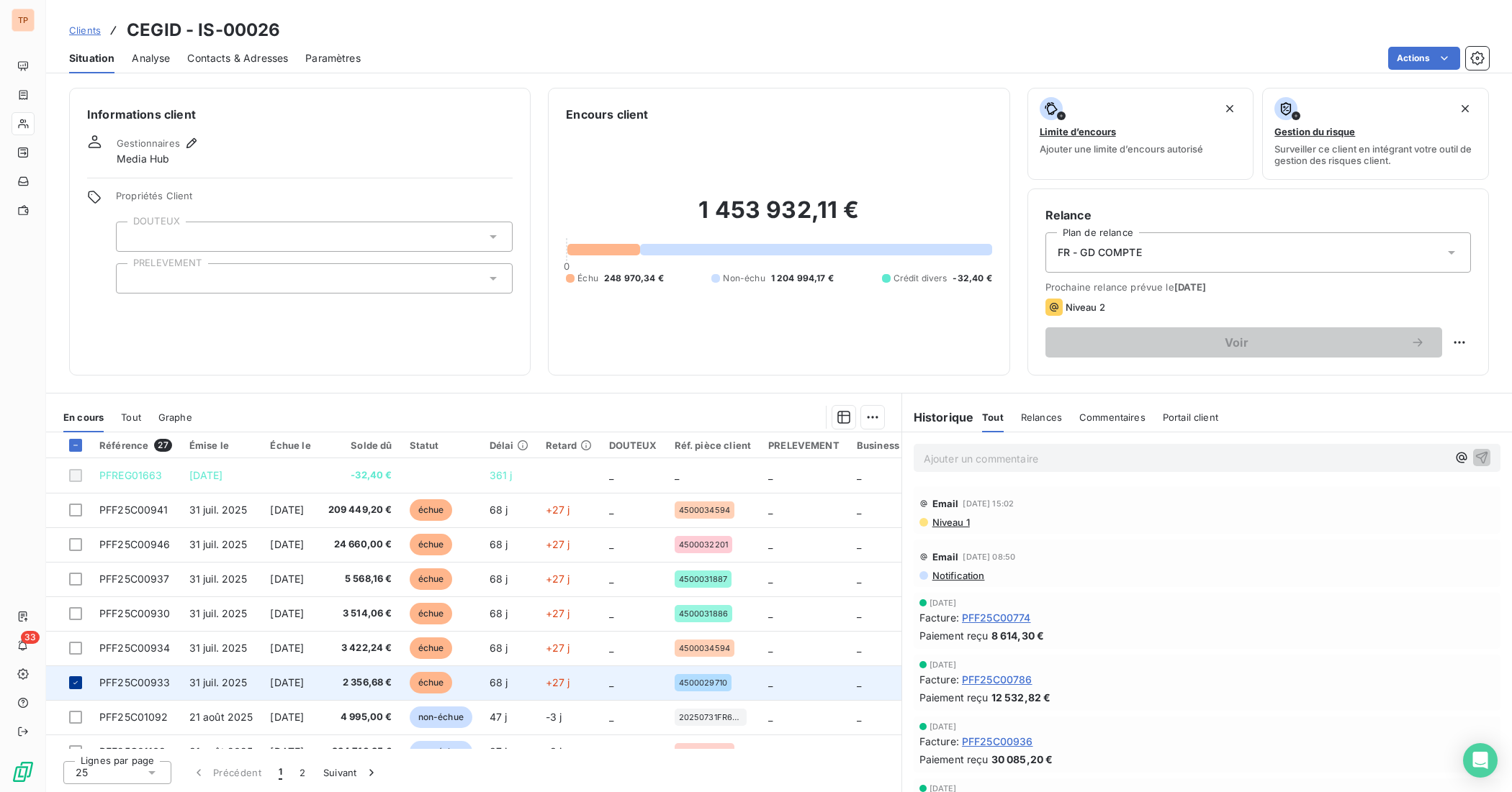
click at [74, 625] on icon at bounding box center [75, 682] width 8 height 8
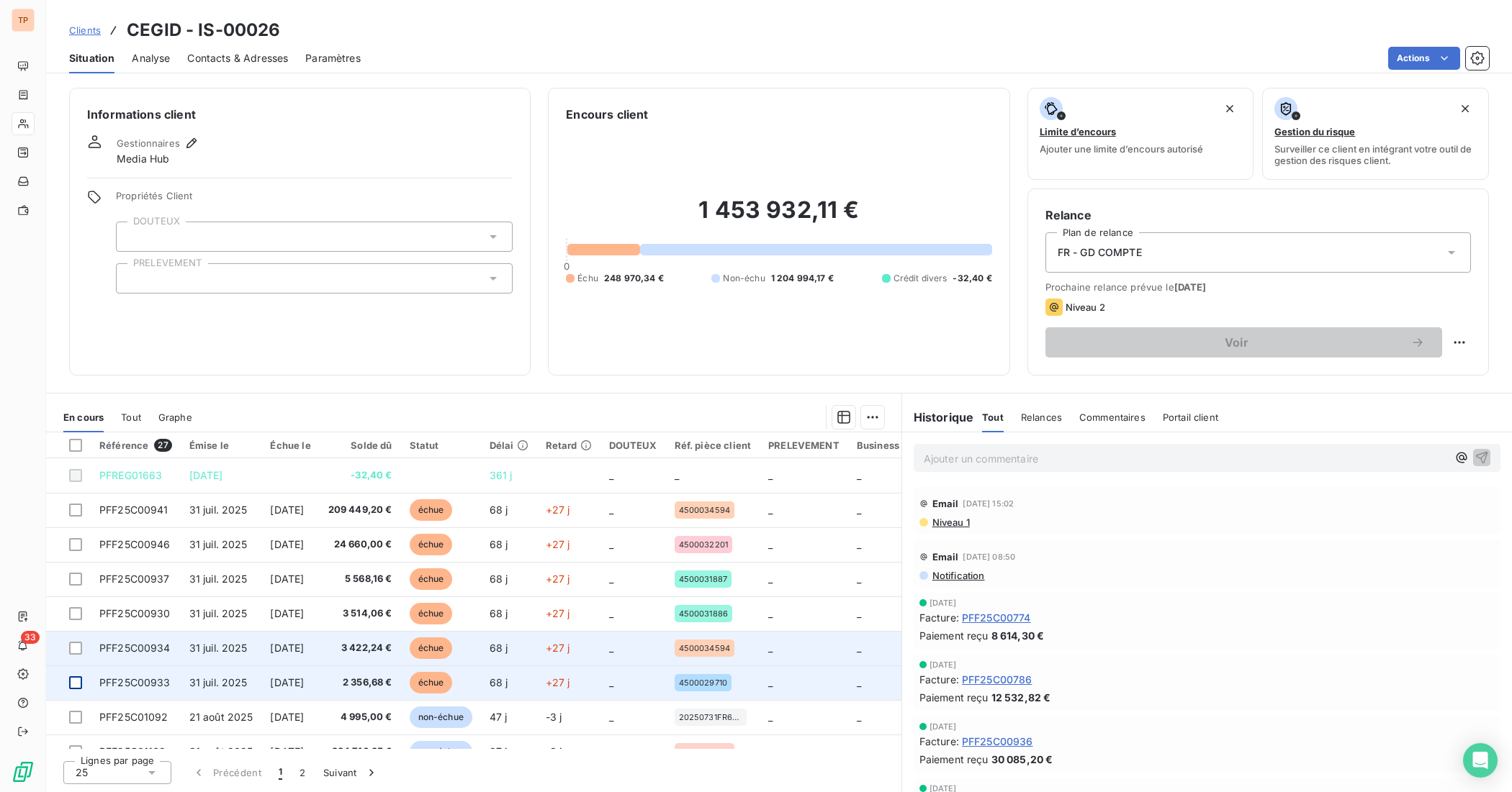
scroll to position [90, 0]
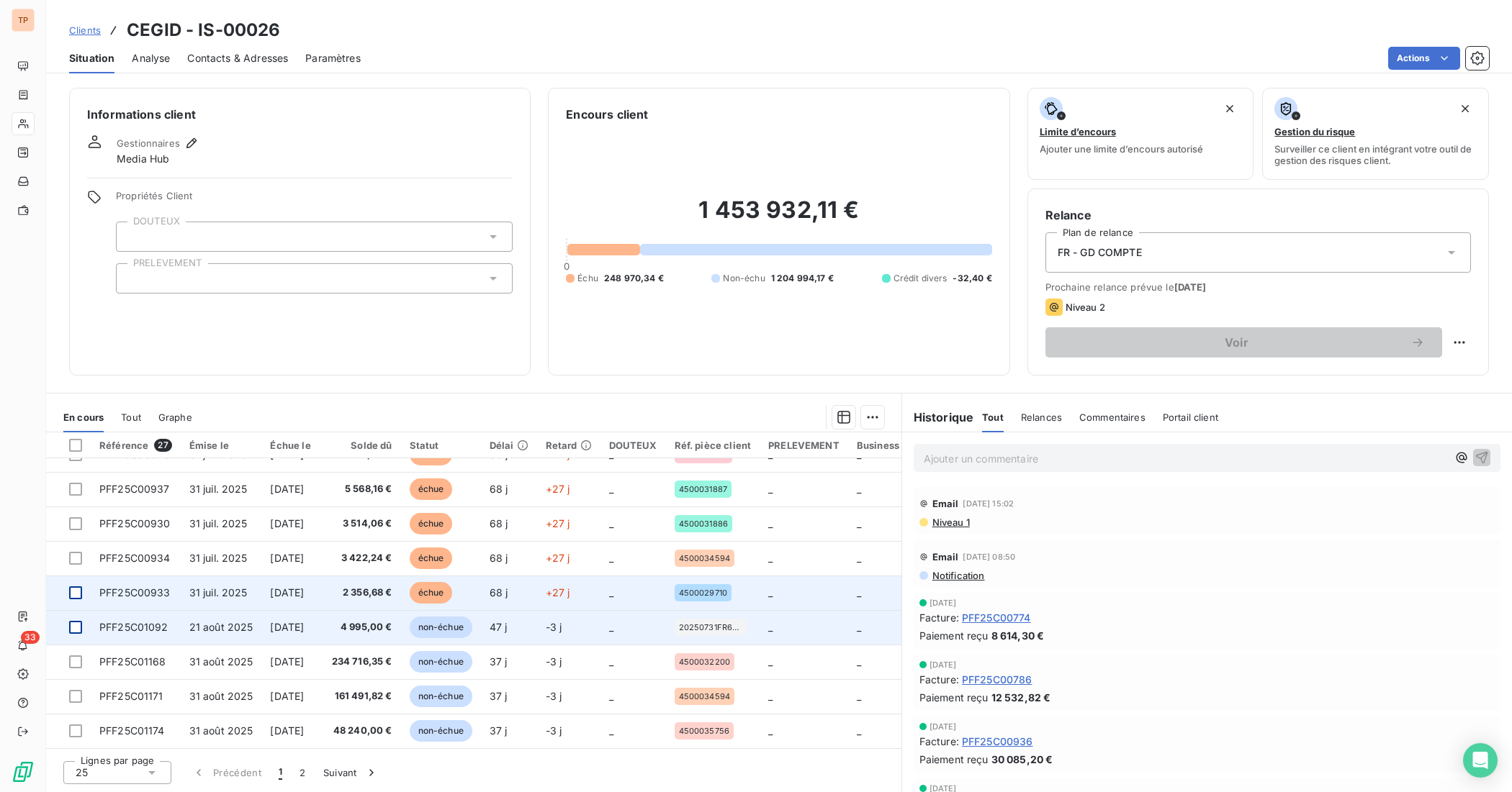
click at [76, 625] on div at bounding box center [76, 628] width 13 height 13
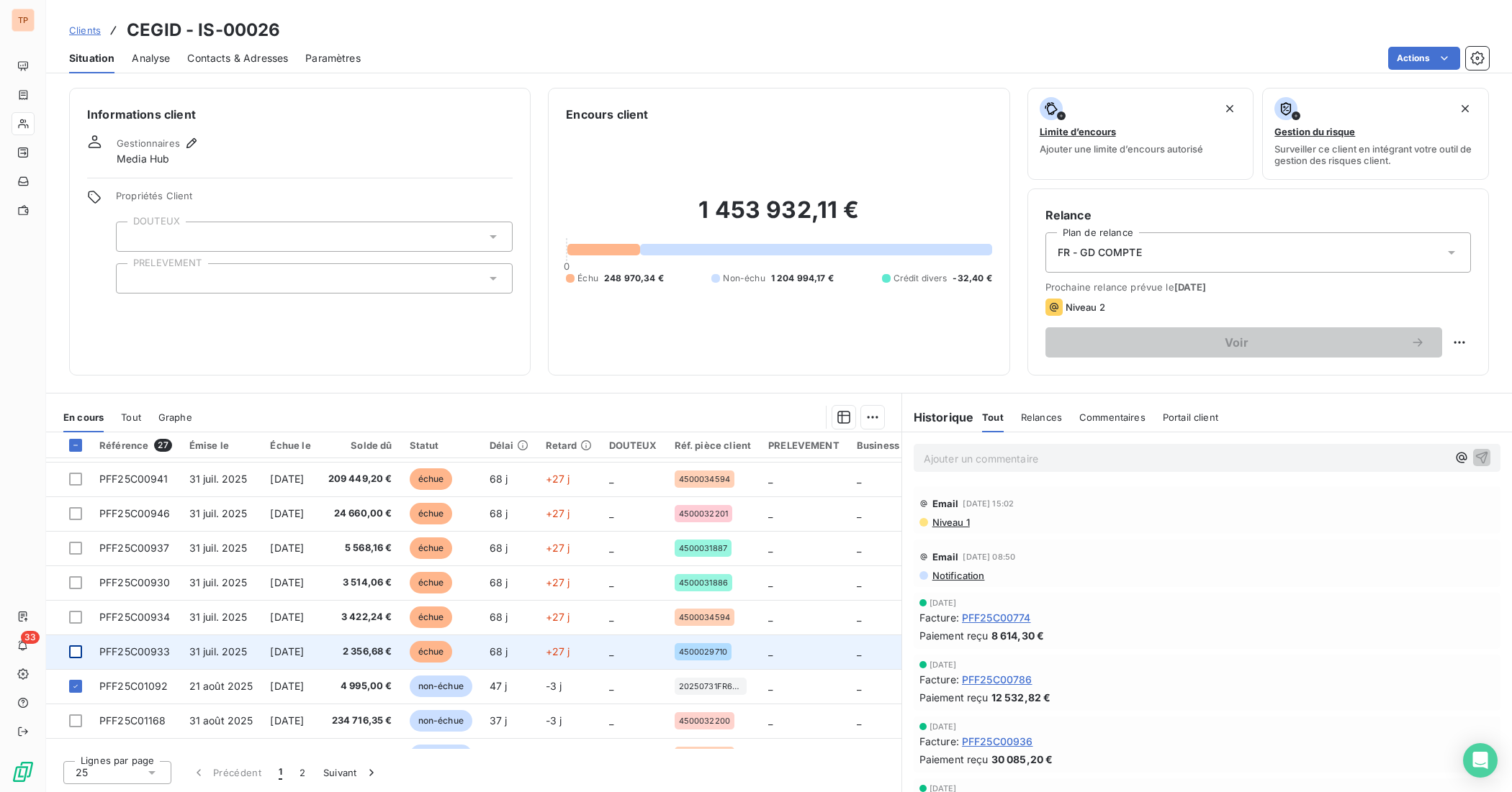
scroll to position [0, 0]
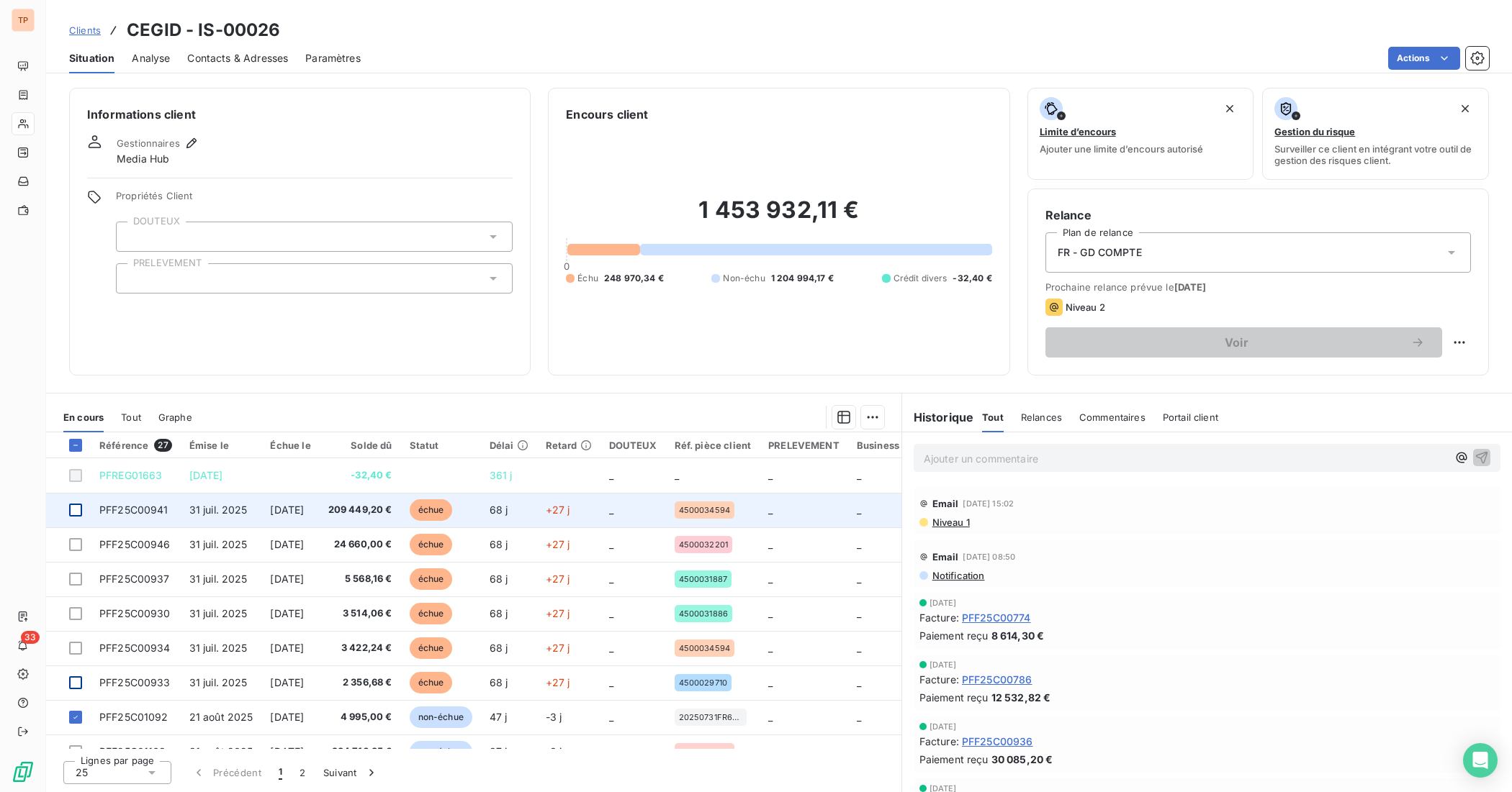
click at [74, 514] on div at bounding box center [76, 511] width 13 height 13
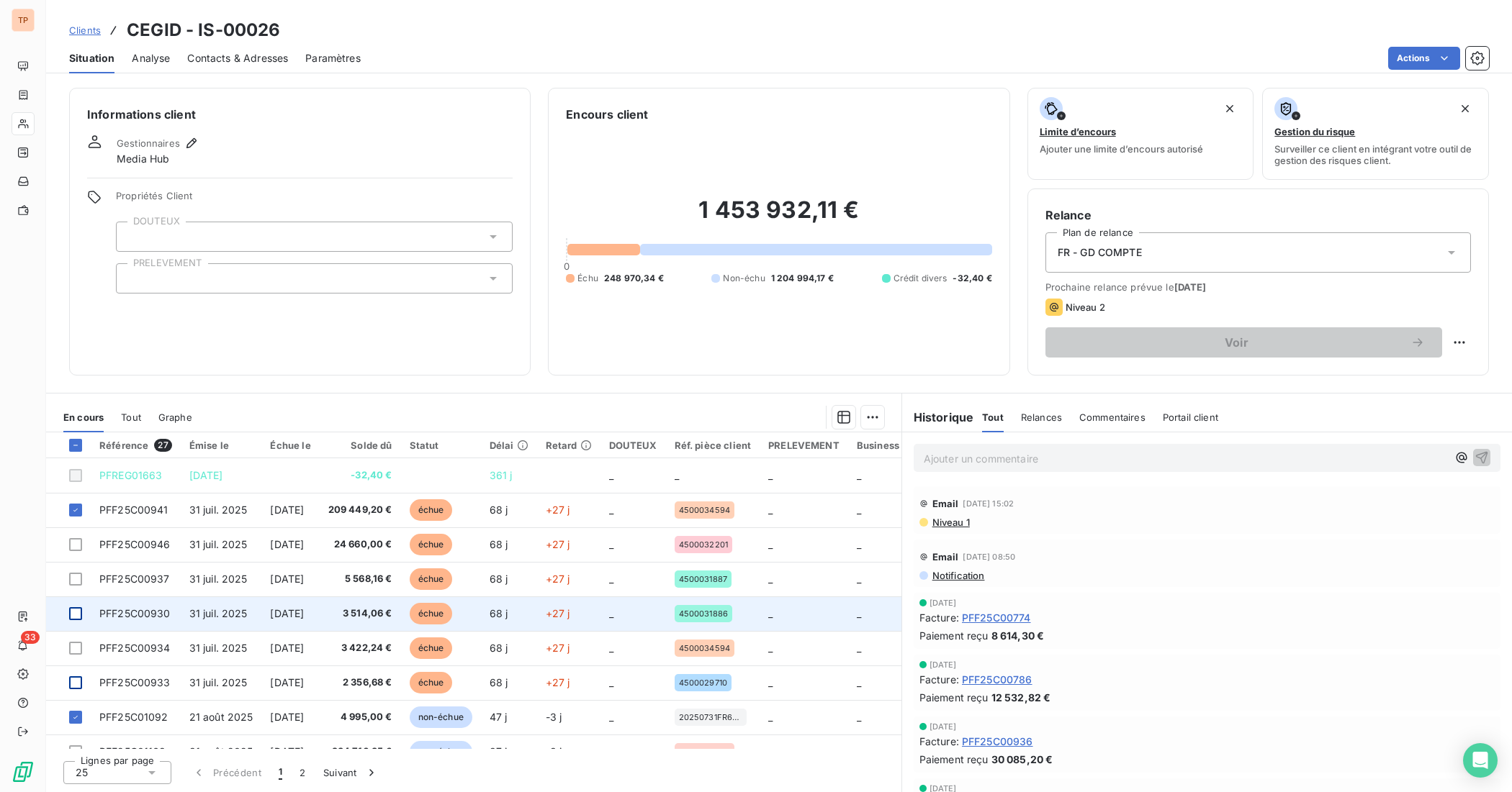
click at [72, 615] on div at bounding box center [76, 614] width 13 height 13
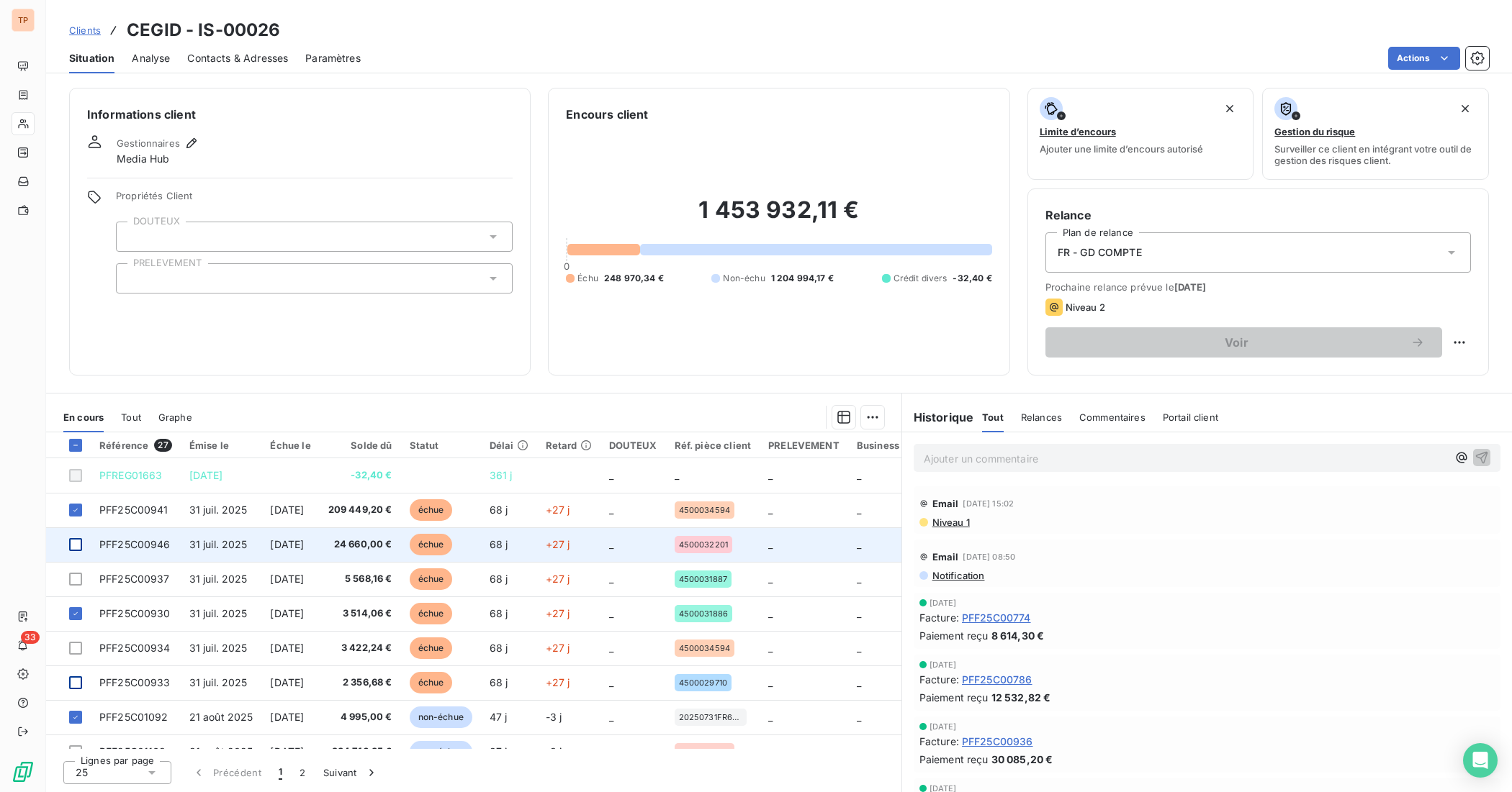
click at [76, 544] on div at bounding box center [76, 545] width 13 height 13
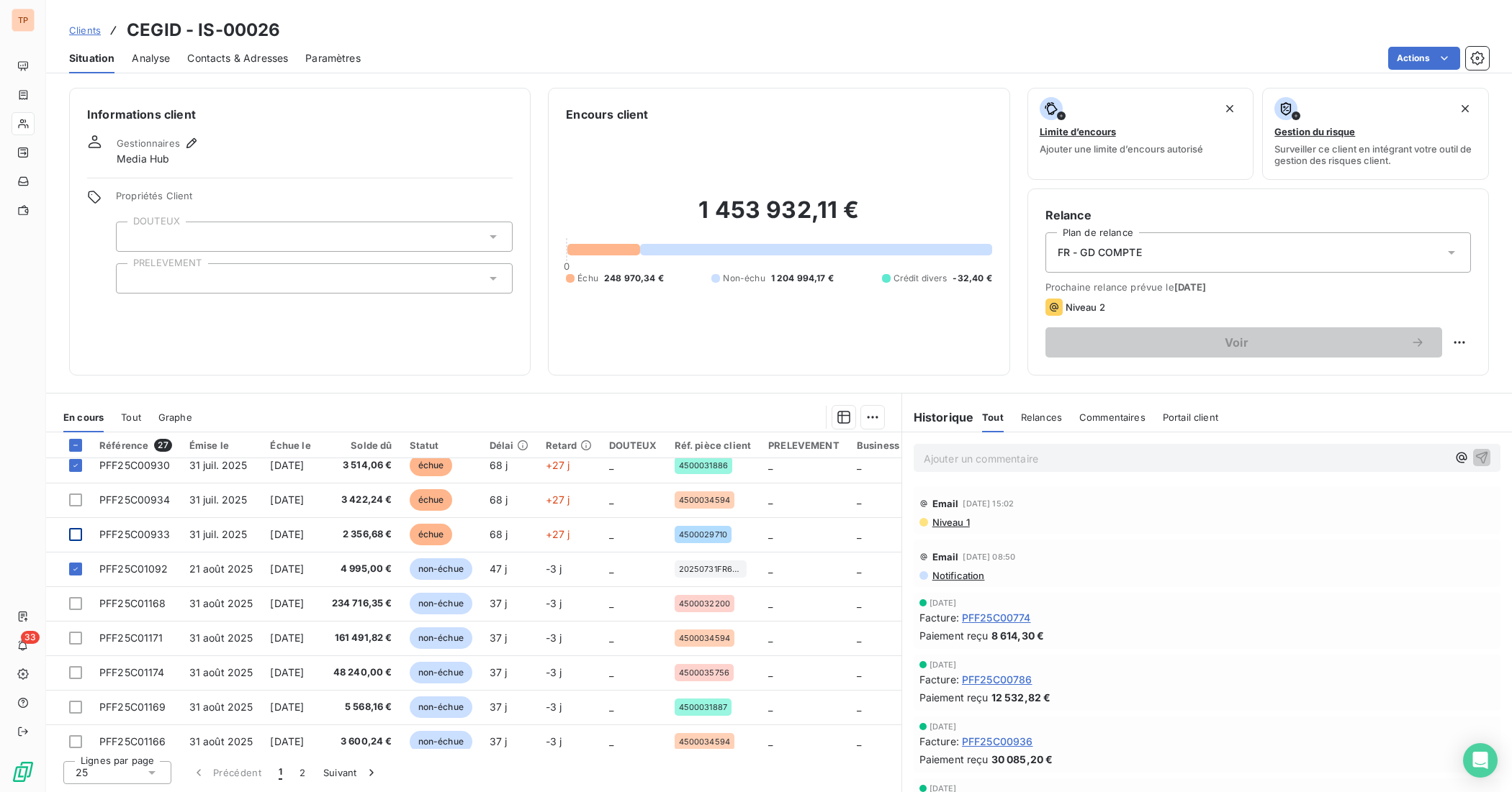
scroll to position [180, 0]
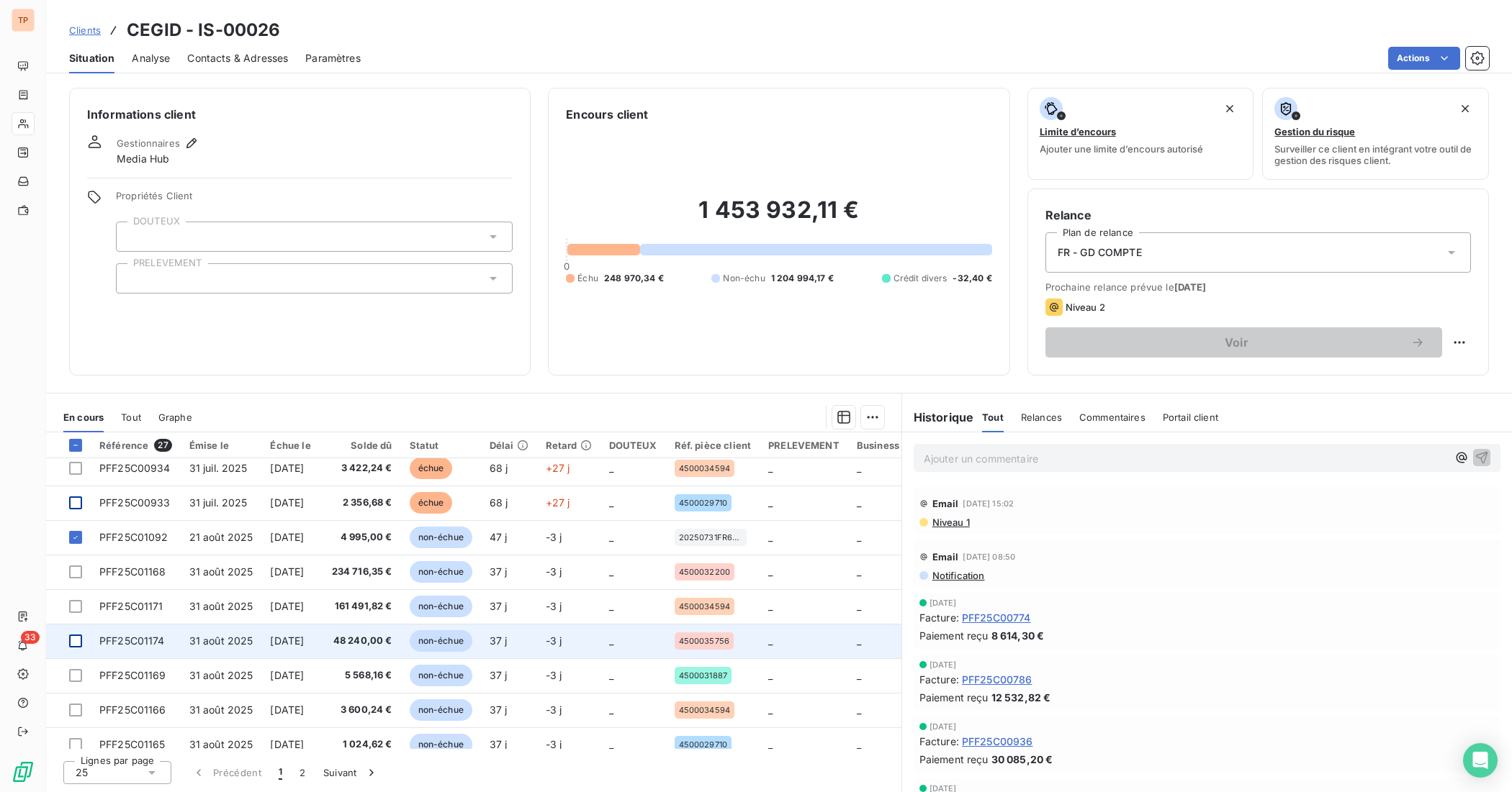
click at [76, 625] on div at bounding box center [76, 641] width 13 height 13
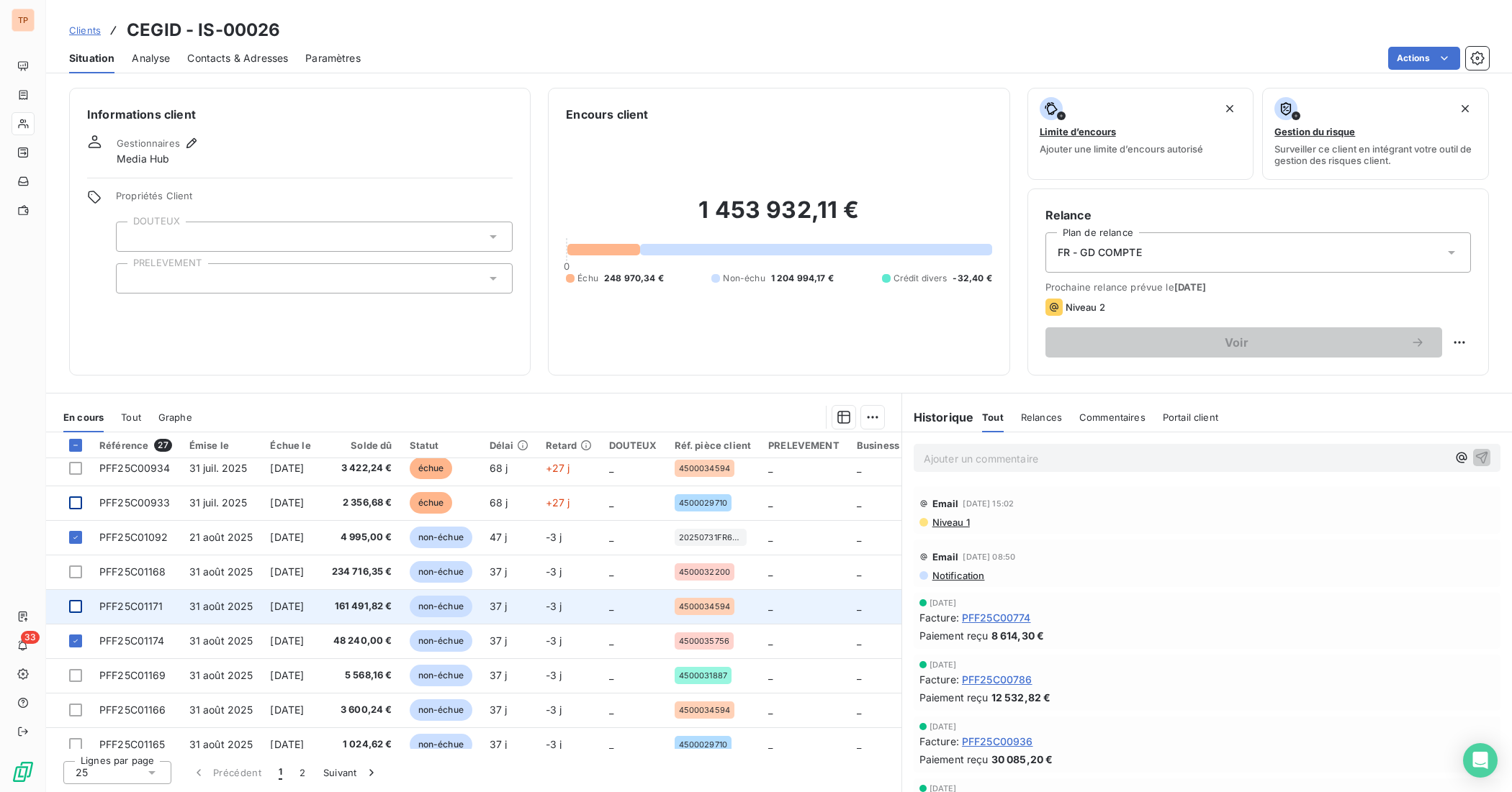
click at [76, 604] on div at bounding box center [76, 607] width 13 height 13
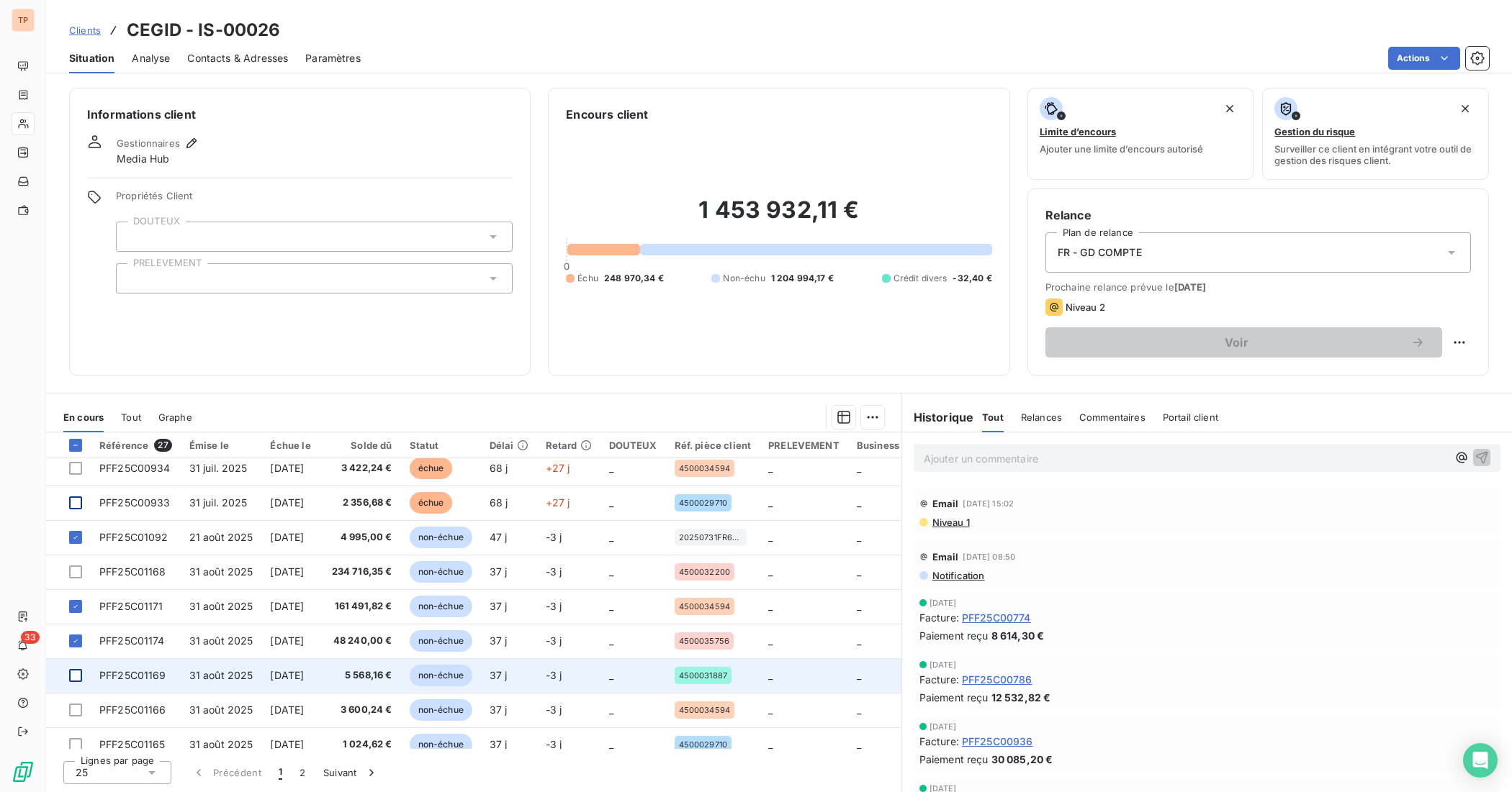
click at [73, 625] on div at bounding box center [76, 676] width 13 height 13
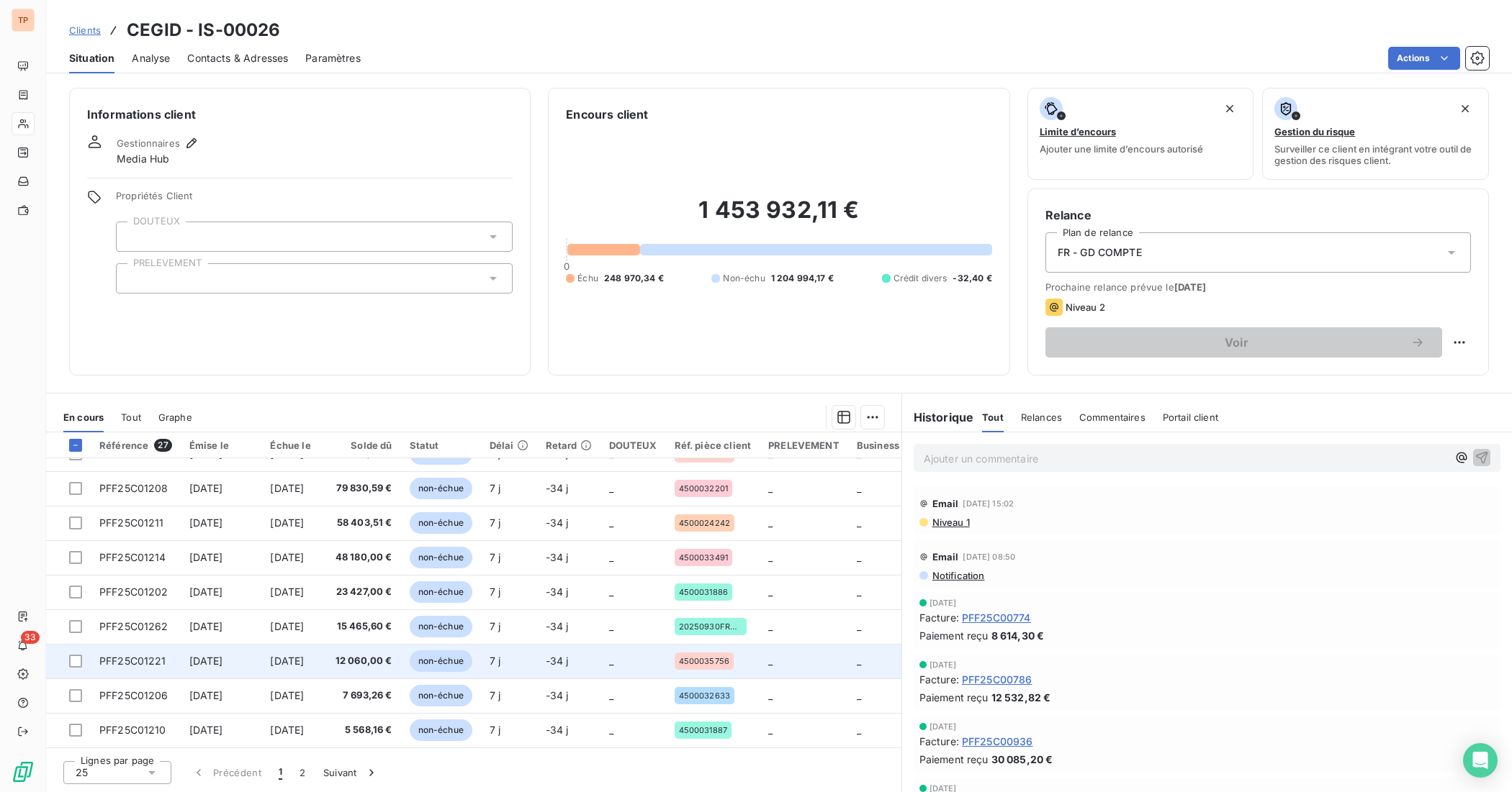
scroll to position [578, 0]
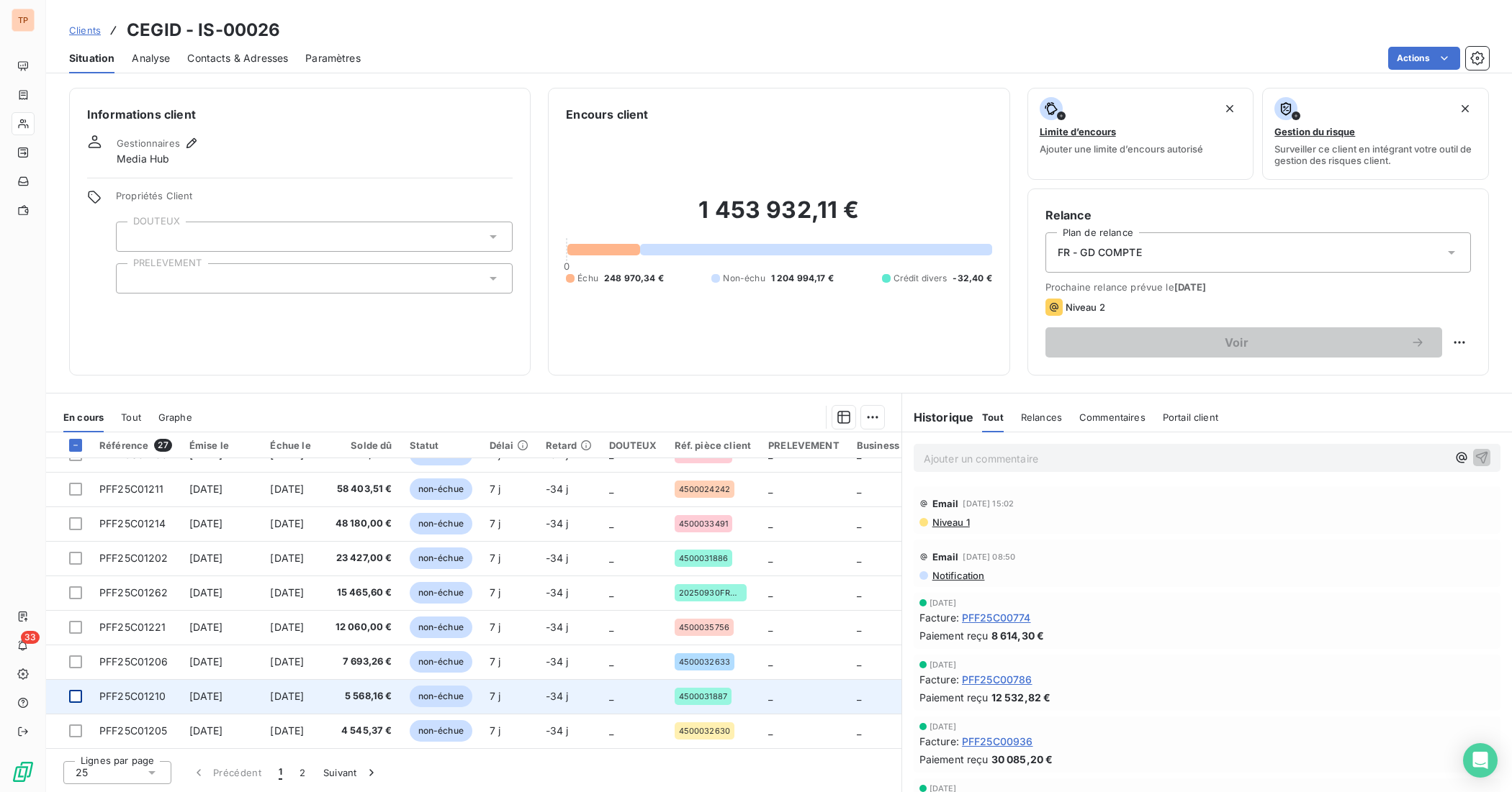
click at [77, 625] on div at bounding box center [76, 697] width 13 height 13
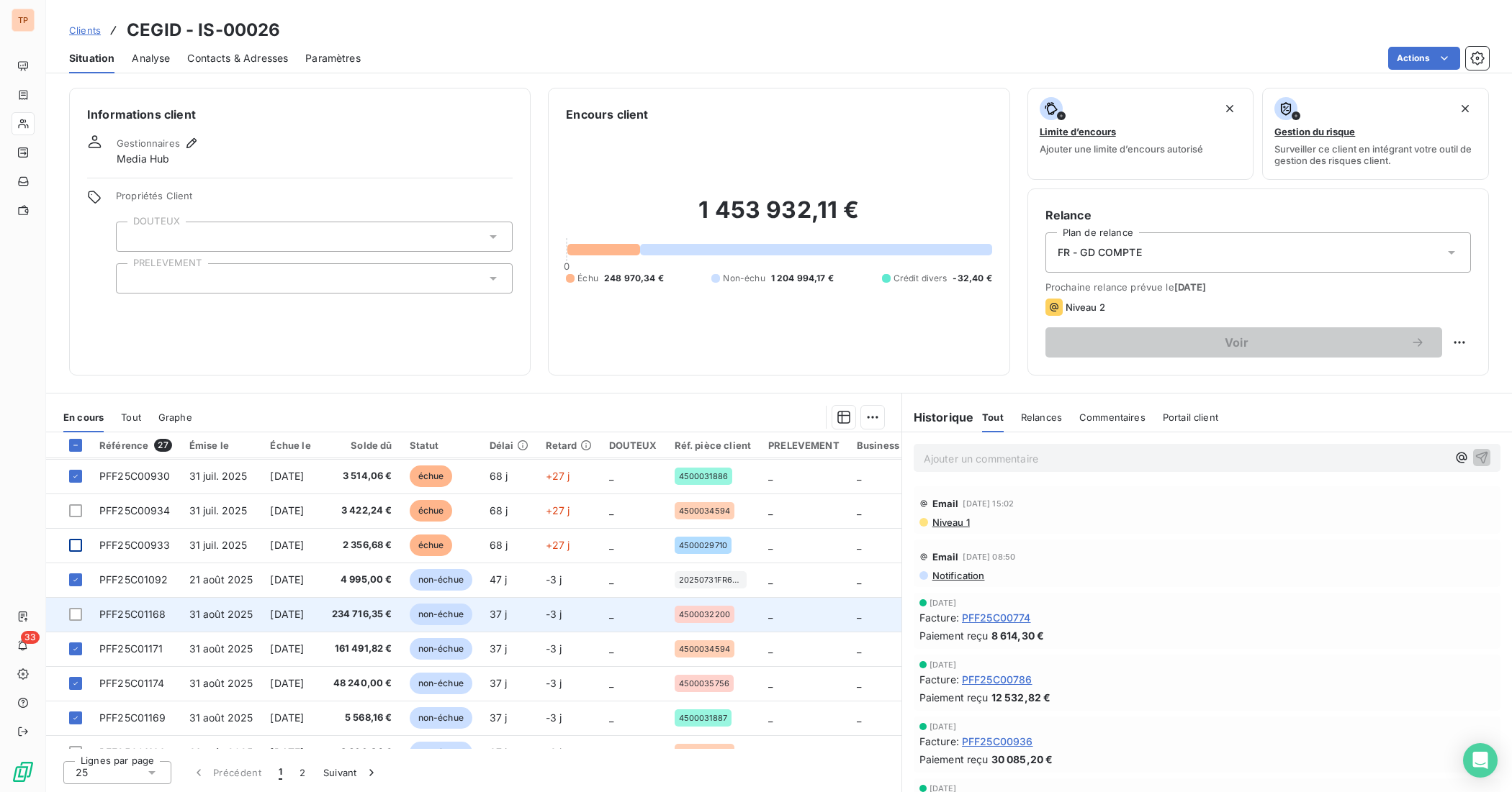
scroll to position [180, 0]
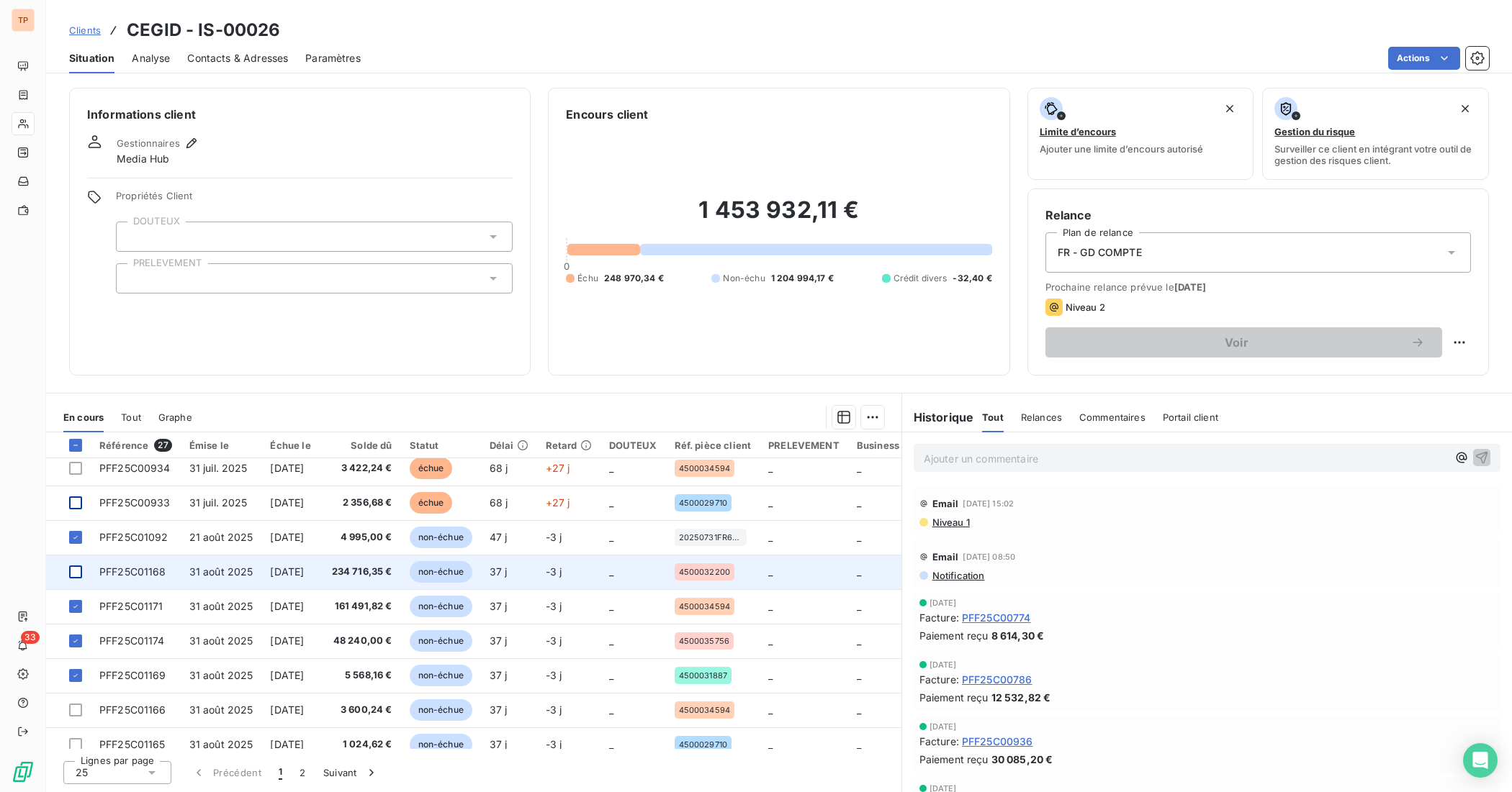
click at [76, 574] on div at bounding box center [76, 572] width 13 height 13
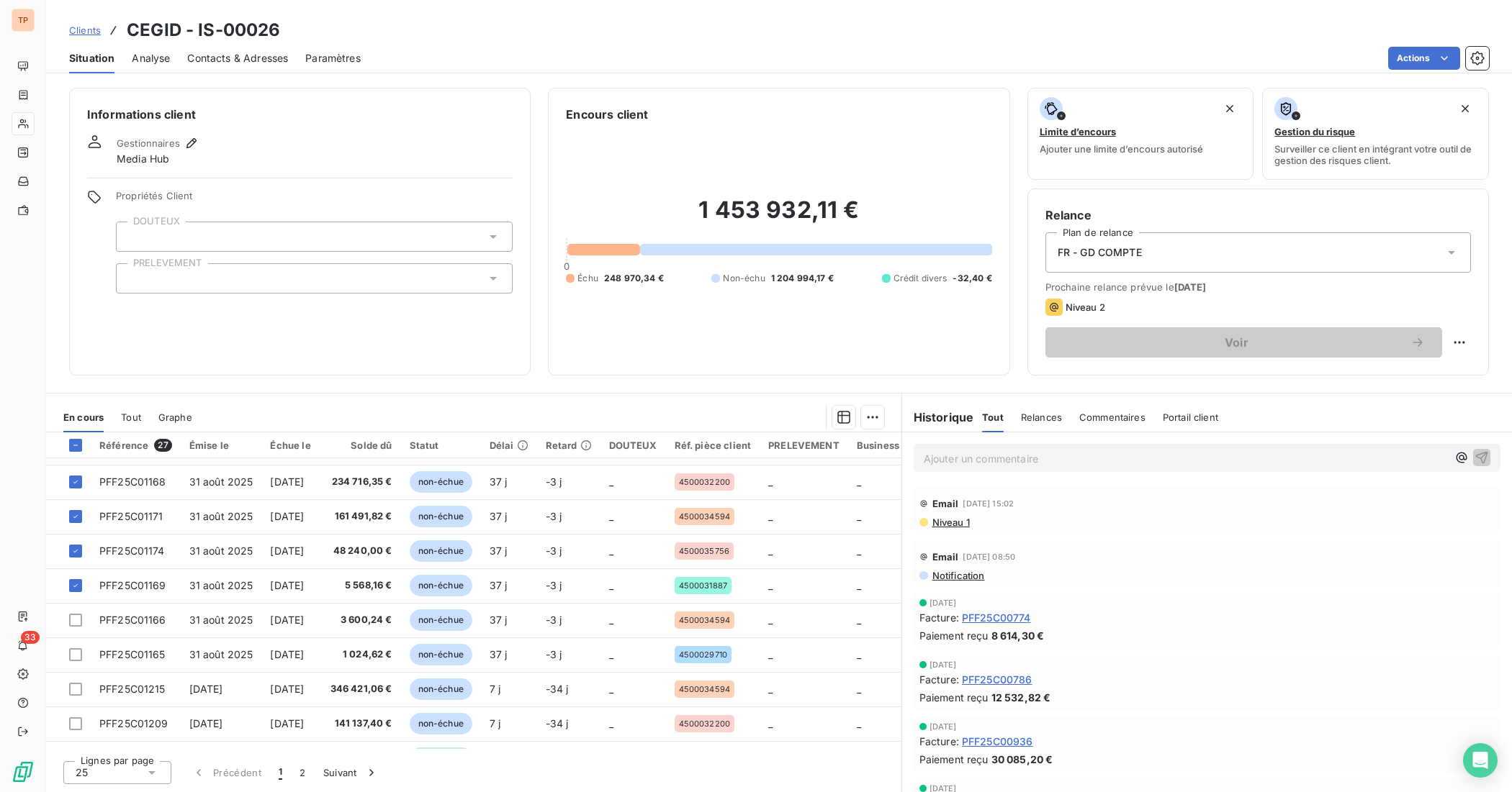
scroll to position [360, 0]
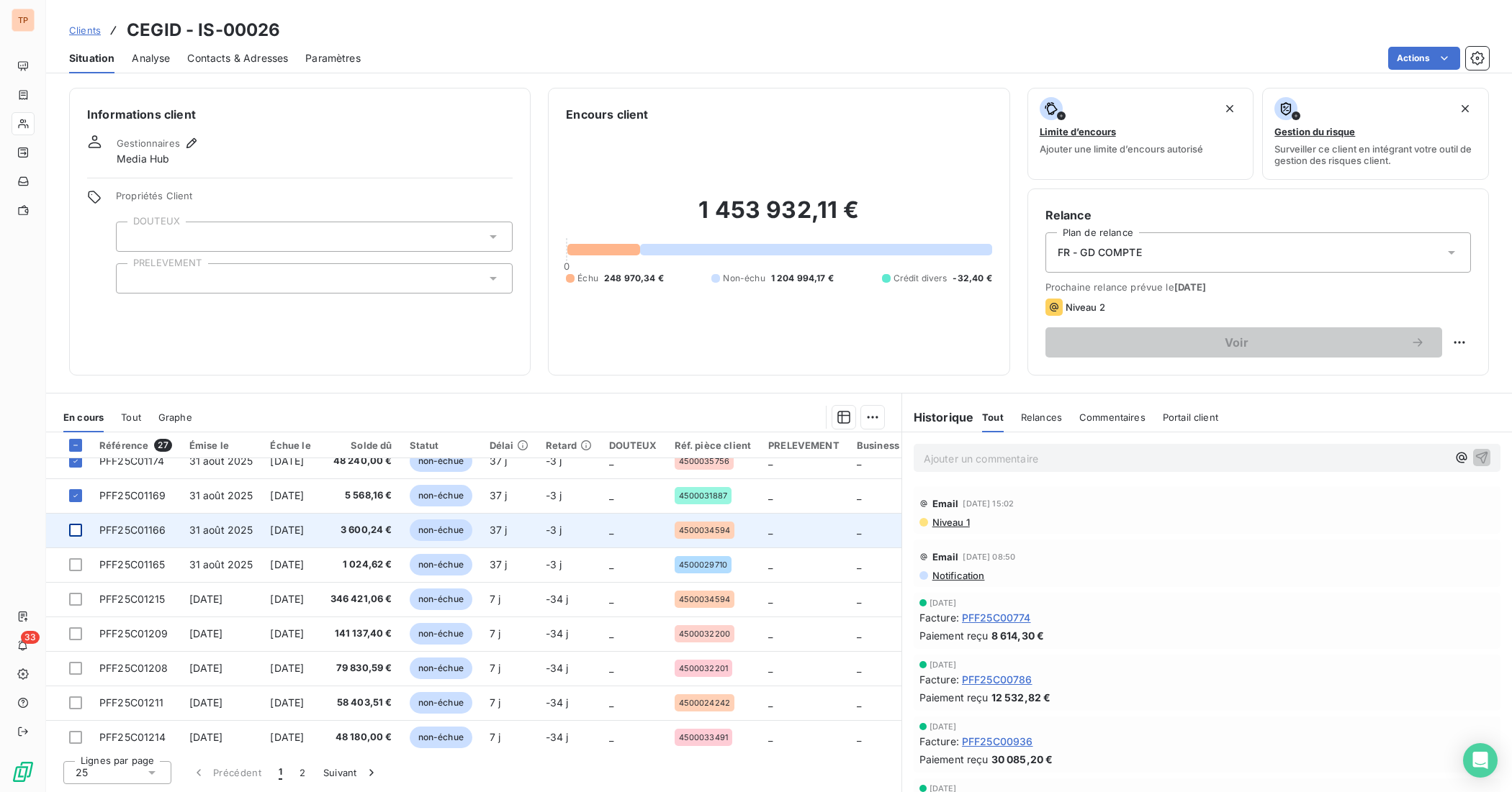
click at [74, 531] on div at bounding box center [76, 531] width 13 height 13
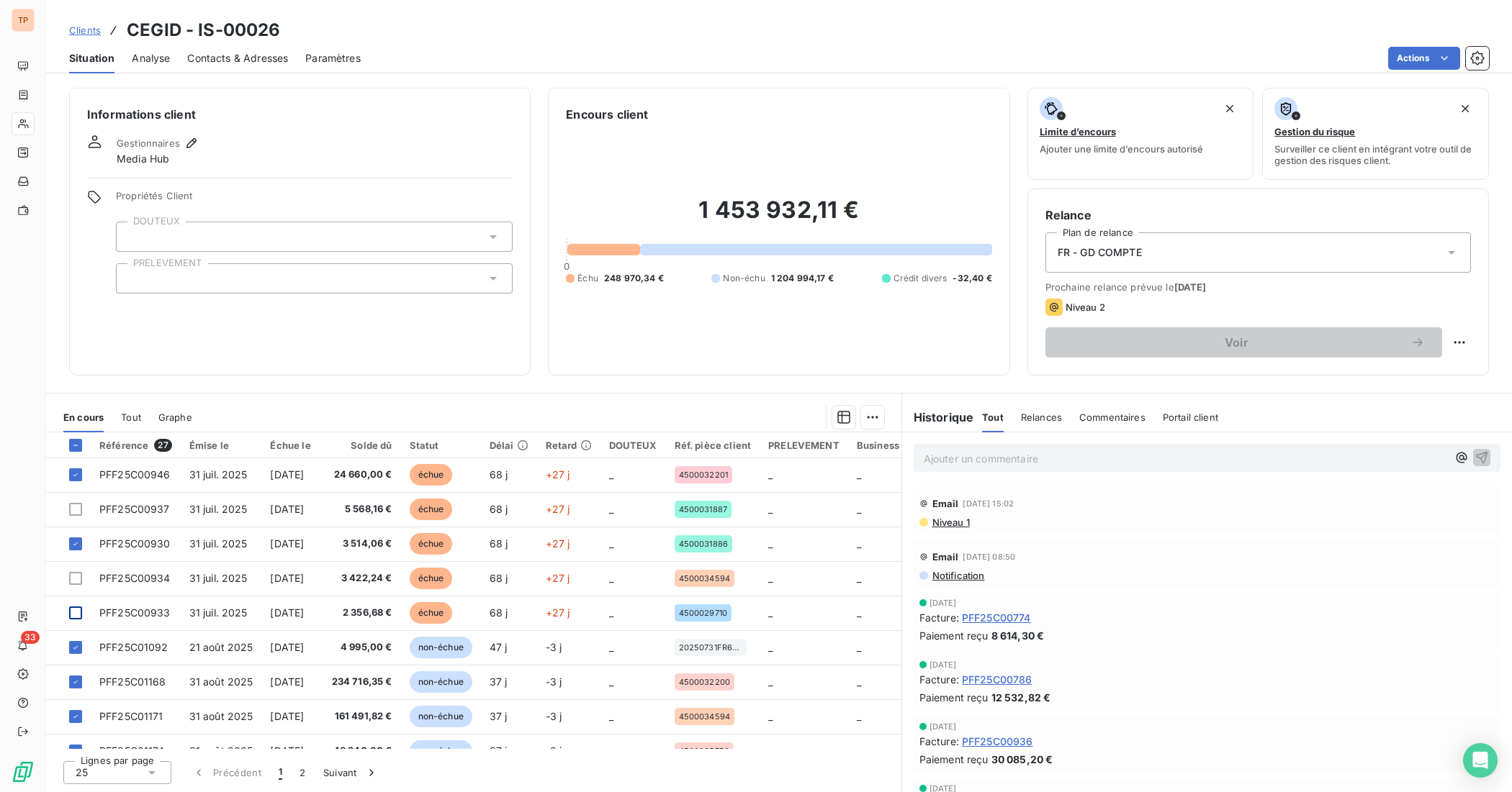
scroll to position [38, 0]
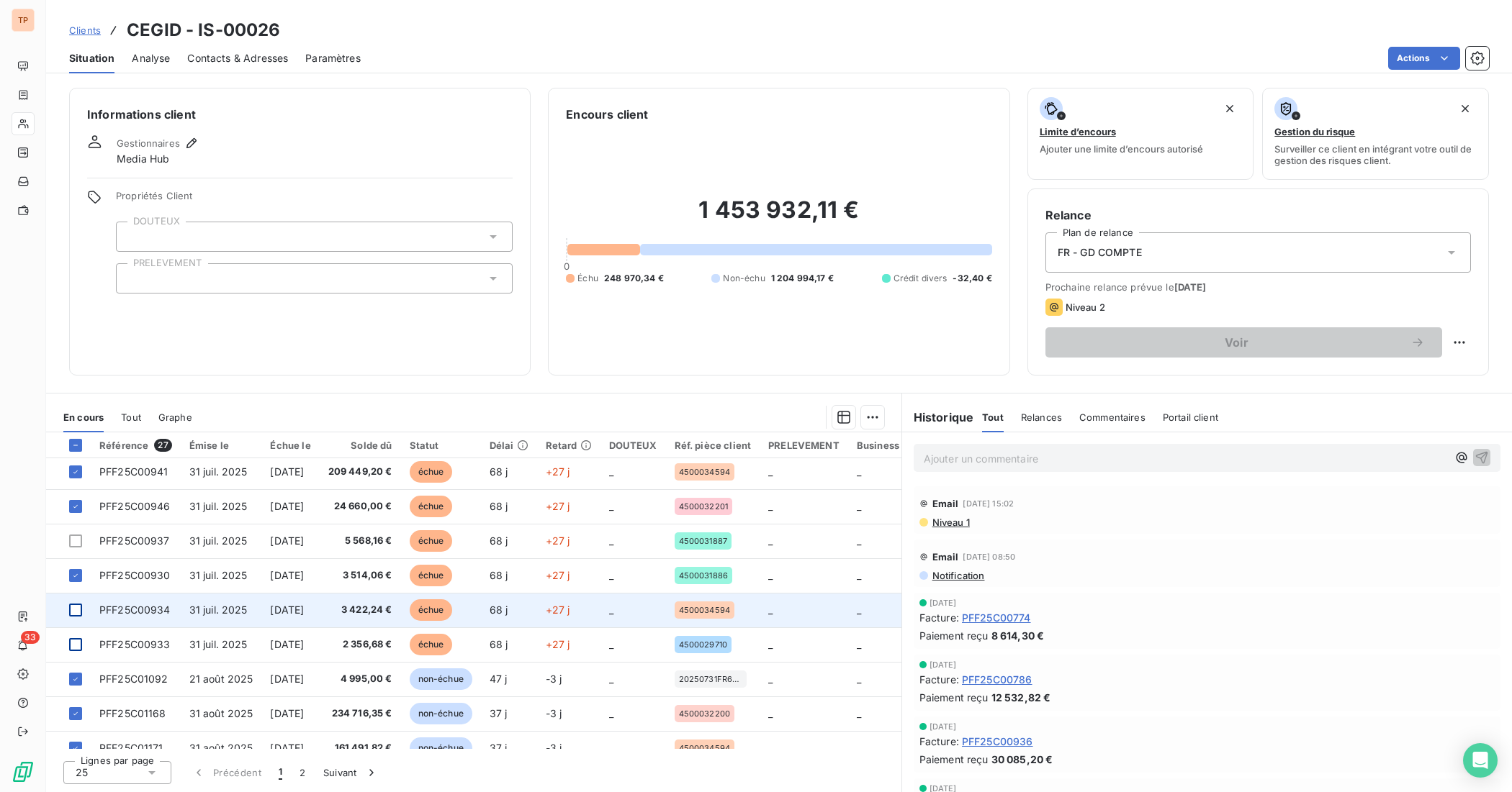
click at [69, 610] on div at bounding box center [76, 610] width 13 height 13
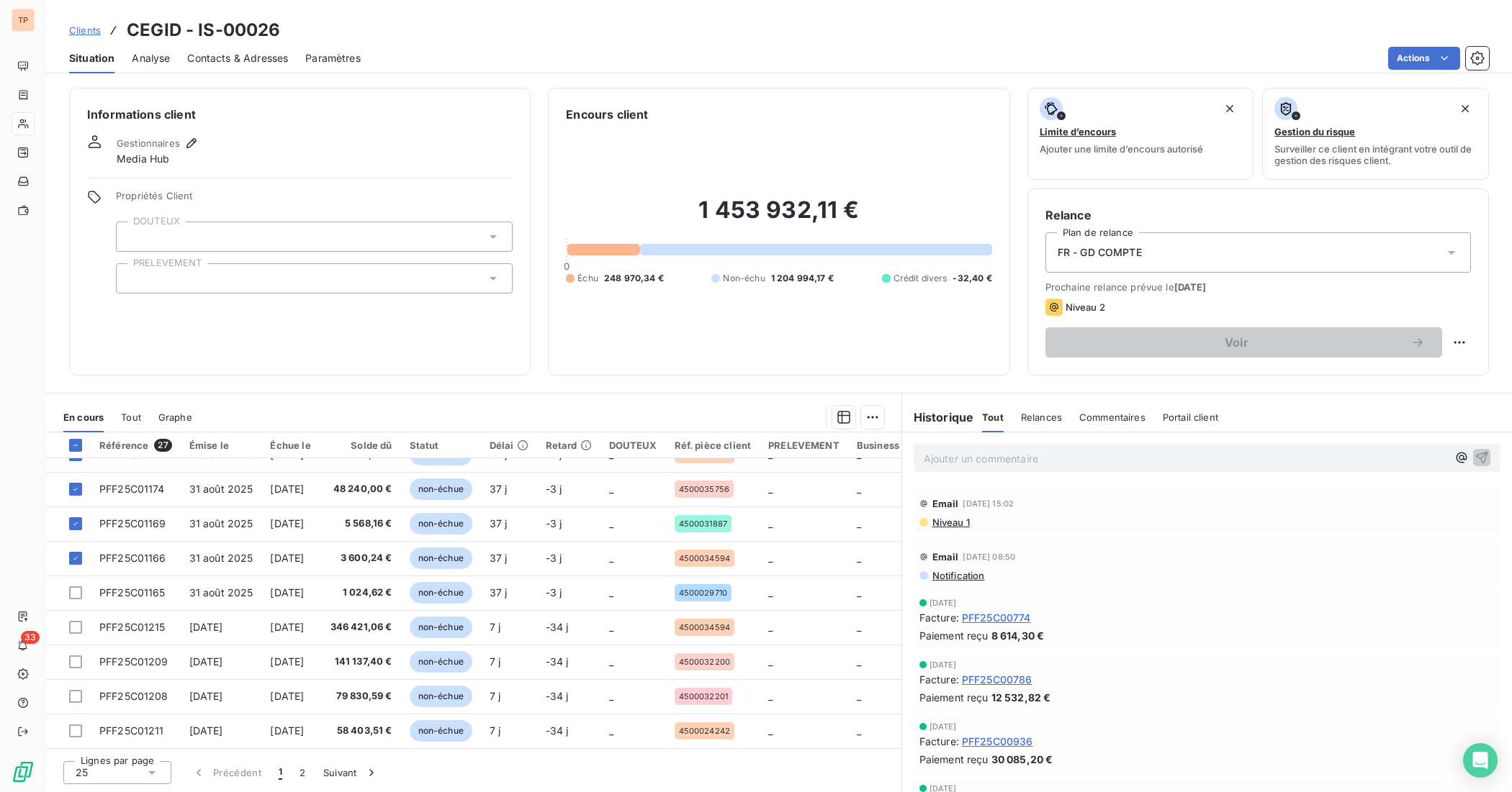
scroll to position [360, 0]
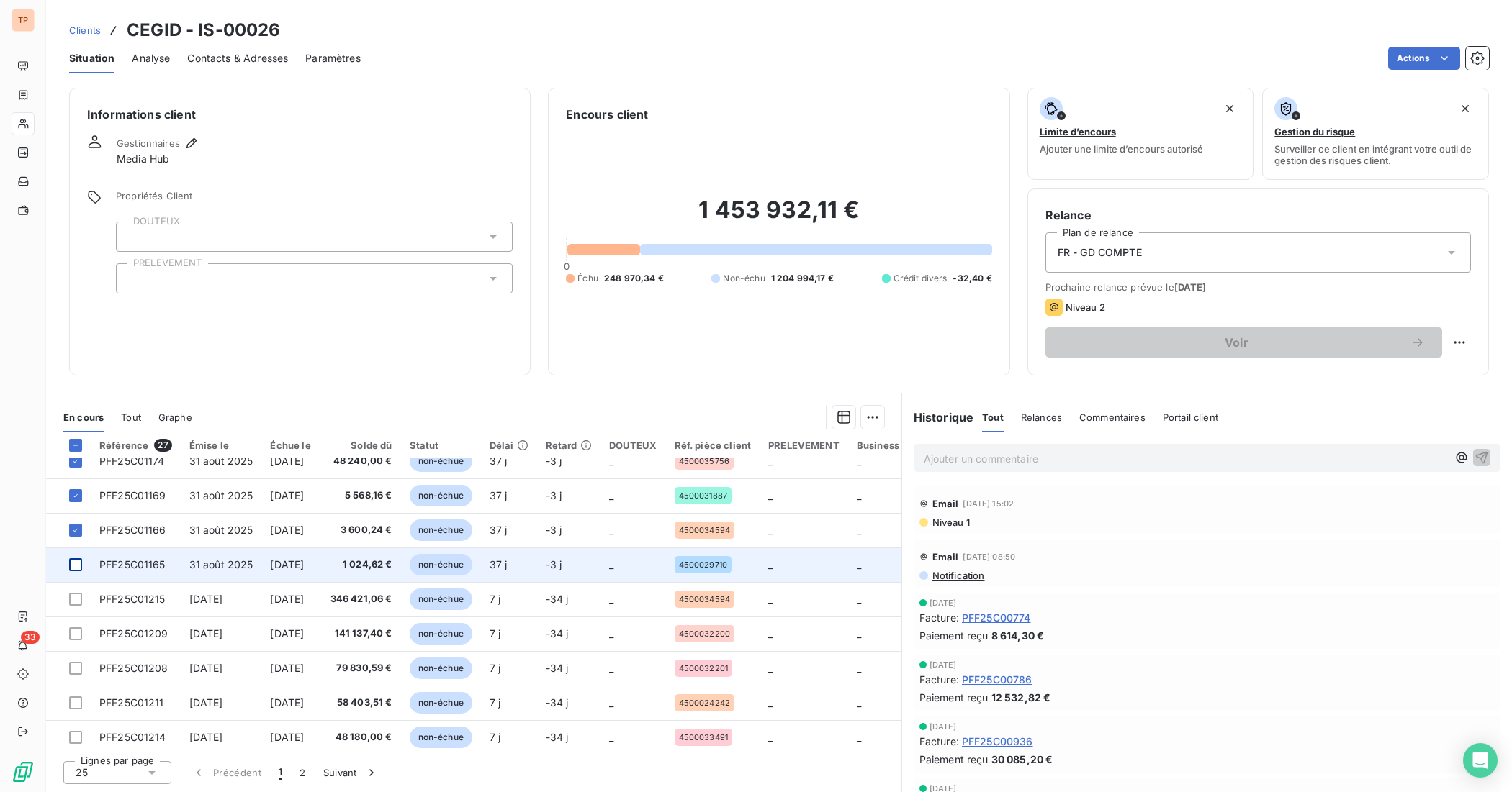
click at [77, 567] on div at bounding box center [76, 565] width 13 height 13
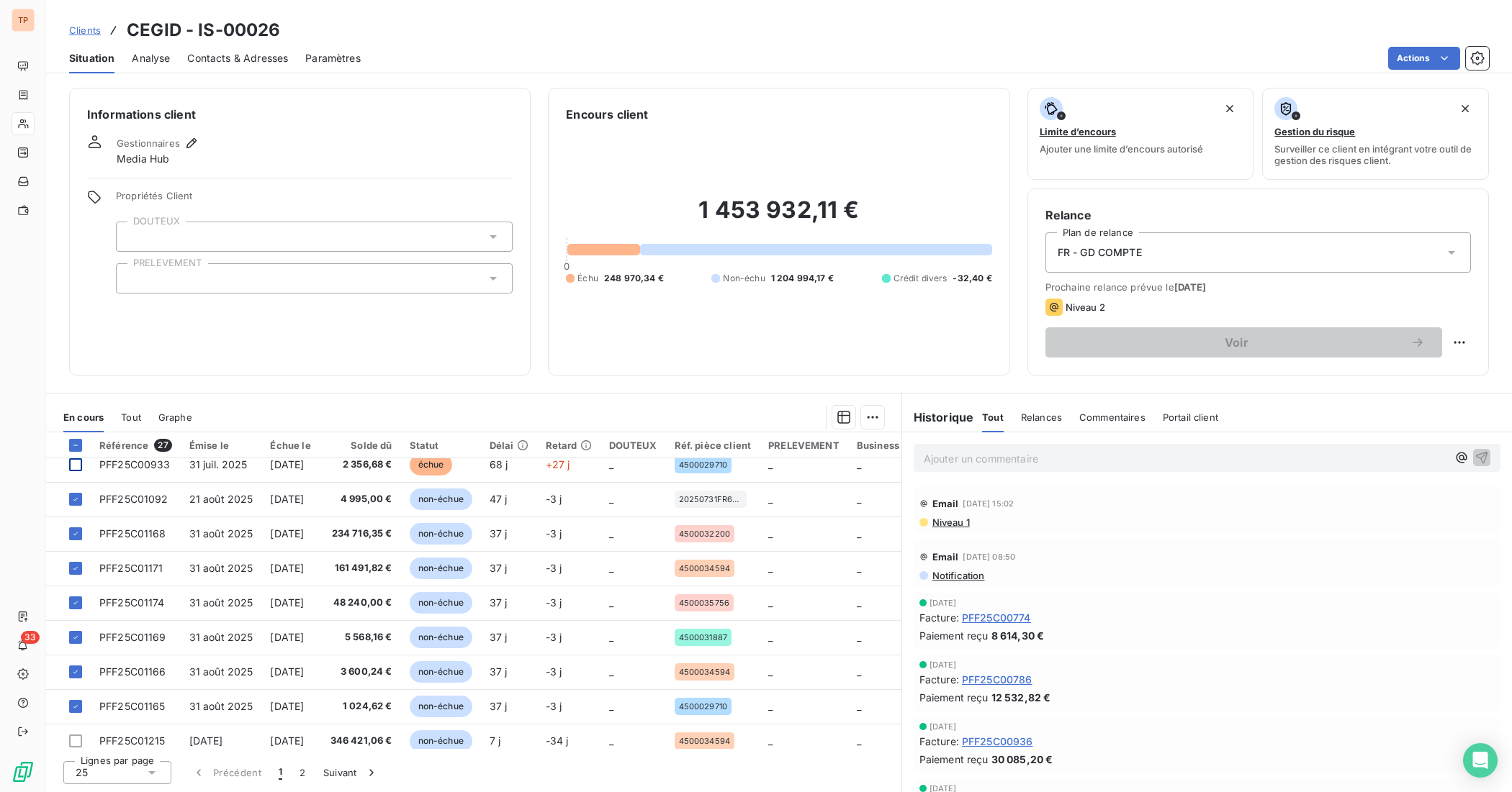
scroll to position [128, 0]
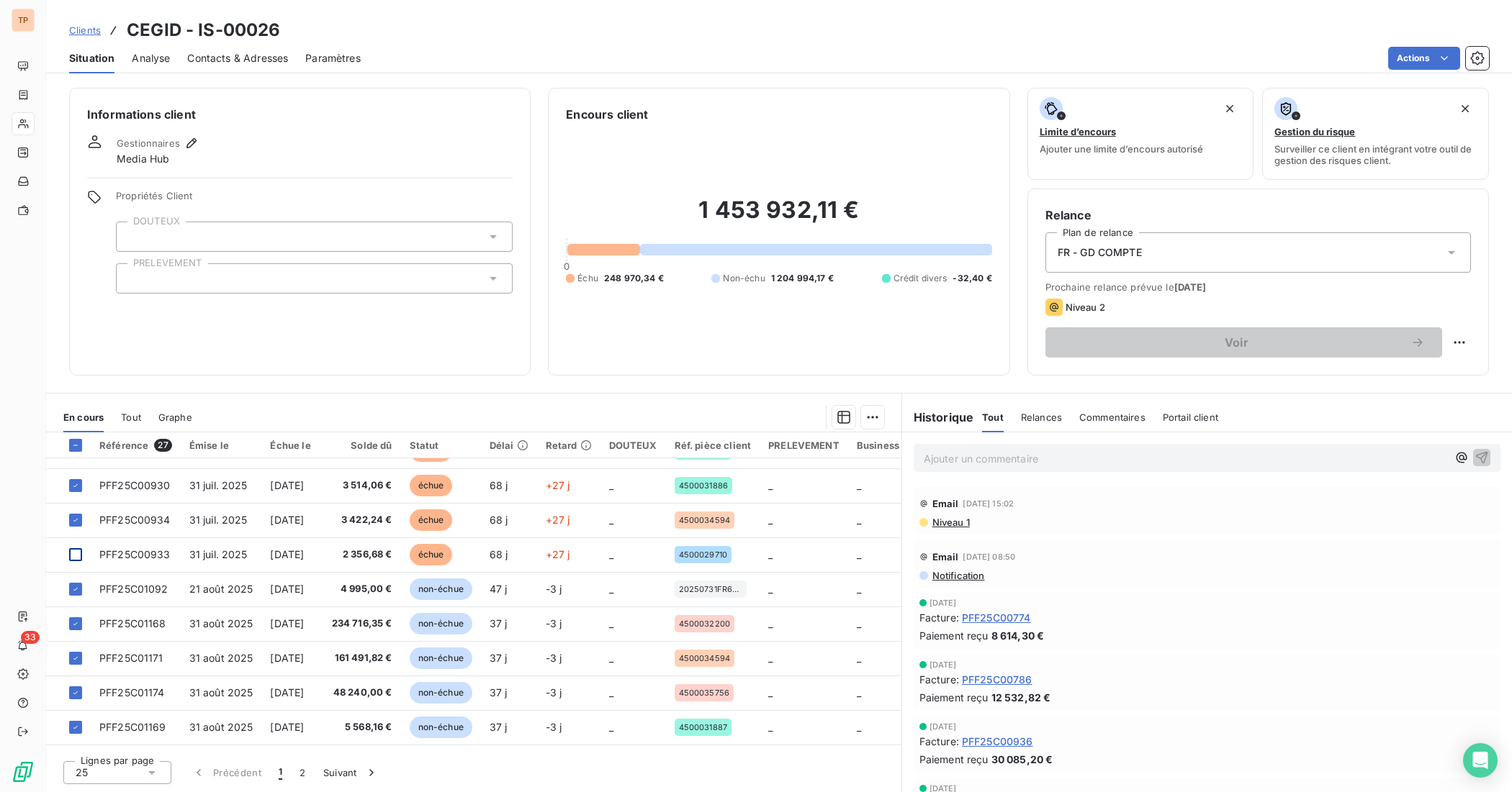
click at [75, 555] on div at bounding box center [76, 555] width 13 height 13
click at [873, 410] on html "TP 33 Clients CEGID - IS-00026 Situation Analyse Contacts & Adresses Paramètres…" at bounding box center [756, 396] width 1512 height 792
click at [754, 479] on div "Ajouter une promesse de paiement (13 factures)" at bounding box center [742, 475] width 265 height 23
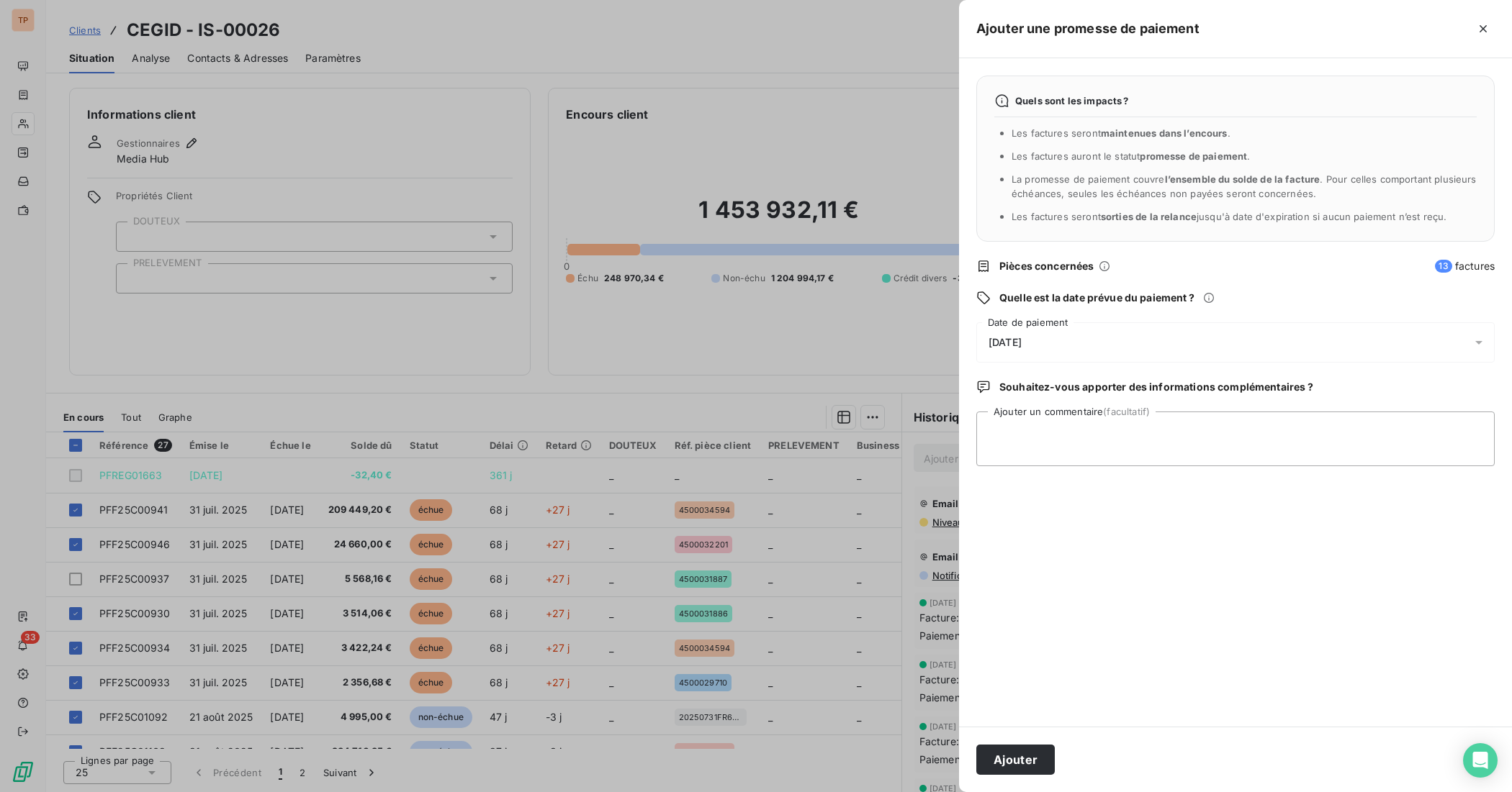
click at [1016, 343] on span "[DATE]" at bounding box center [1004, 343] width 33 height 11
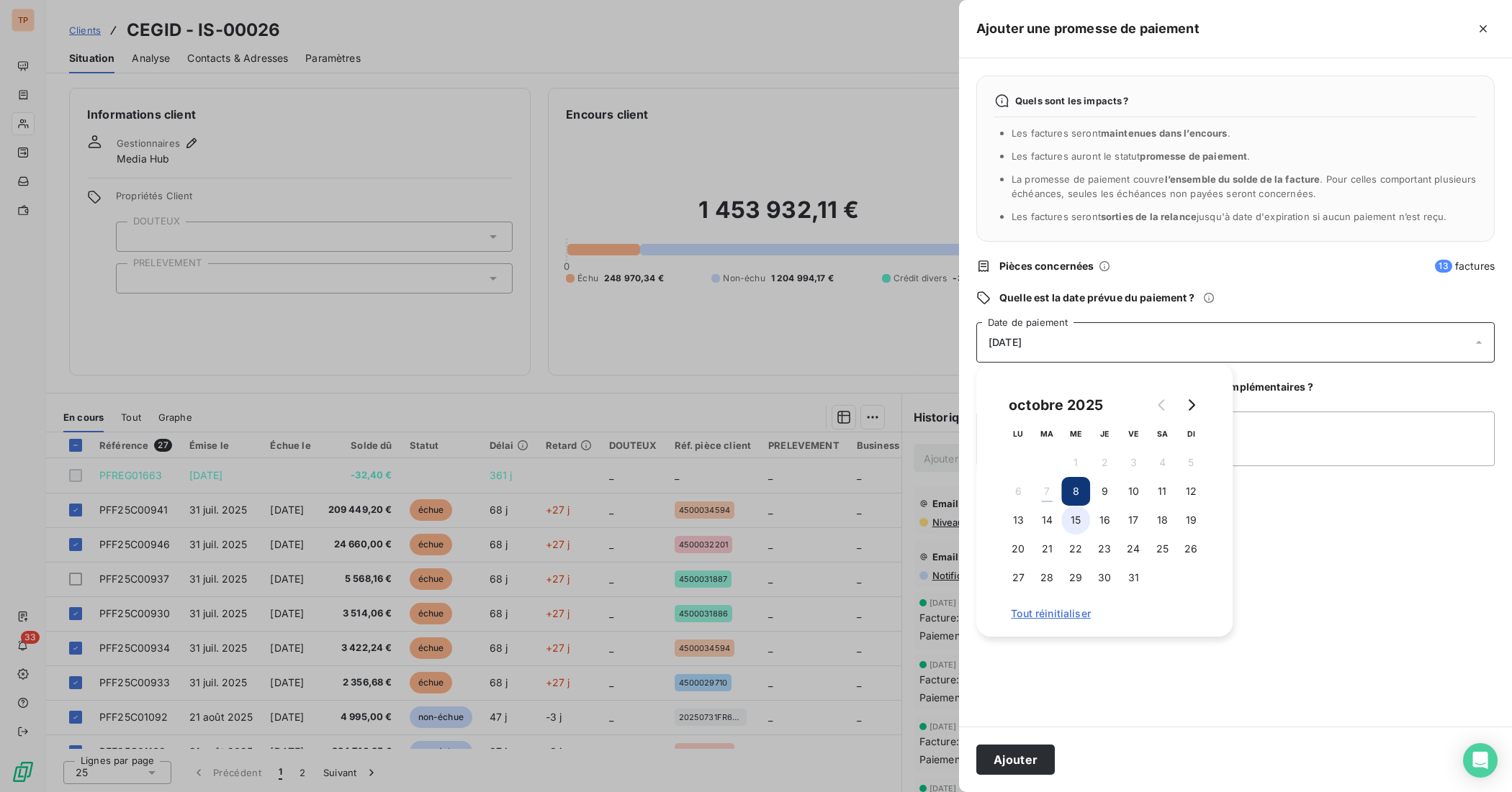
click at [1081, 524] on button "15" at bounding box center [1075, 520] width 28 height 28
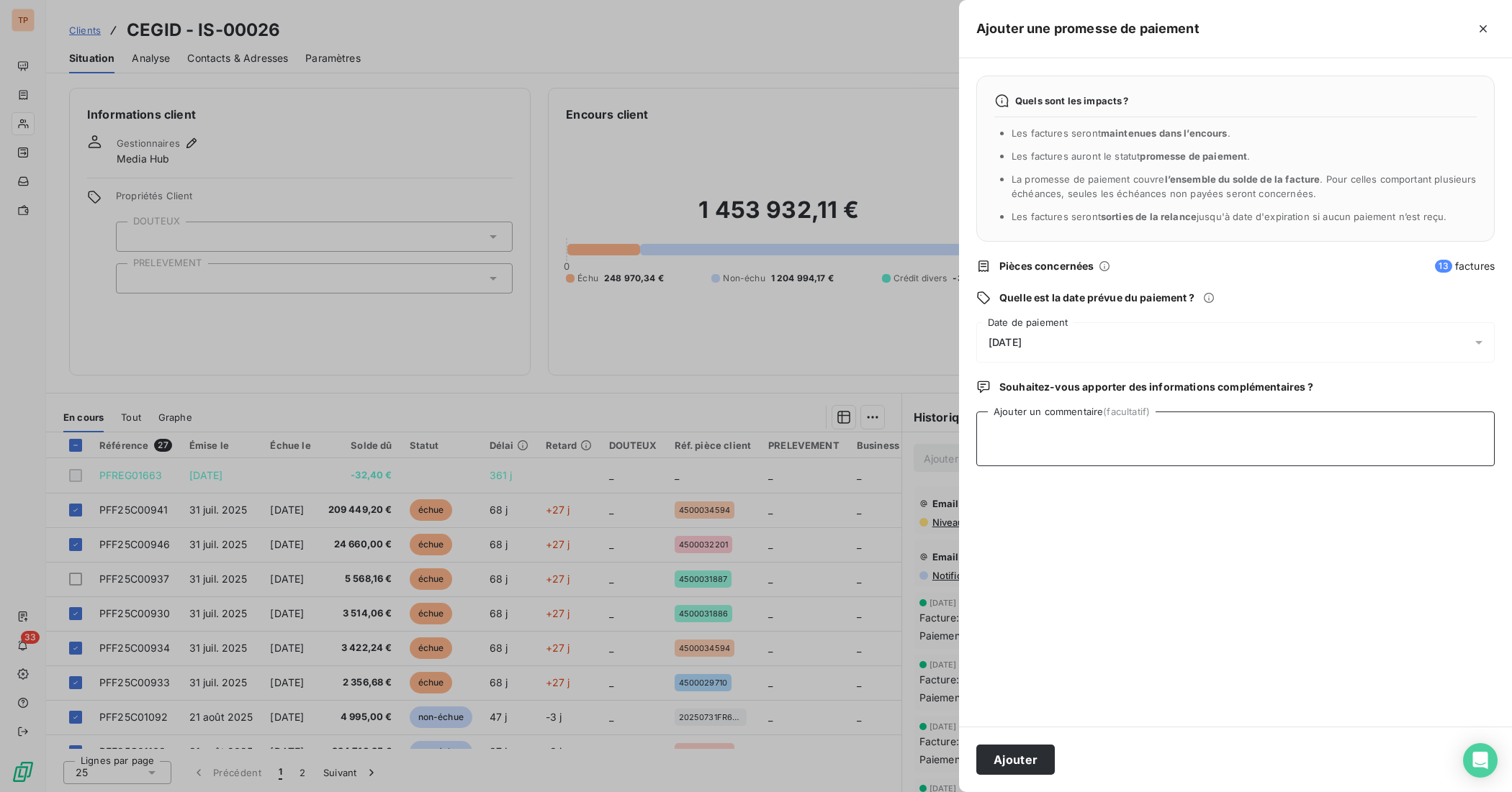
drag, startPoint x: 1394, startPoint y: 421, endPoint x: 1402, endPoint y: 423, distance: 8.2
click at [1382, 423] on textarea "Ajouter un commentaire (facultatif)" at bounding box center [1235, 439] width 518 height 55
type textarea "avis de paiement reçu le 071025"
click at [1010, 625] on button "Ajouter" at bounding box center [1015, 760] width 78 height 30
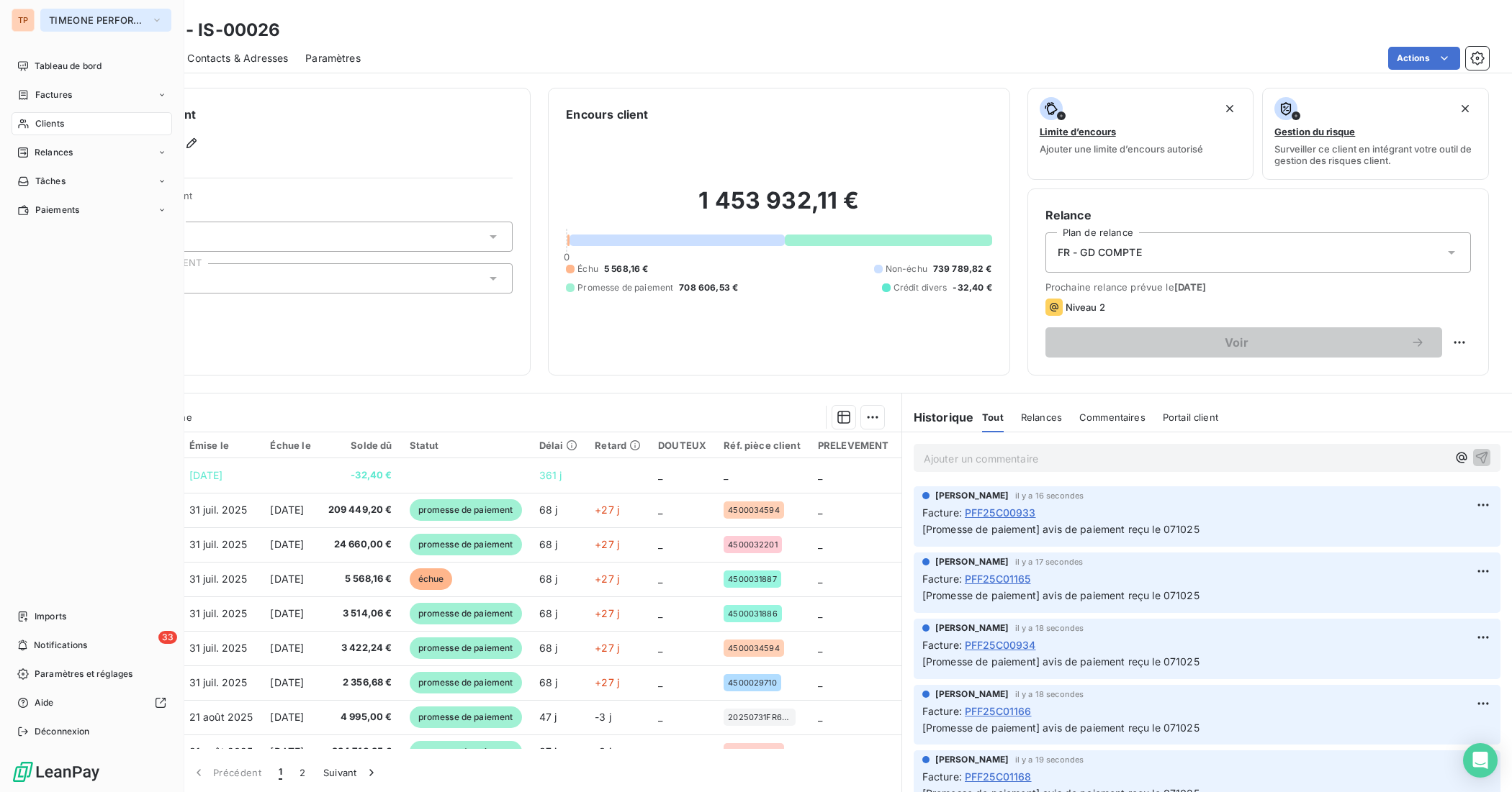
click at [74, 25] on span "TIMEONE PERFORMANCE" at bounding box center [97, 20] width 96 height 11
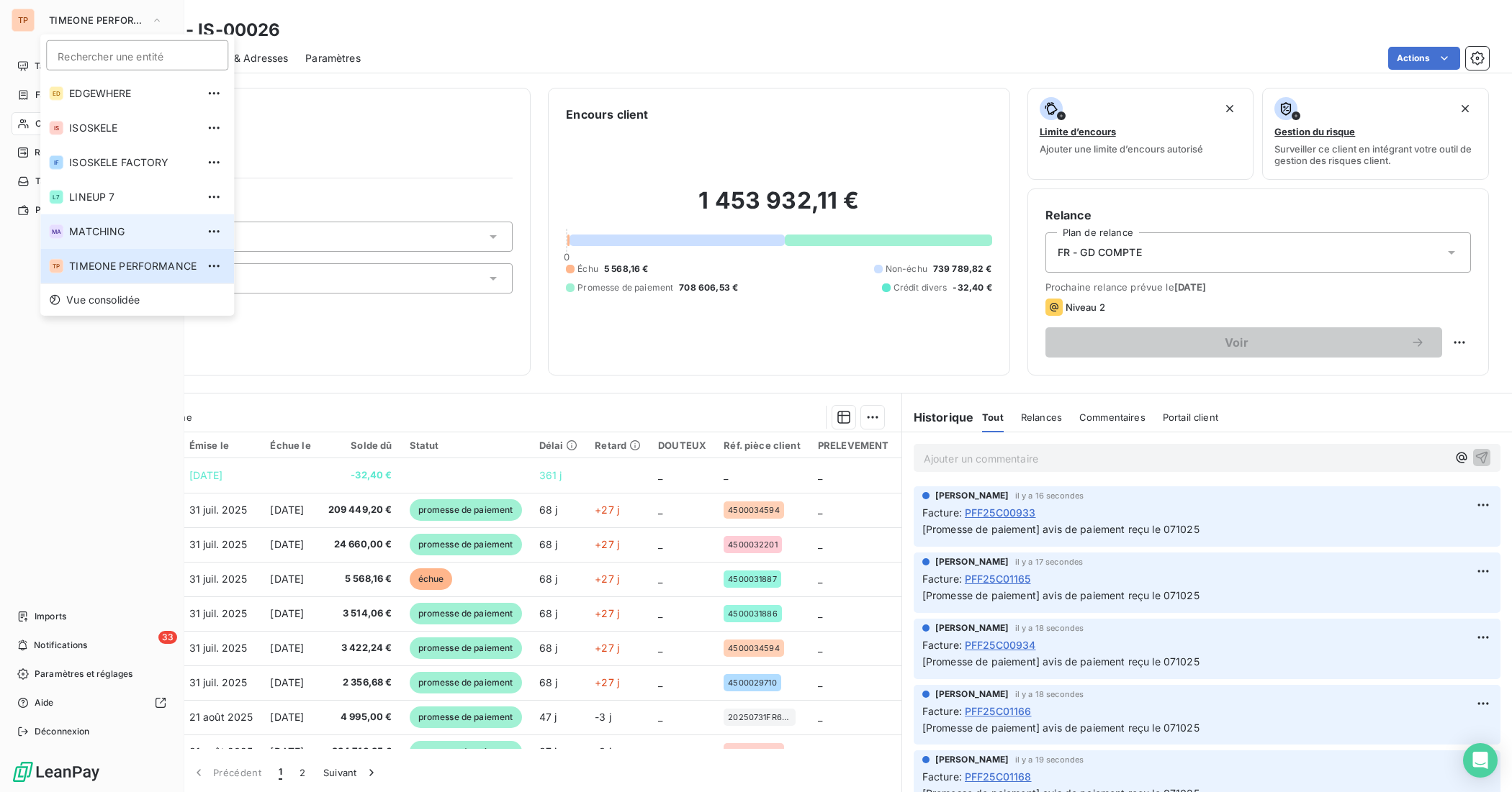
click at [99, 219] on li "MA MATCHING" at bounding box center [137, 231] width 194 height 35
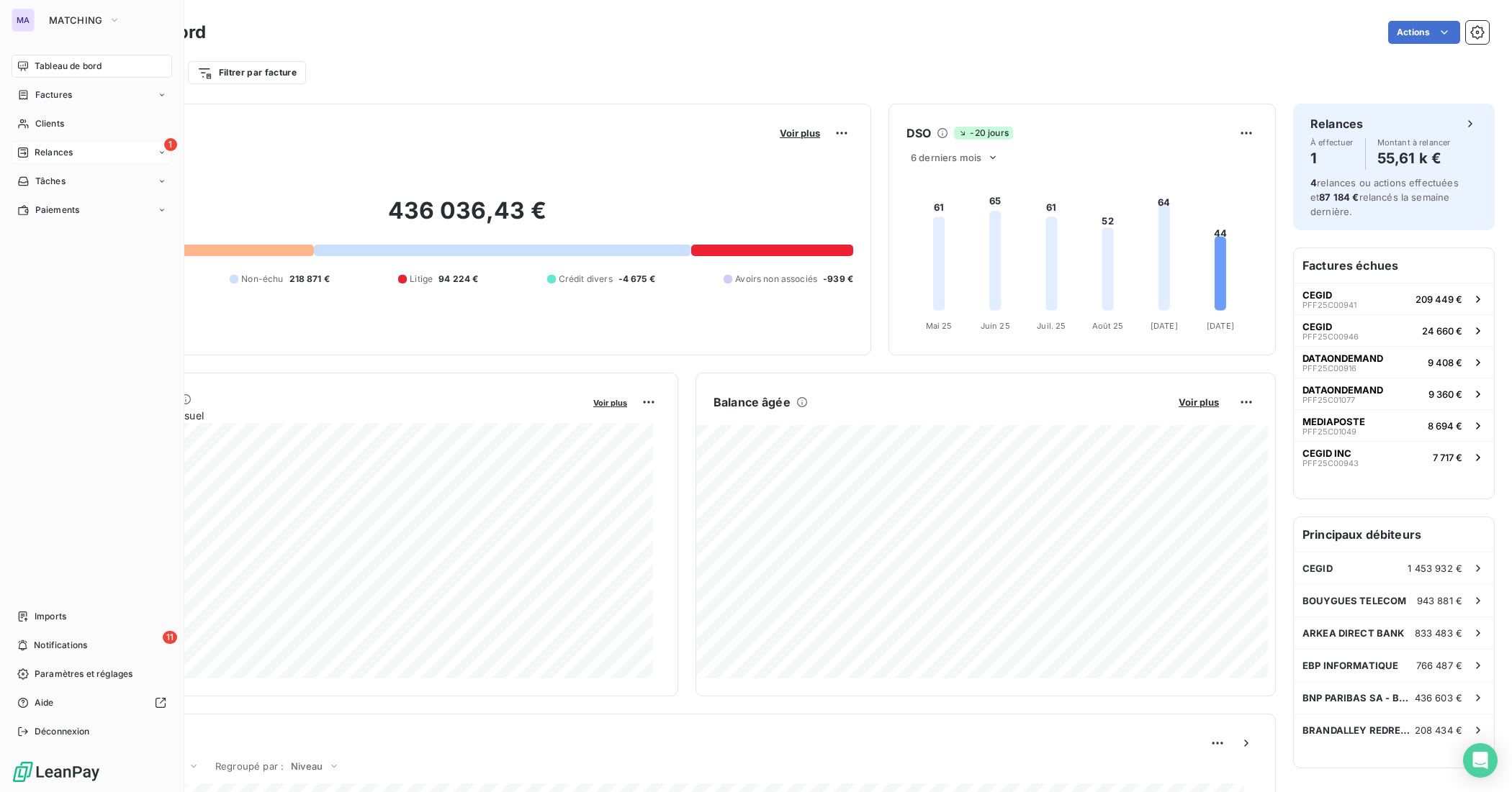
click at [92, 143] on div "1 Relances" at bounding box center [92, 152] width 161 height 23
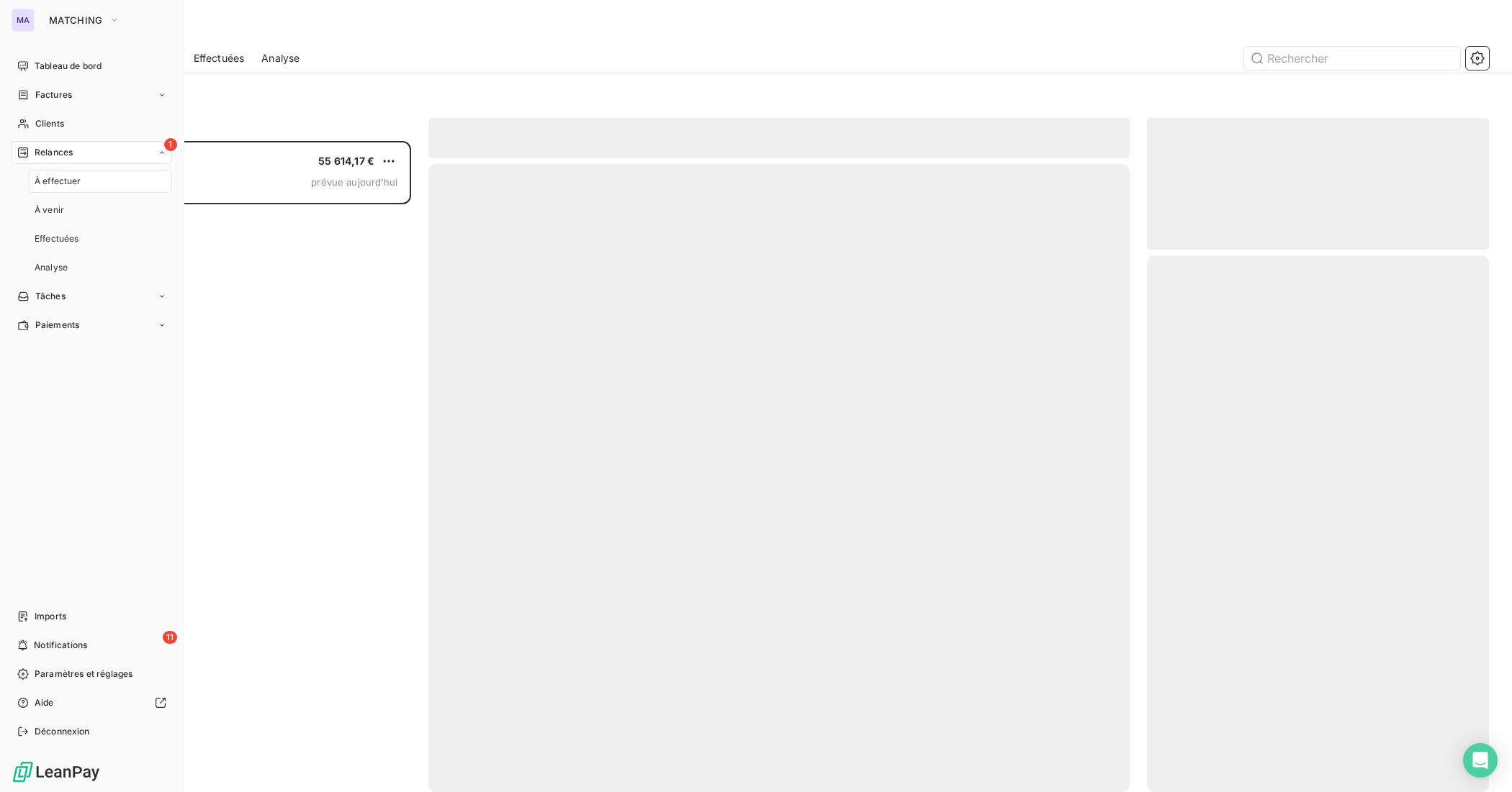
scroll to position [638, 329]
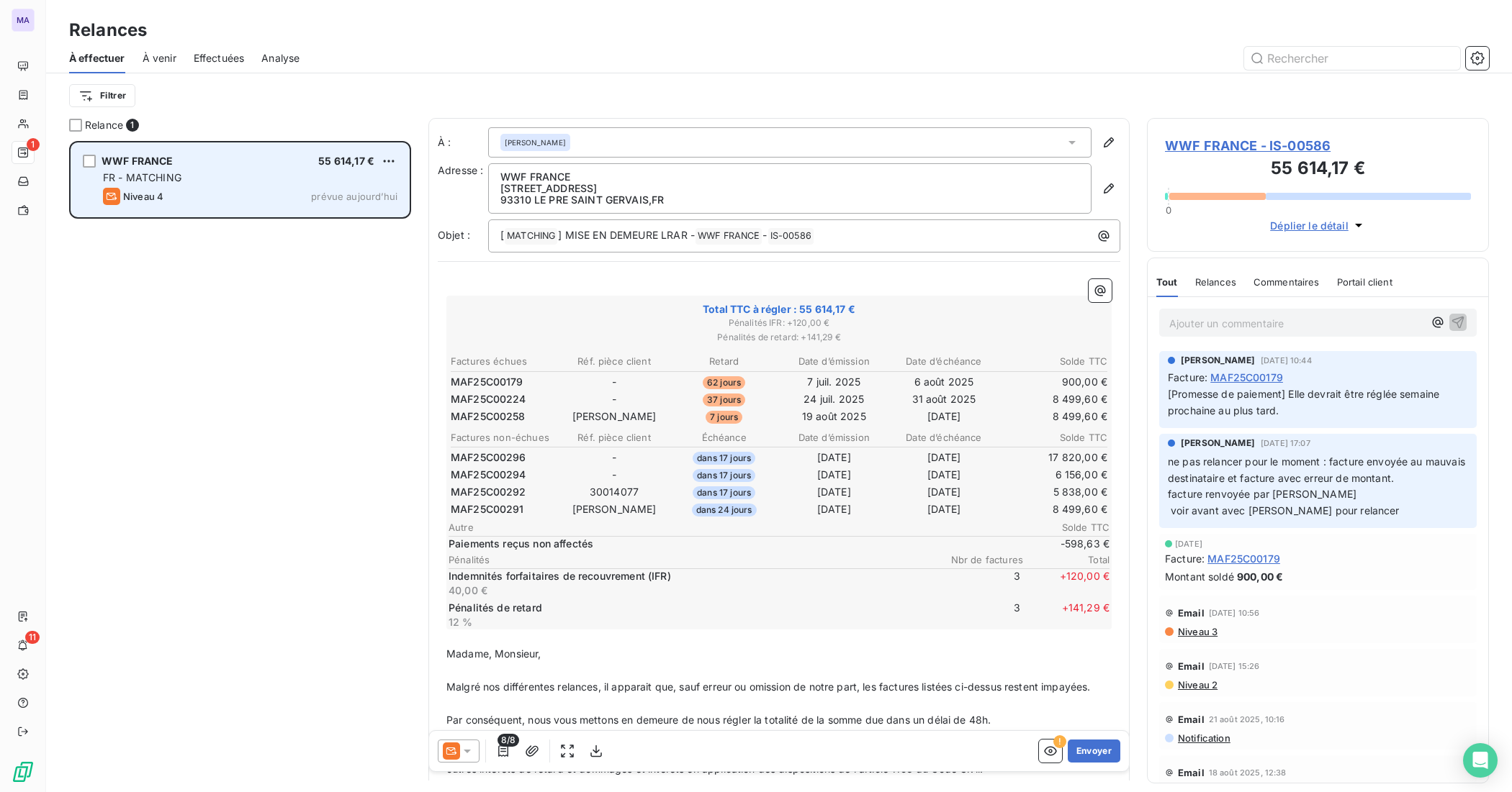
click at [328, 186] on div "WWF FRANCE 55 614,17 € FR - MATCHING Niveau 4 prévue [DATE]" at bounding box center [239, 180] width 337 height 74
